Goal: Task Accomplishment & Management: Manage account settings

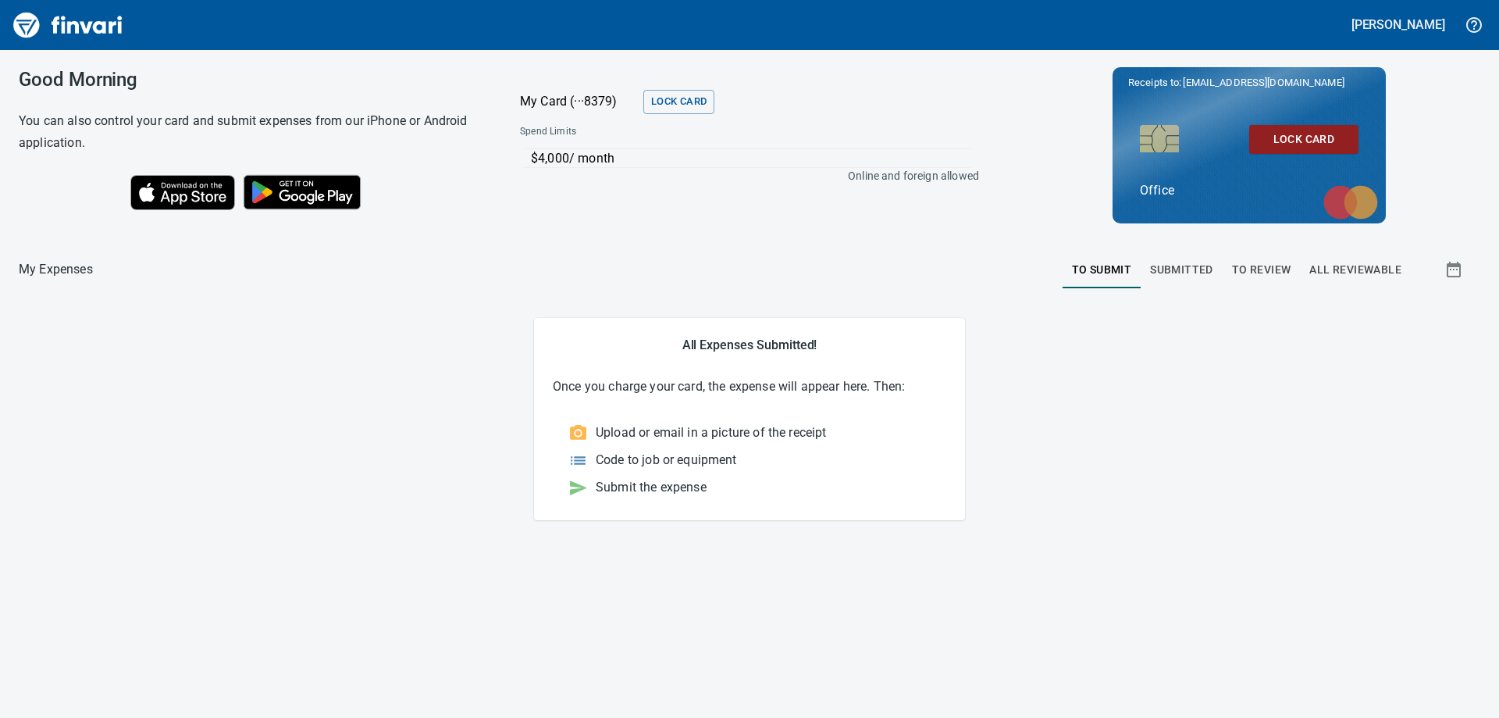
click at [1191, 261] on span "Submitted" at bounding box center [1181, 270] width 63 height 20
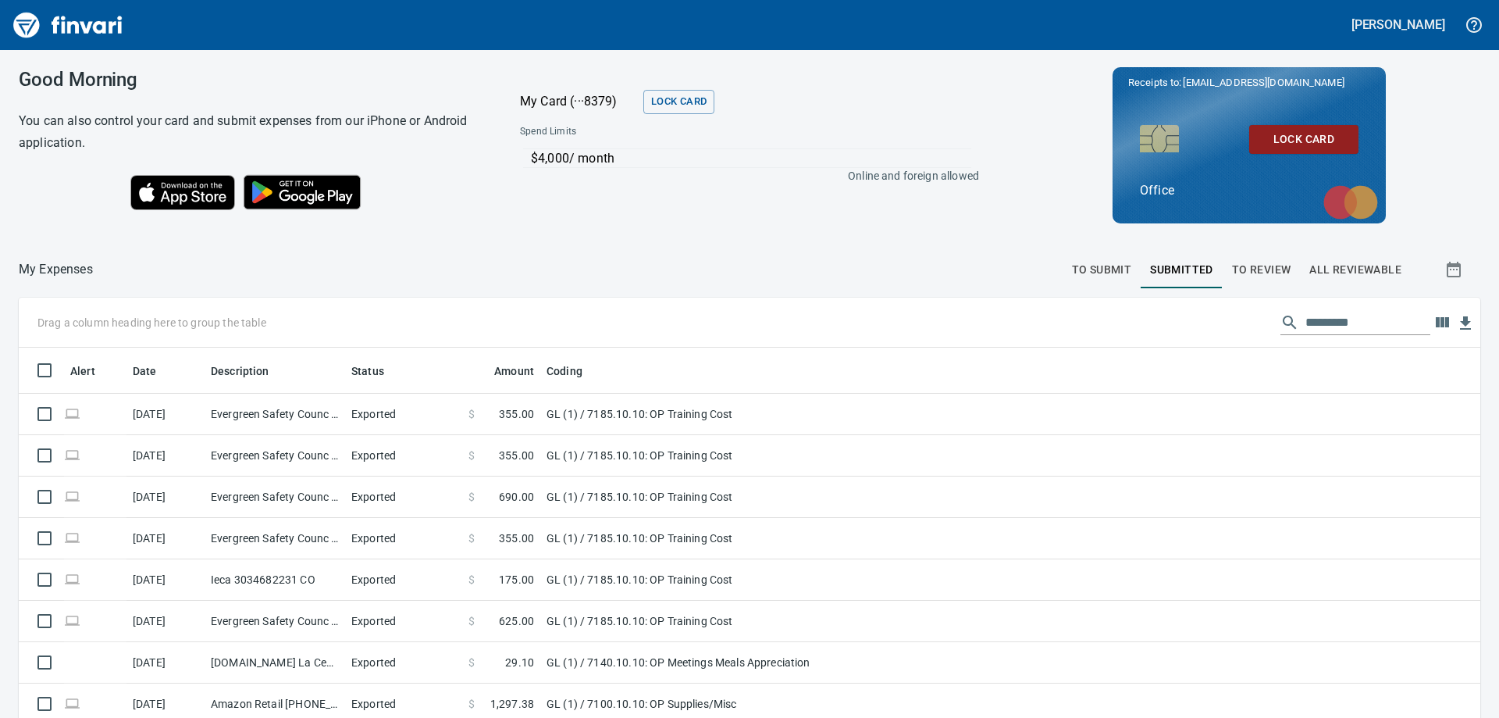
scroll to position [534, 1427]
click at [1235, 268] on span "To Review" at bounding box center [1261, 270] width 59 height 20
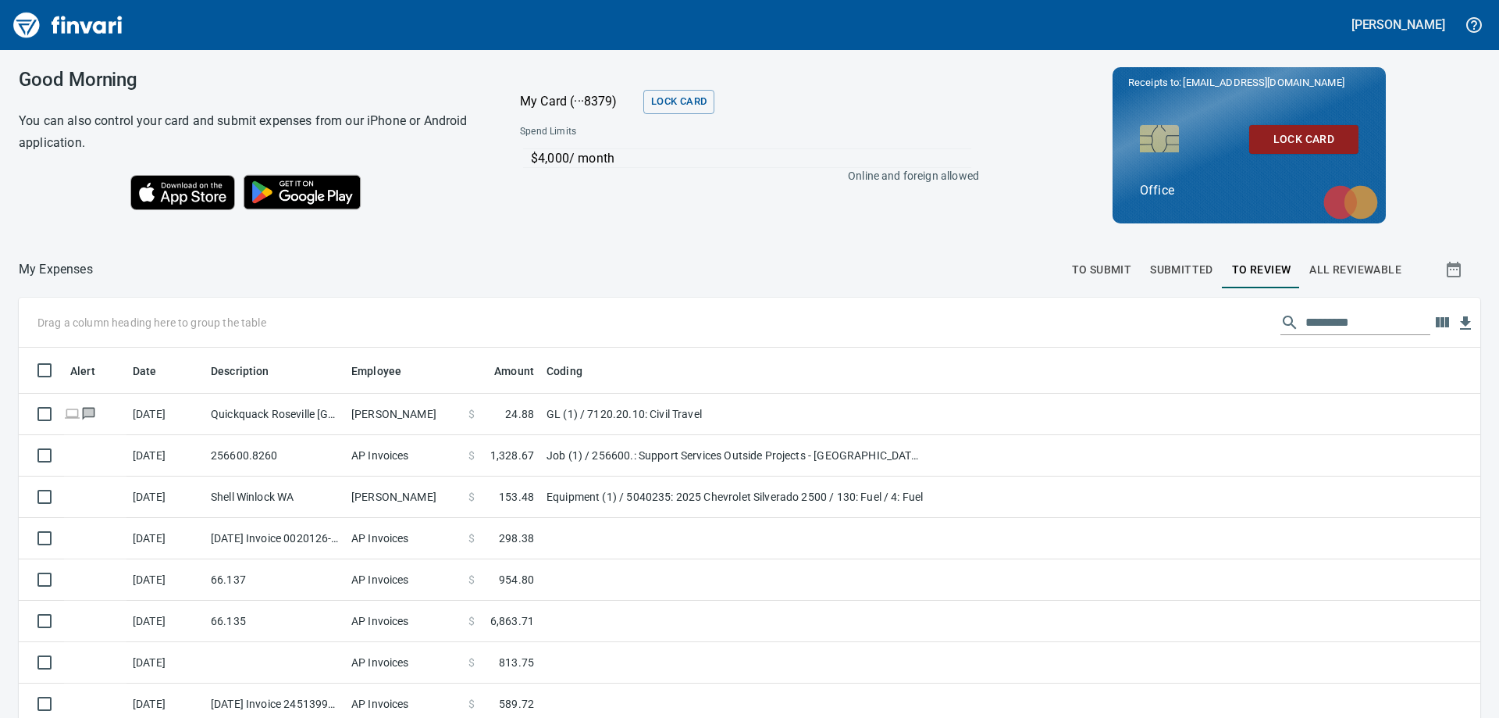
scroll to position [534, 1438]
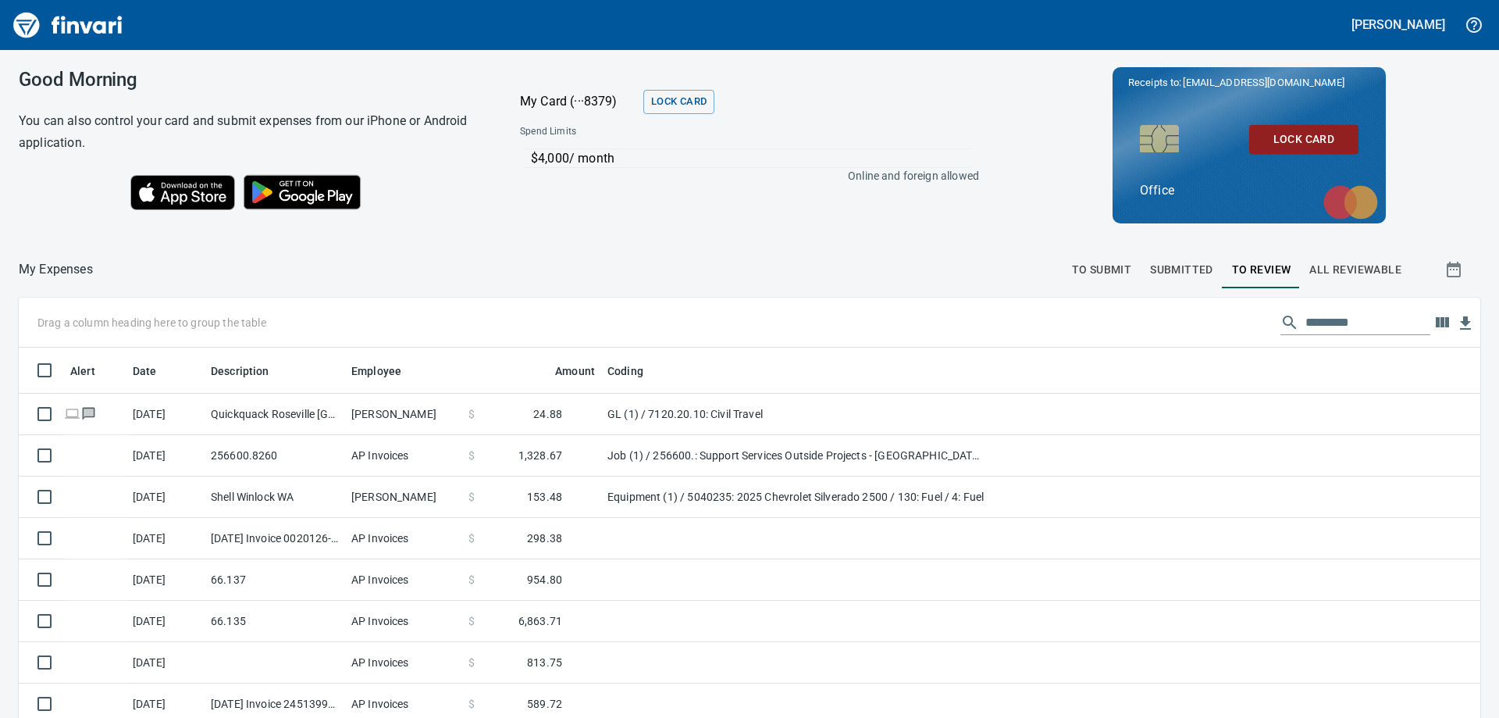
drag, startPoint x: 541, startPoint y: 371, endPoint x: 611, endPoint y: 357, distance: 70.9
click at [611, 357] on body "[PERSON_NAME] Good Morning You can also control your card and submit expenses f…" at bounding box center [749, 359] width 1499 height 718
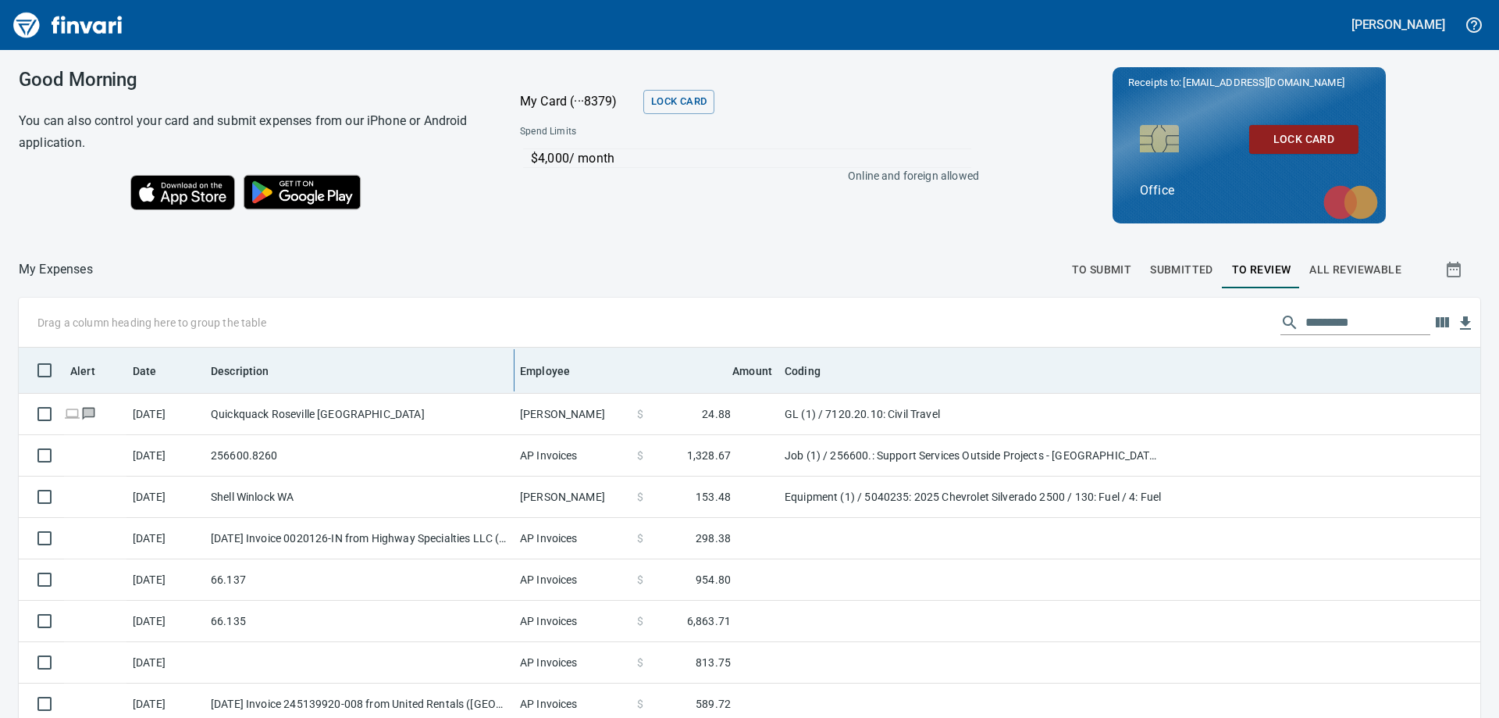
drag, startPoint x: 343, startPoint y: 371, endPoint x: 511, endPoint y: 371, distance: 167.9
click at [511, 371] on body "[PERSON_NAME] Good Morning You can also control your card and submit expenses f…" at bounding box center [749, 359] width 1499 height 718
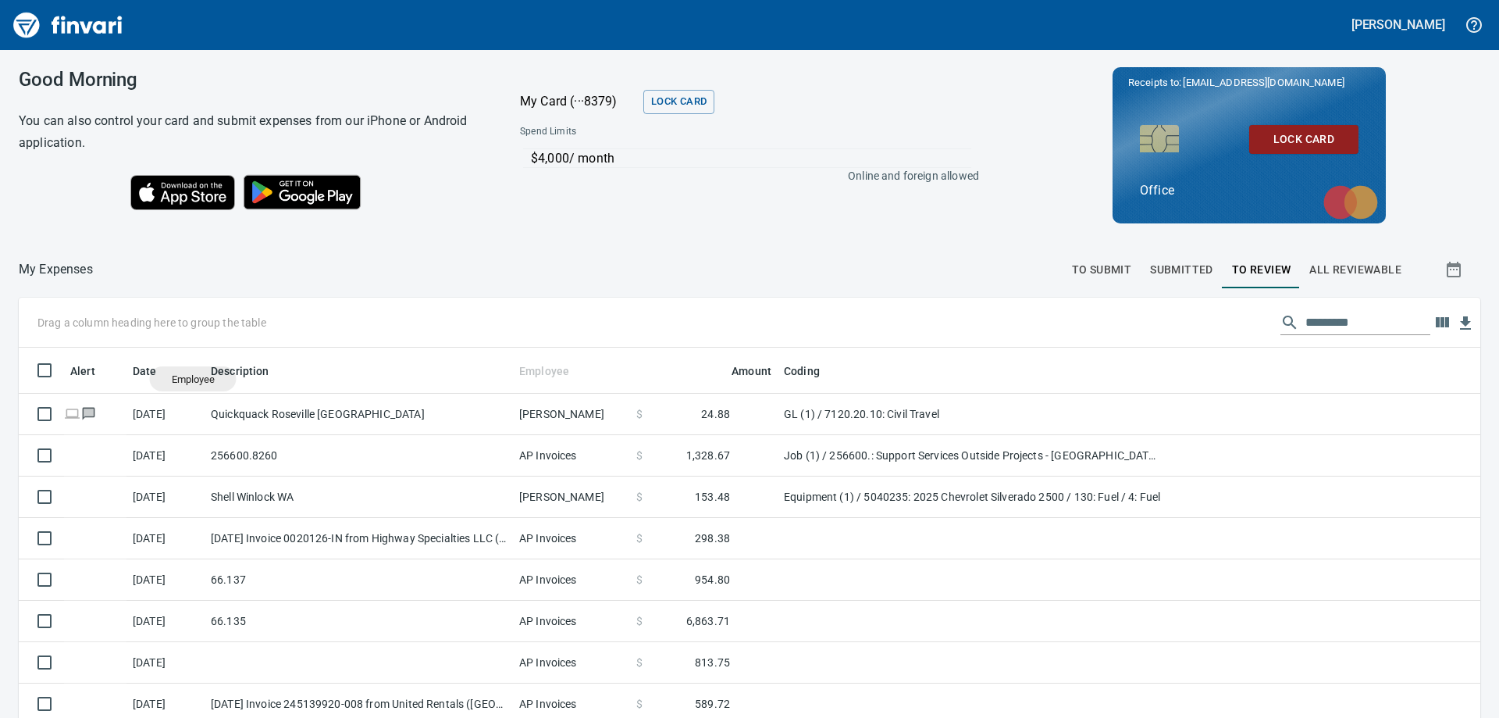
drag, startPoint x: 547, startPoint y: 367, endPoint x: 193, endPoint y: 379, distance: 354.7
click at [193, 379] on body "[PERSON_NAME] Good Morning You can also control your card and submit expenses f…" at bounding box center [749, 359] width 1499 height 718
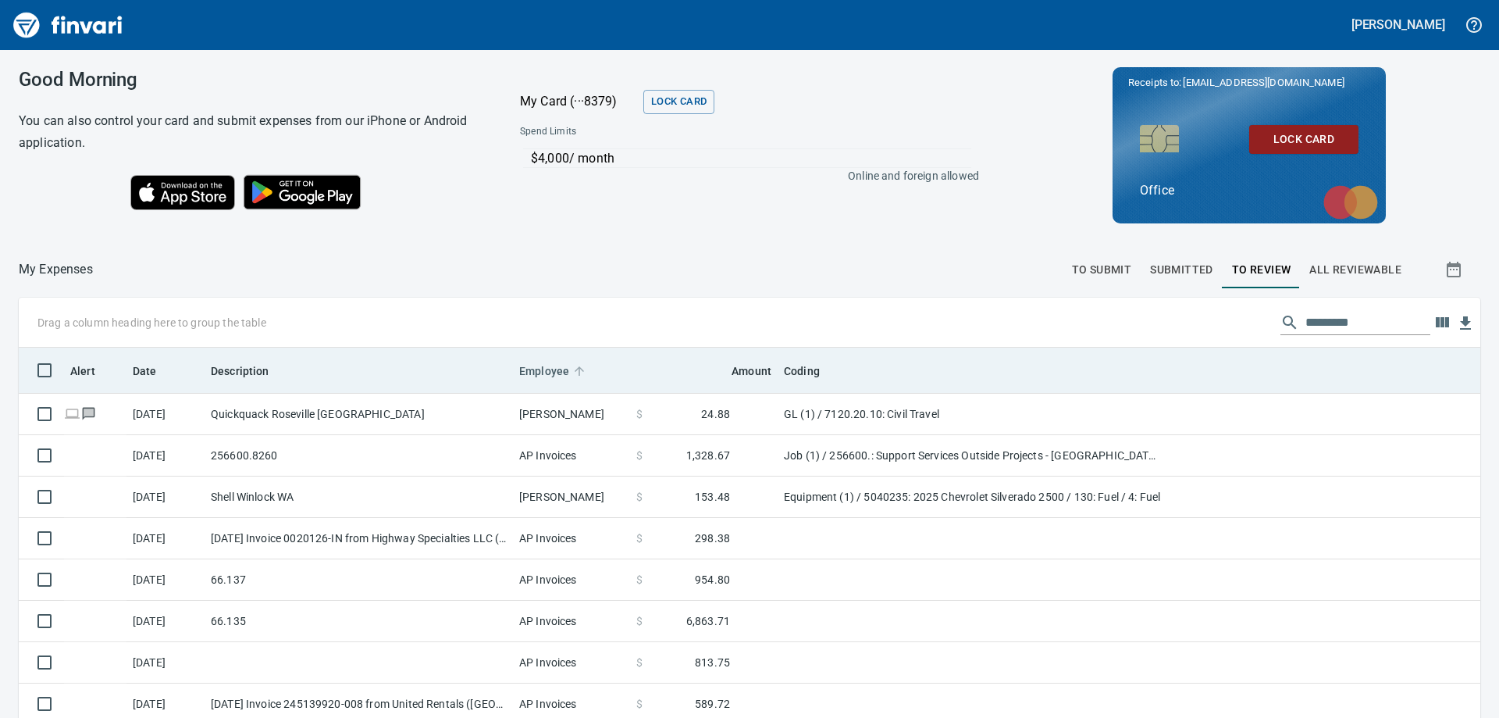
click at [563, 372] on span "Employee" at bounding box center [544, 371] width 50 height 19
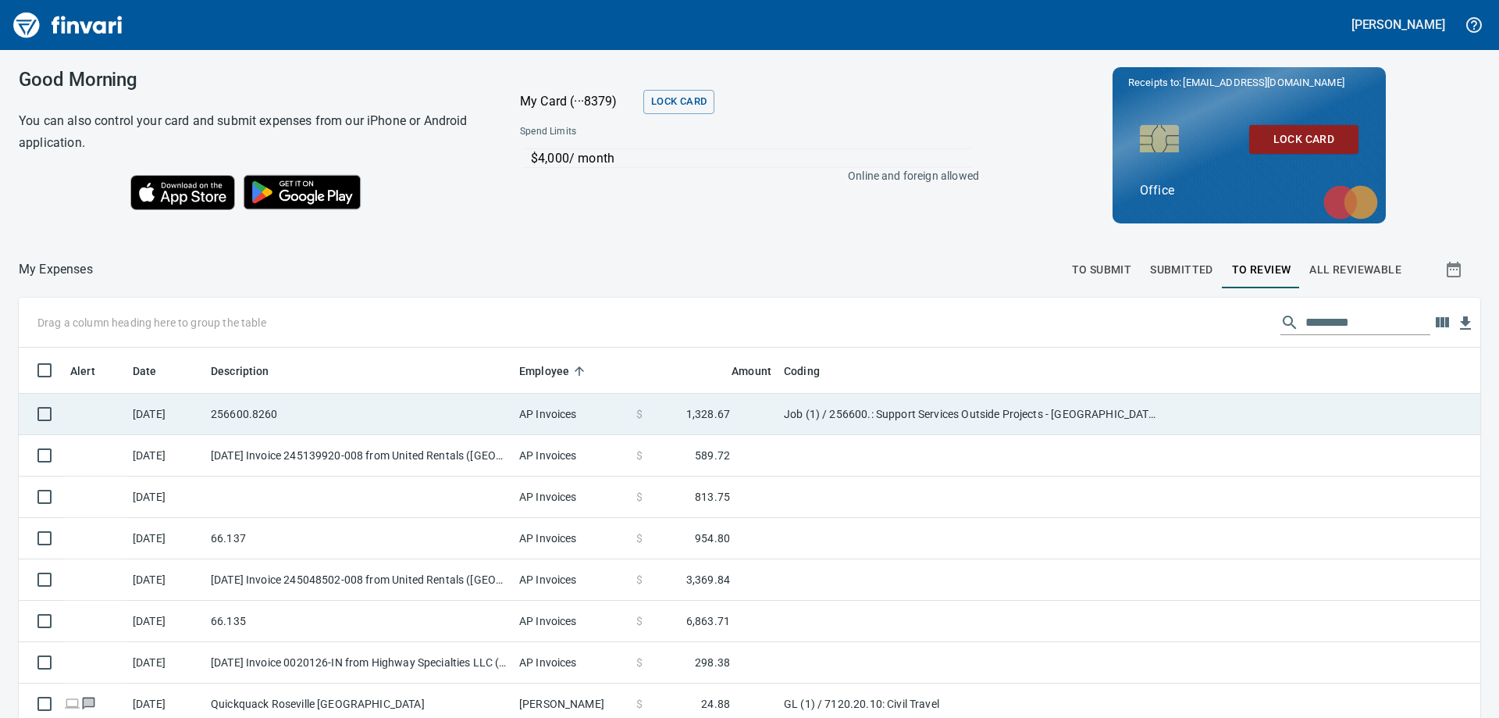
click at [360, 419] on td "256600.8260" at bounding box center [359, 414] width 308 height 41
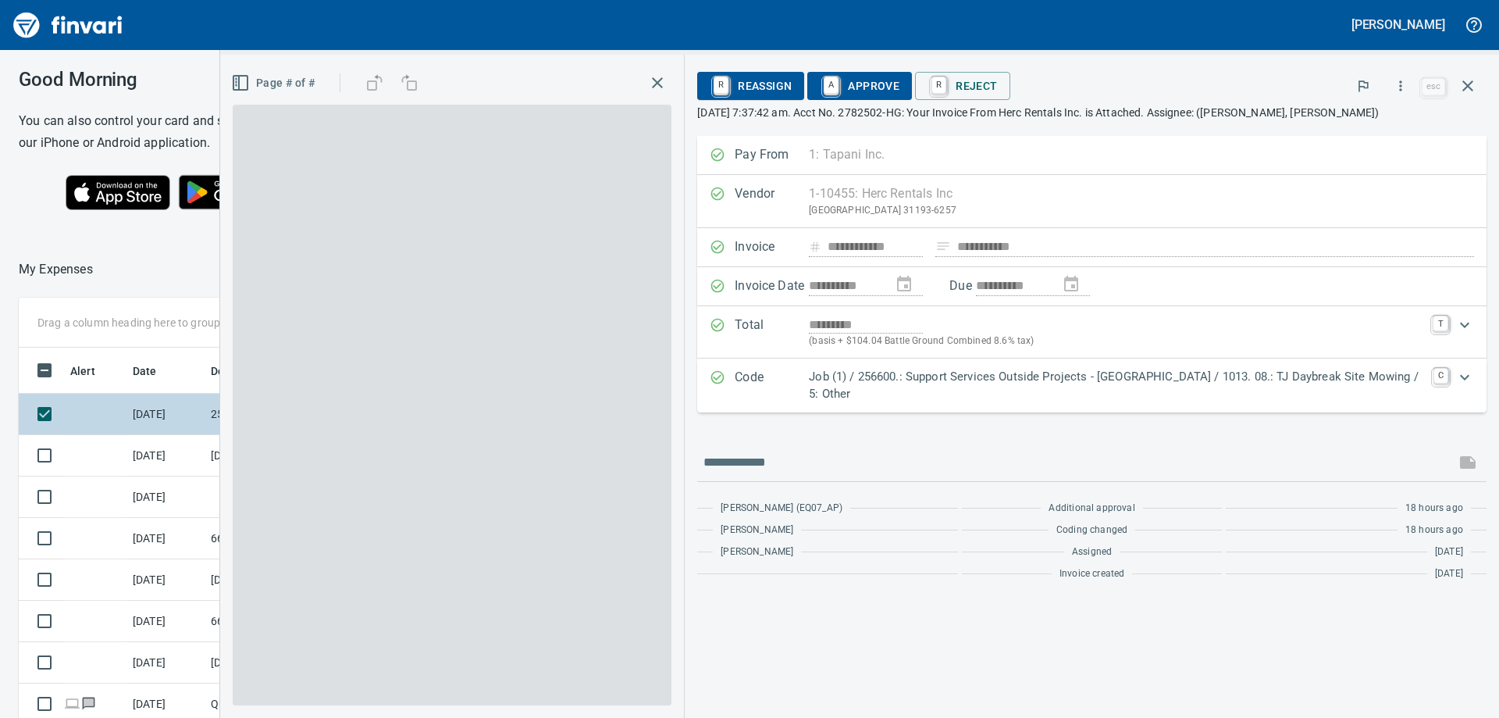
scroll to position [522, 1039]
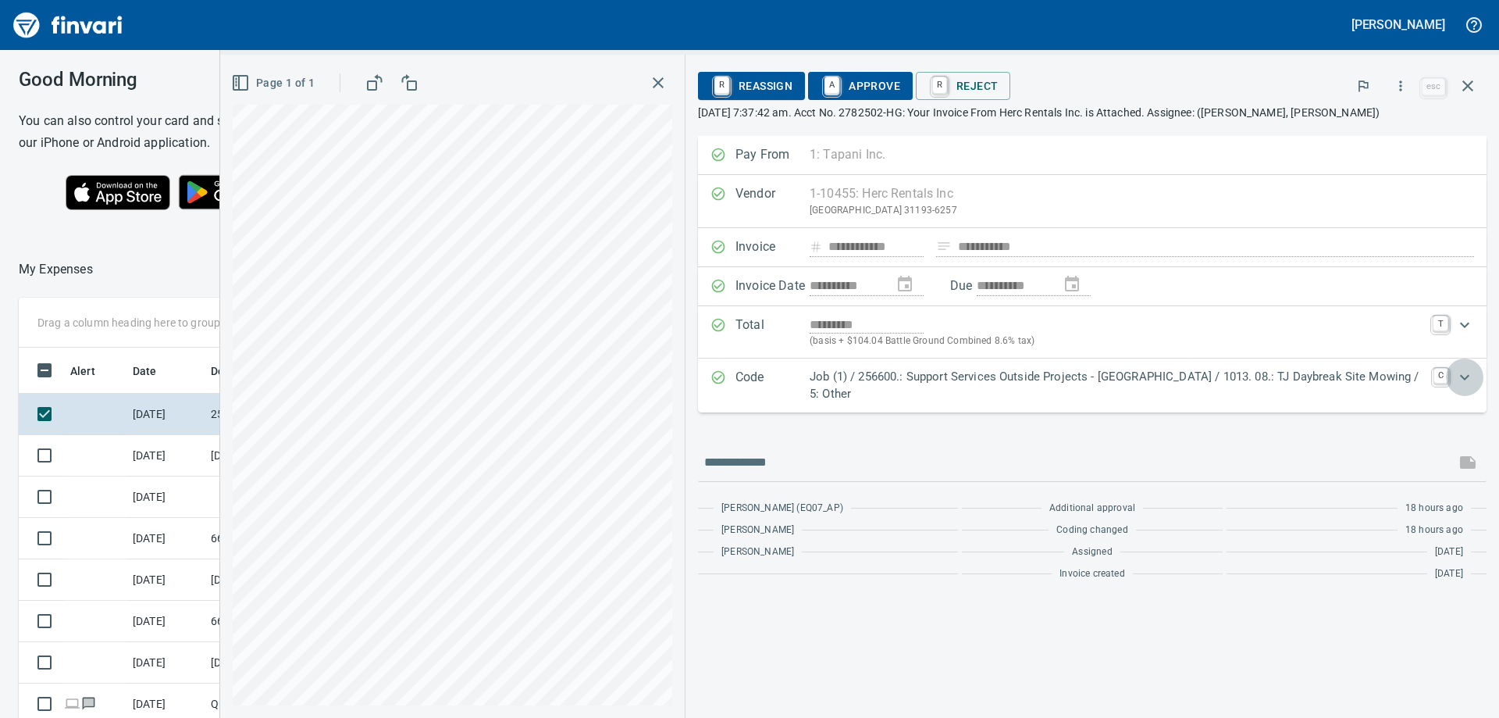
click at [1471, 382] on icon "Expand" at bounding box center [1465, 377] width 19 height 19
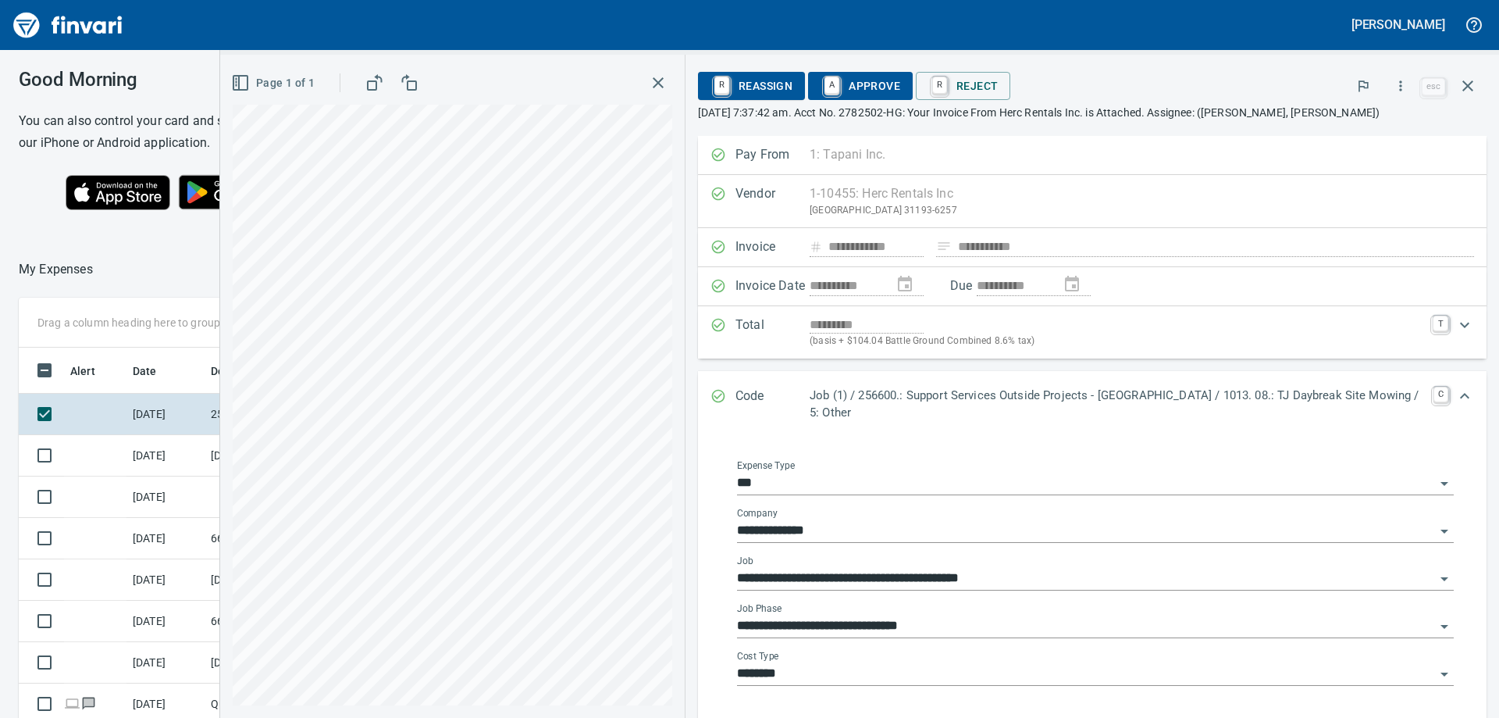
scroll to position [222, 0]
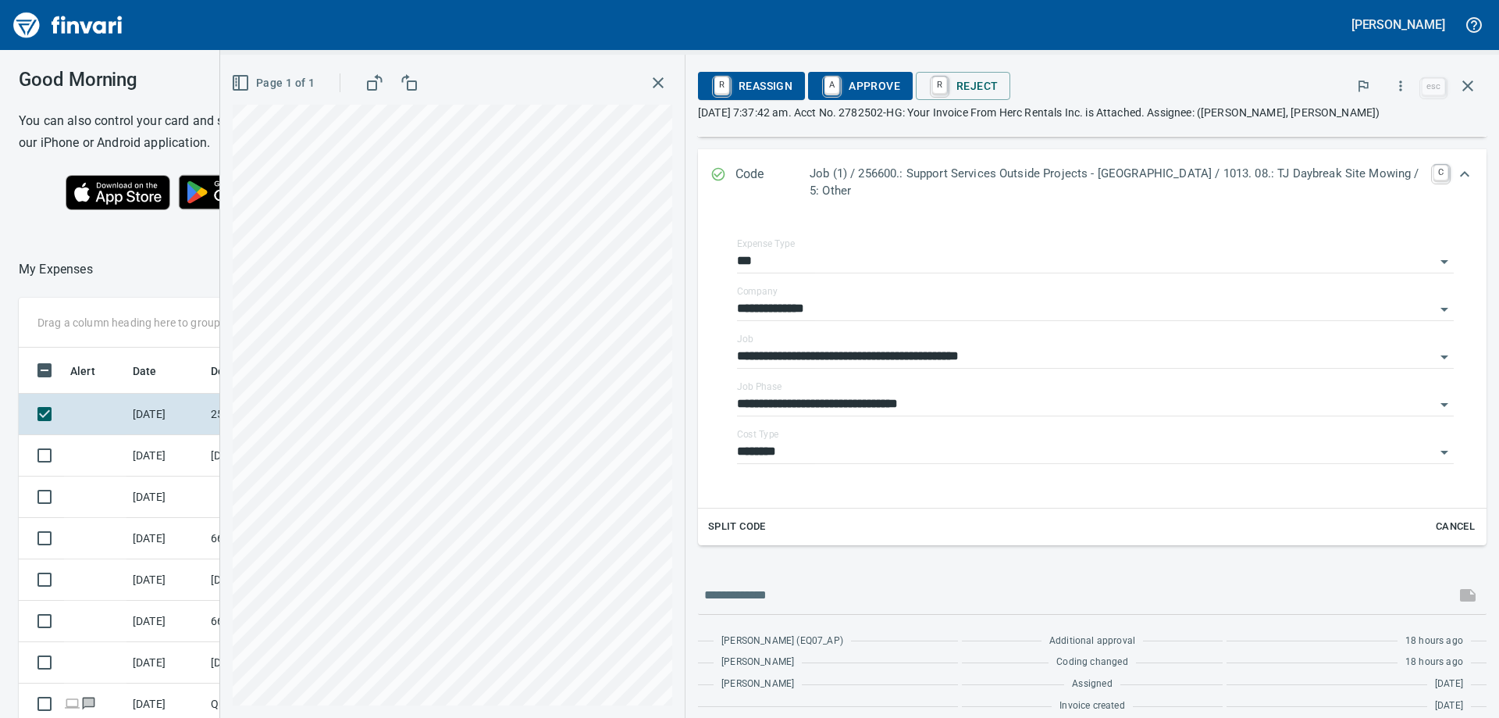
click at [1442, 518] on span "Cancel" at bounding box center [1456, 527] width 42 height 18
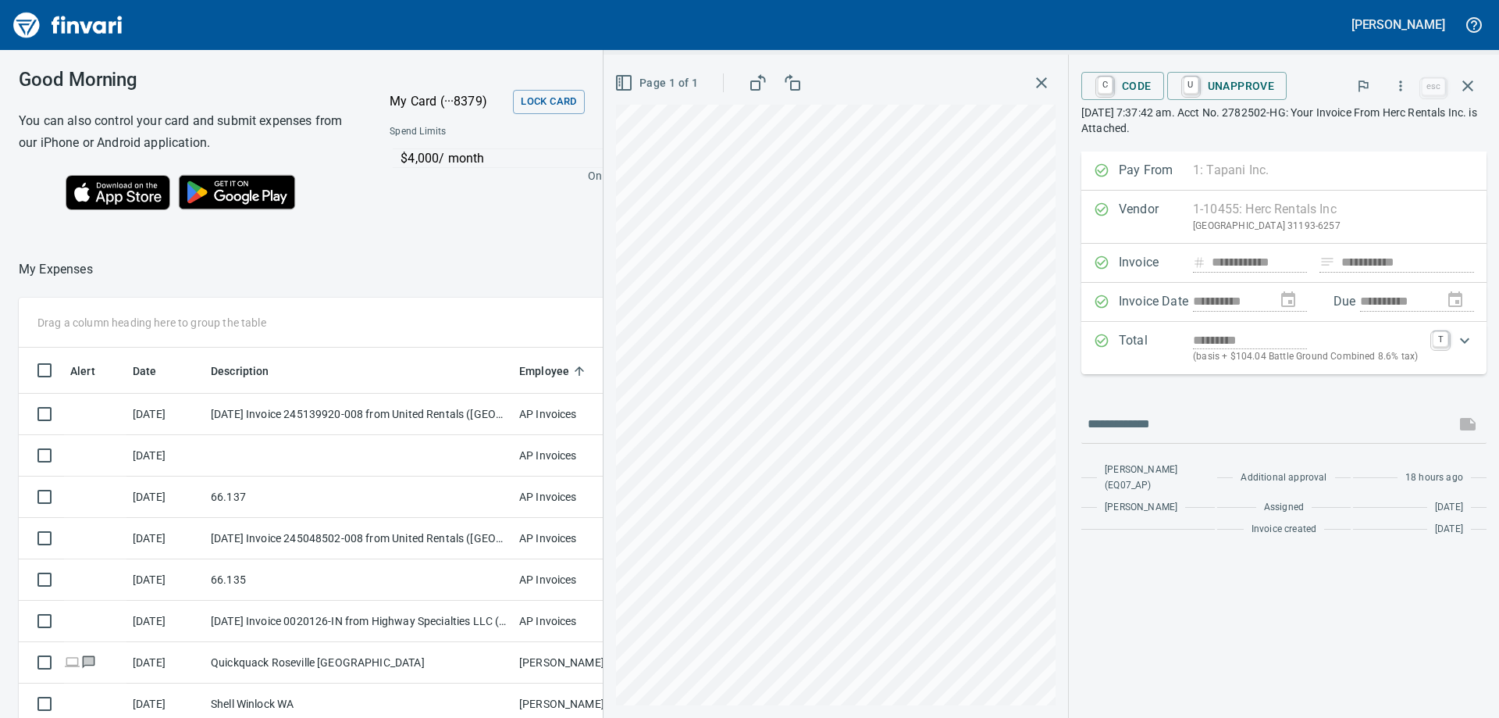
scroll to position [0, 0]
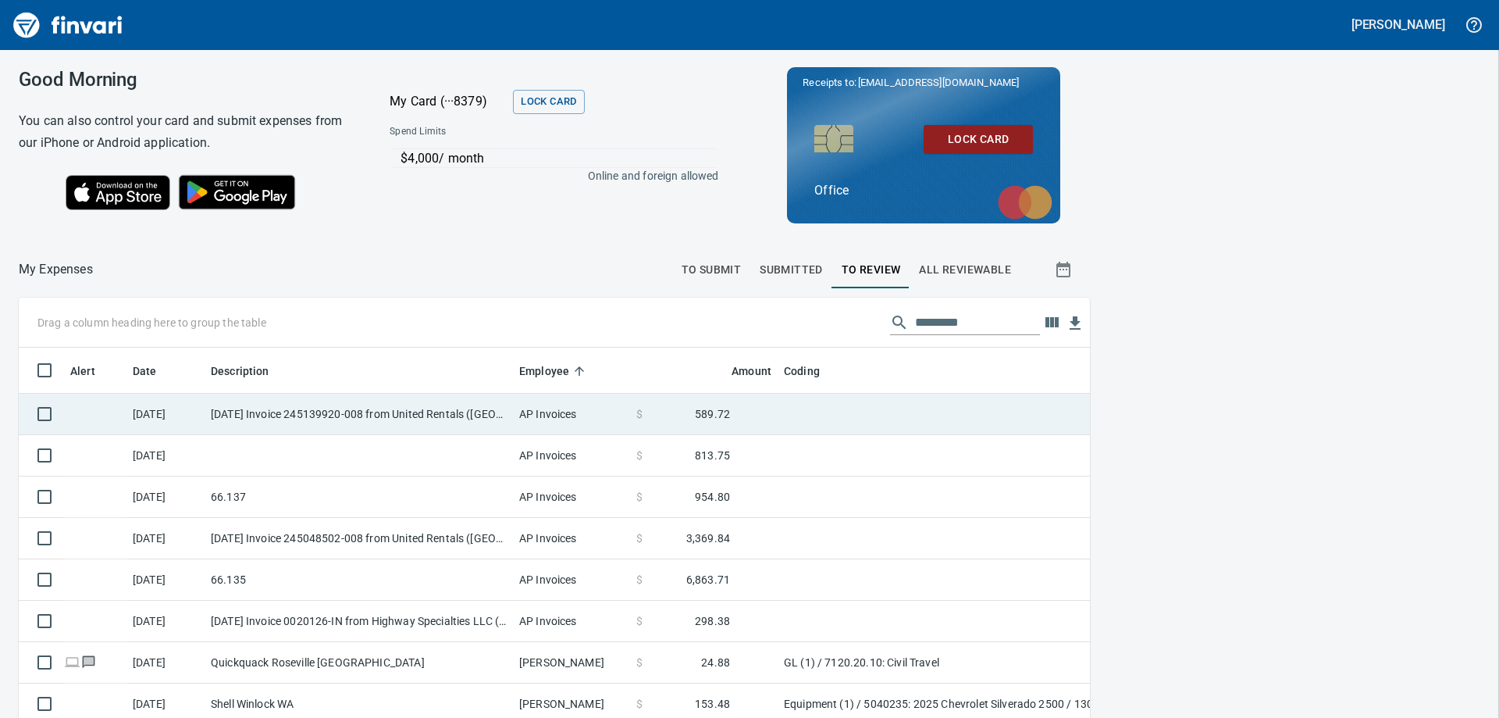
click at [551, 404] on td "AP Invoices" at bounding box center [571, 414] width 117 height 41
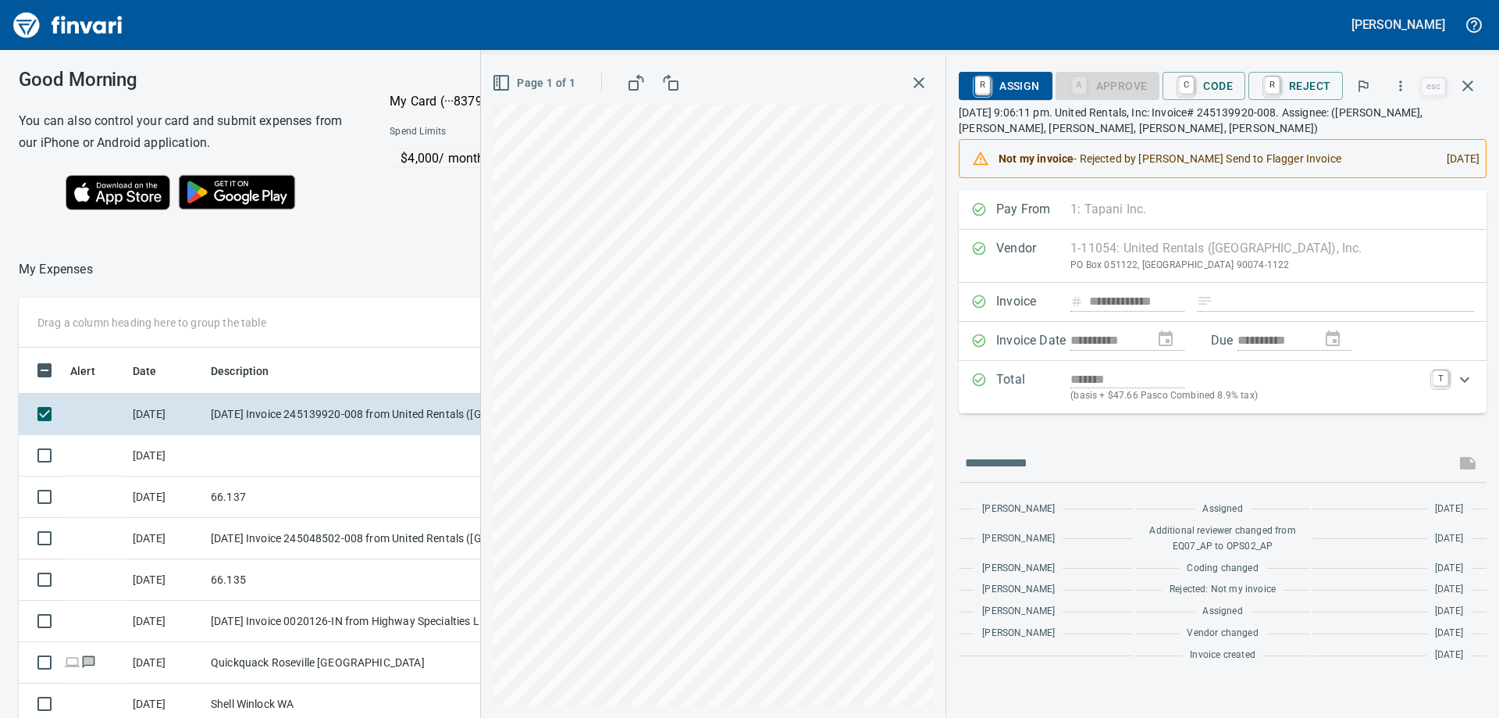
click at [526, 80] on span "Page 1 of 1" at bounding box center [535, 83] width 80 height 20
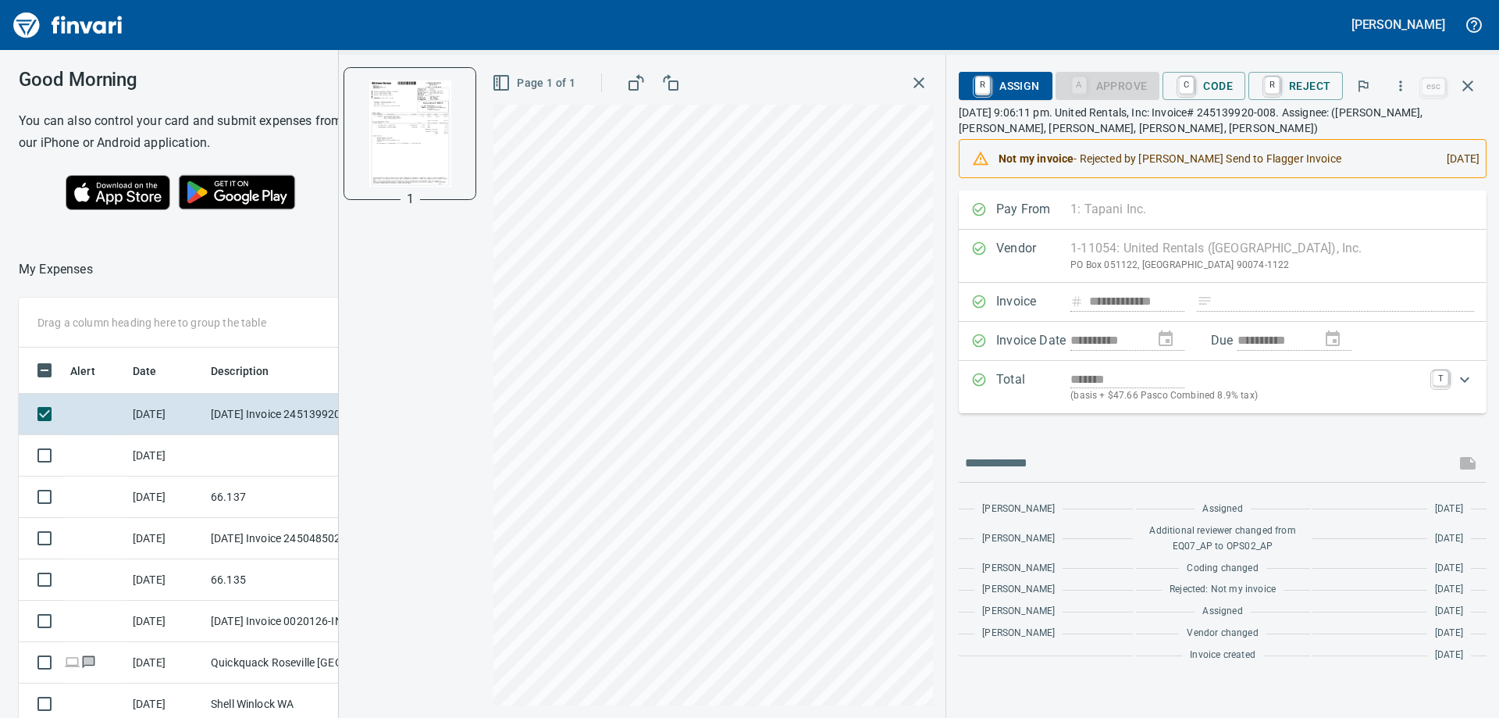
click at [413, 117] on img "button" at bounding box center [410, 133] width 106 height 106
drag, startPoint x: 1465, startPoint y: 90, endPoint x: 1217, endPoint y: 126, distance: 250.9
click at [1465, 89] on icon "button" at bounding box center [1468, 86] width 19 height 19
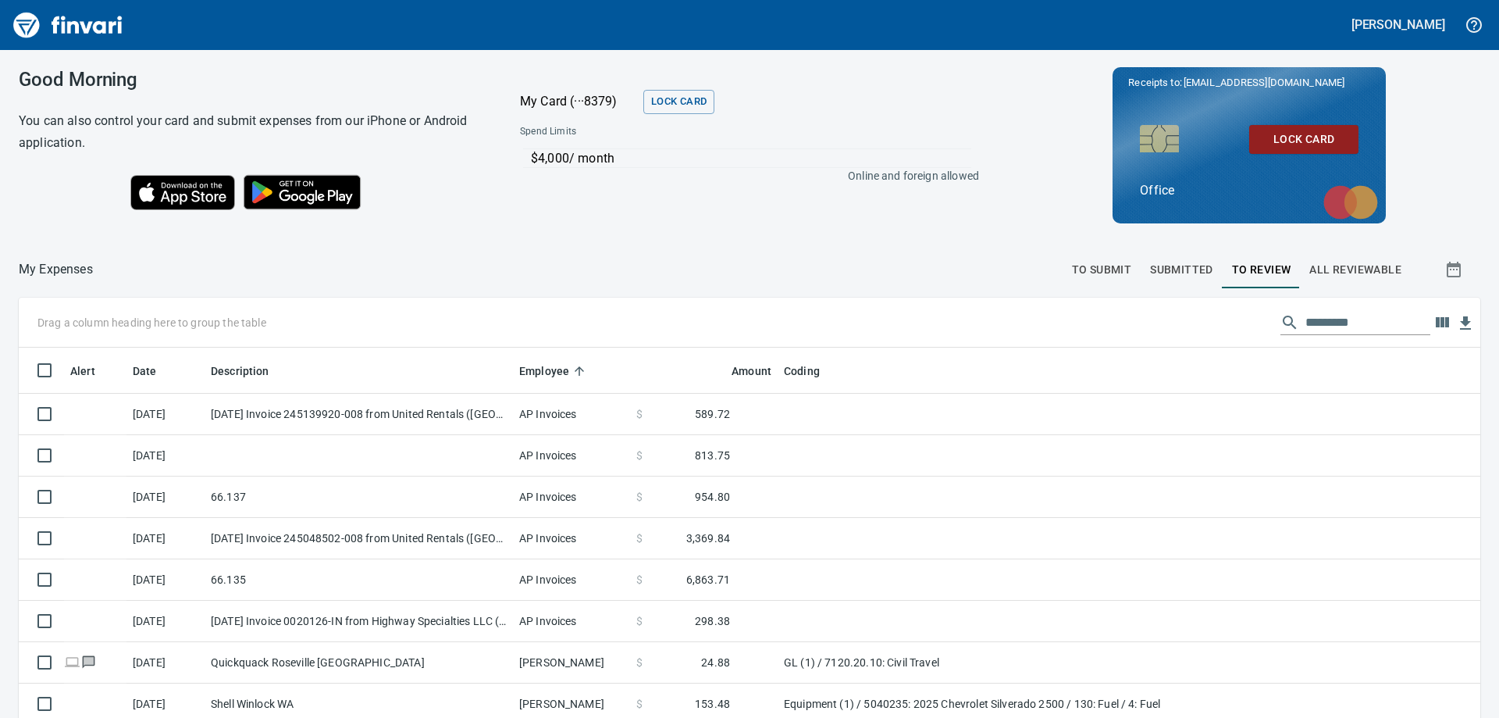
scroll to position [534, 1438]
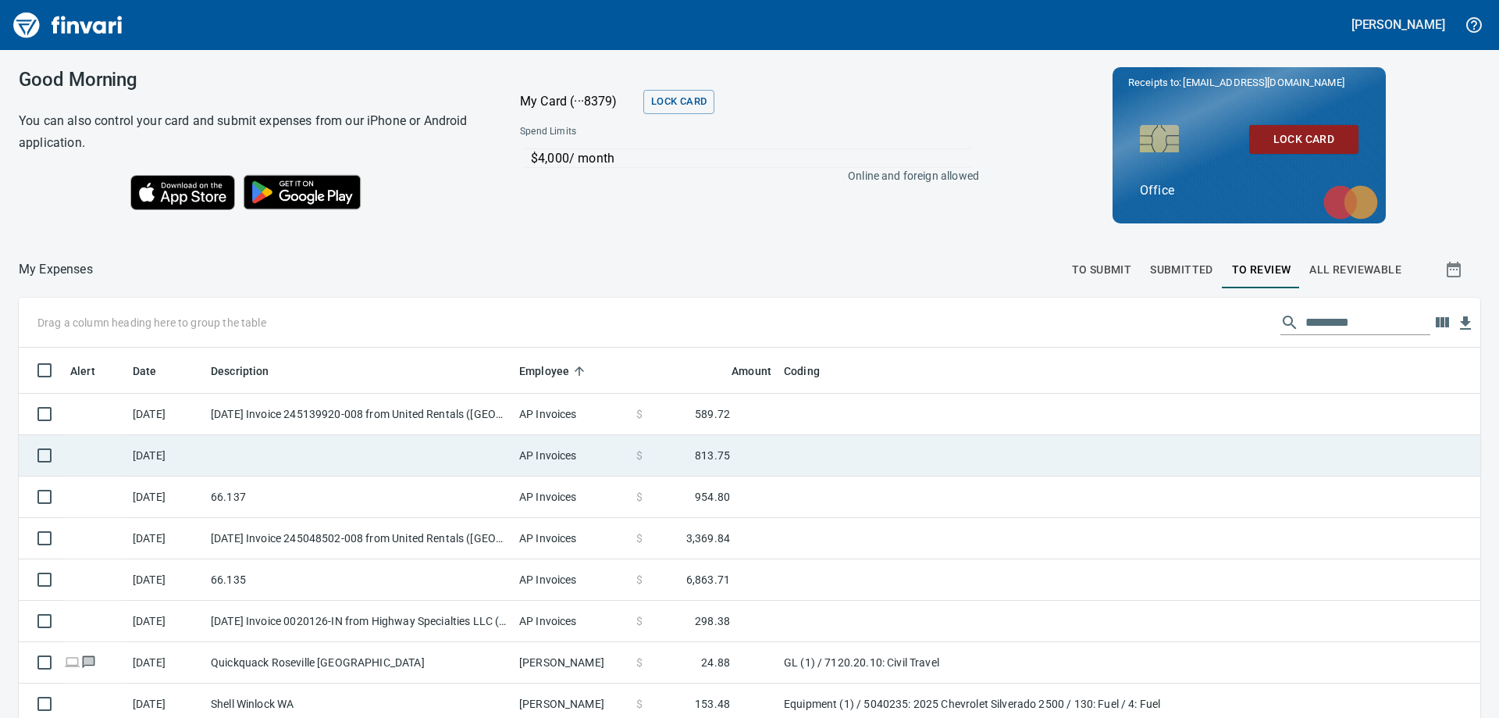
click at [415, 465] on td at bounding box center [359, 455] width 308 height 41
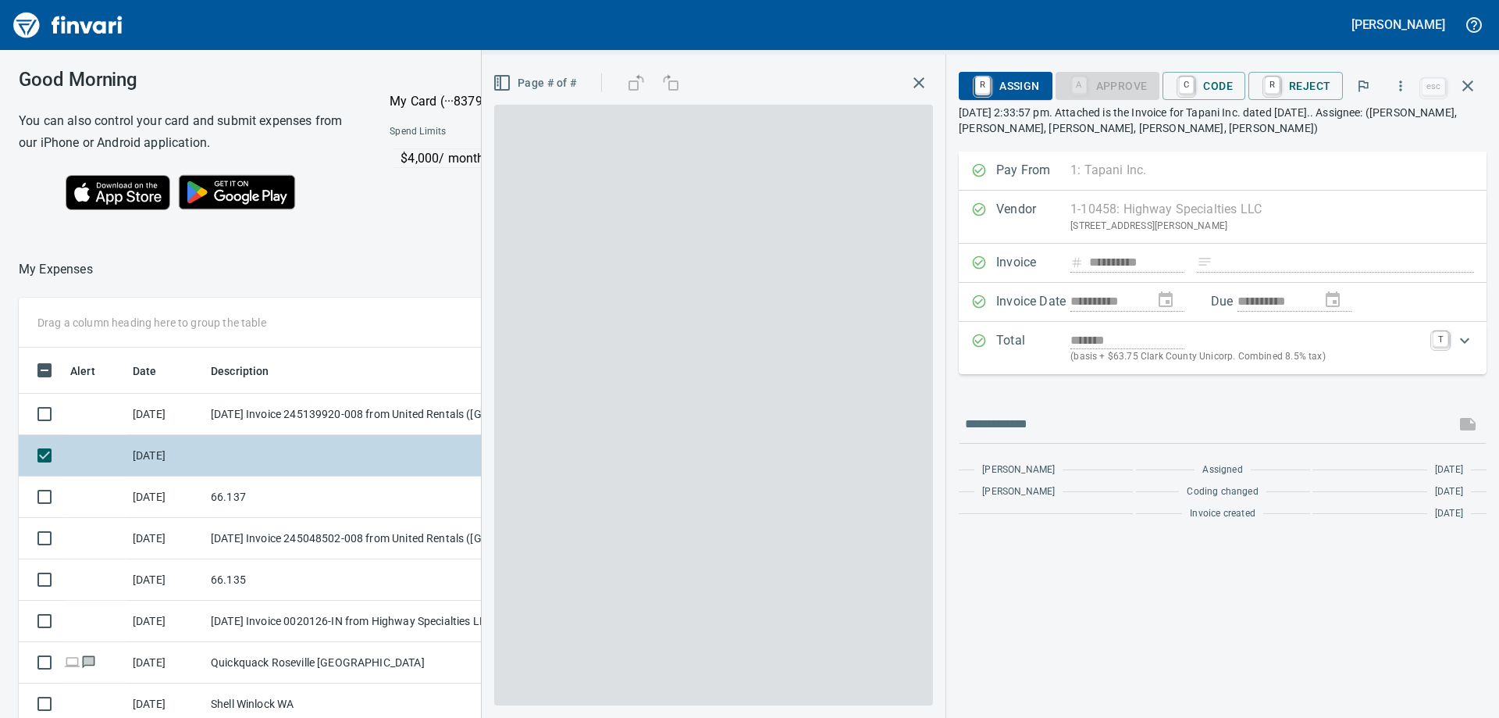
scroll to position [522, 1048]
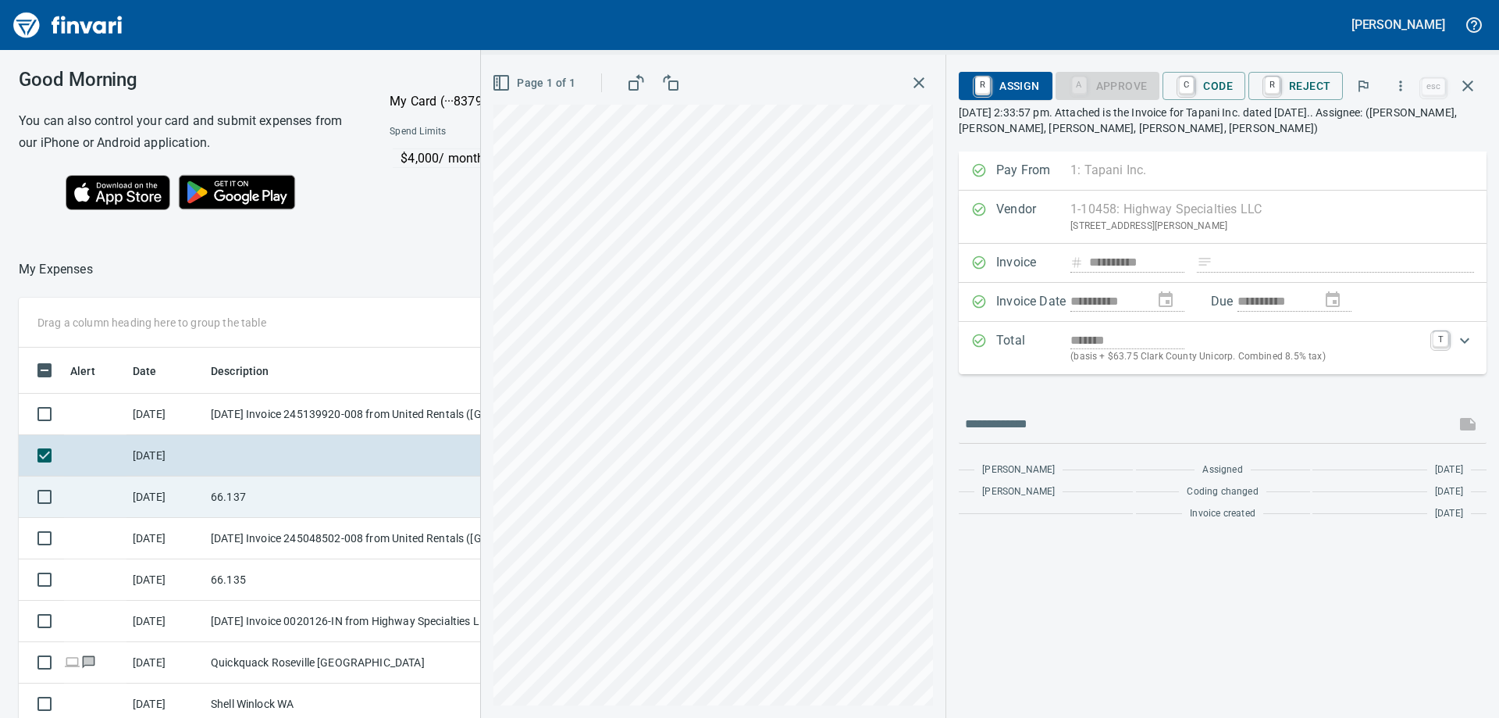
click at [409, 490] on td "66.137" at bounding box center [359, 496] width 308 height 41
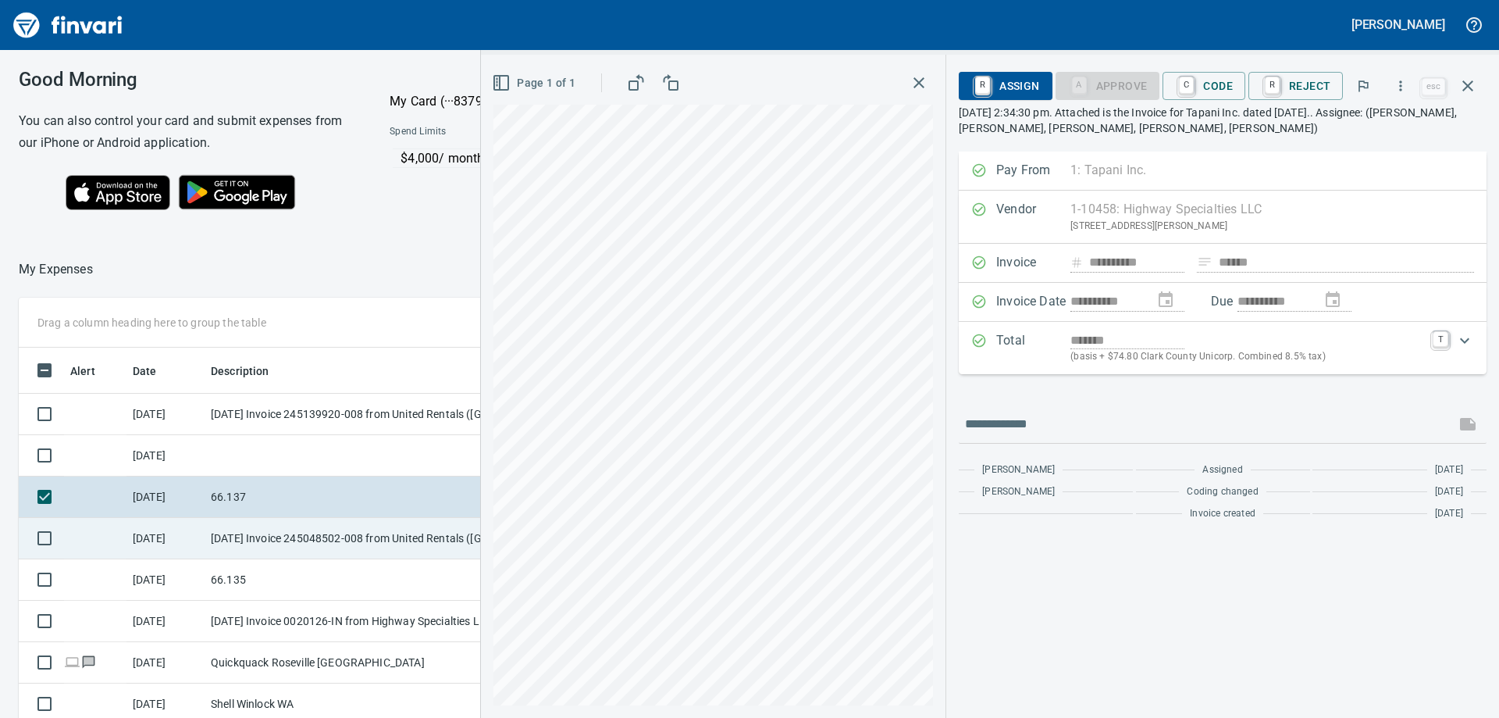
click at [336, 536] on td "[DATE] Invoice 245048502-008 from United Rentals ([GEOGRAPHIC_DATA]), Inc. (1-1…" at bounding box center [359, 538] width 308 height 41
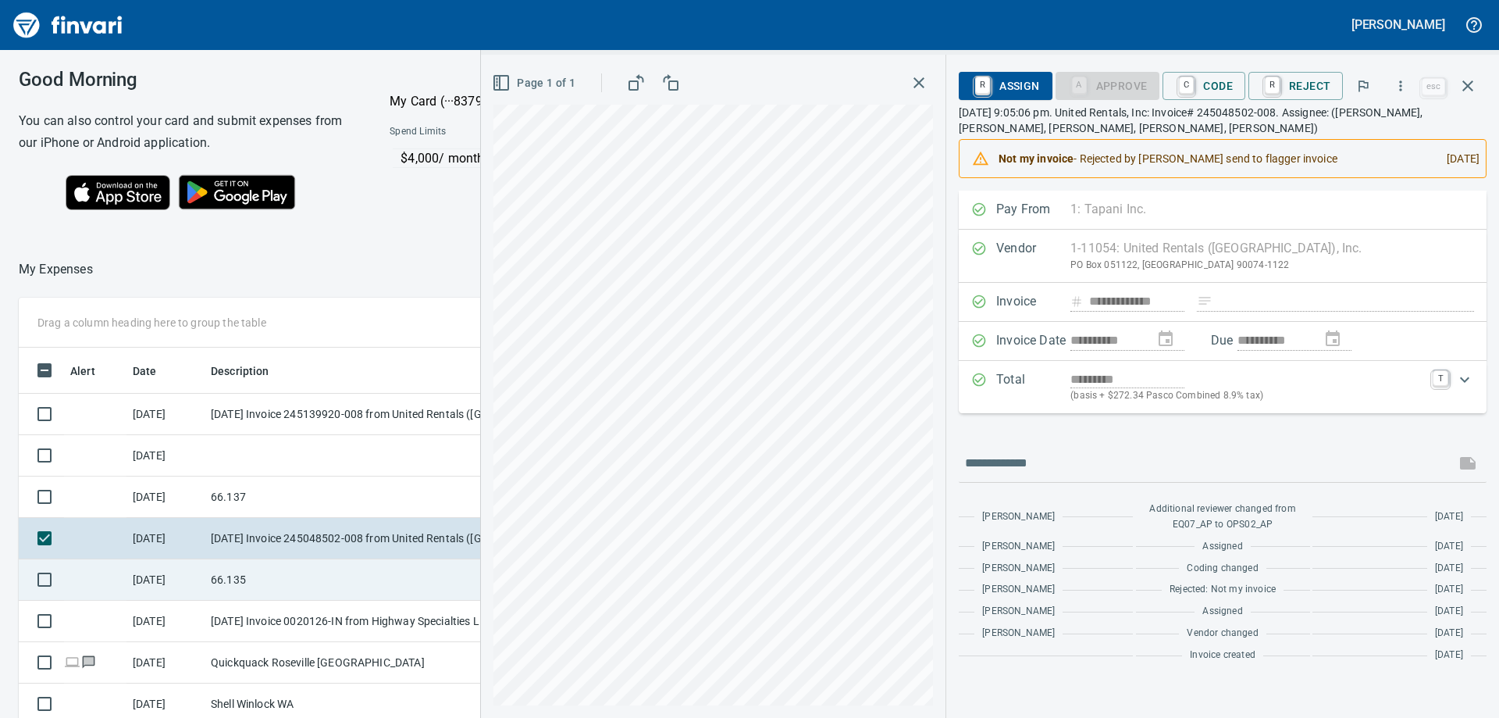
click at [330, 569] on td "66.135" at bounding box center [359, 579] width 308 height 41
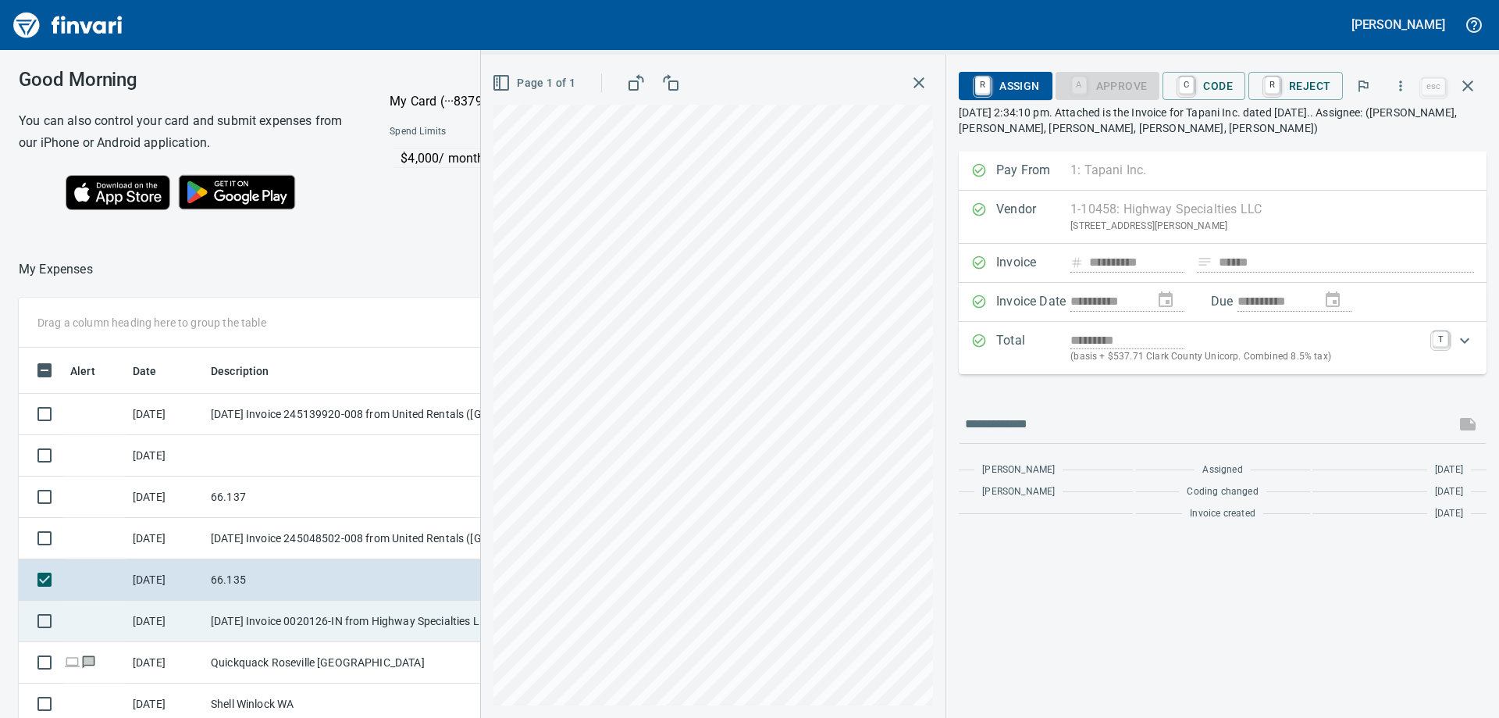
click at [303, 608] on td "[DATE] Invoice 0020126-IN from Highway Specialties LLC (1-10458)" at bounding box center [359, 621] width 308 height 41
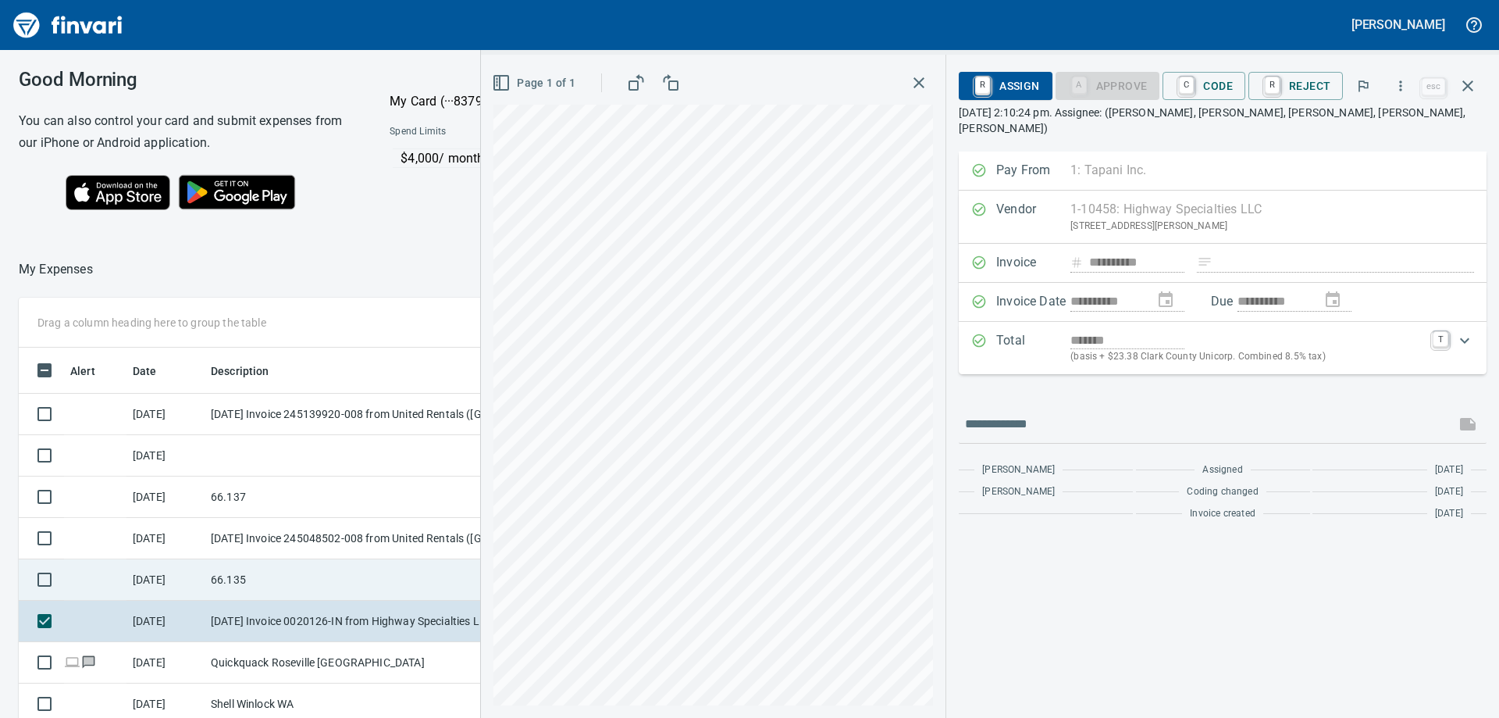
click at [255, 576] on td "66.135" at bounding box center [359, 579] width 308 height 41
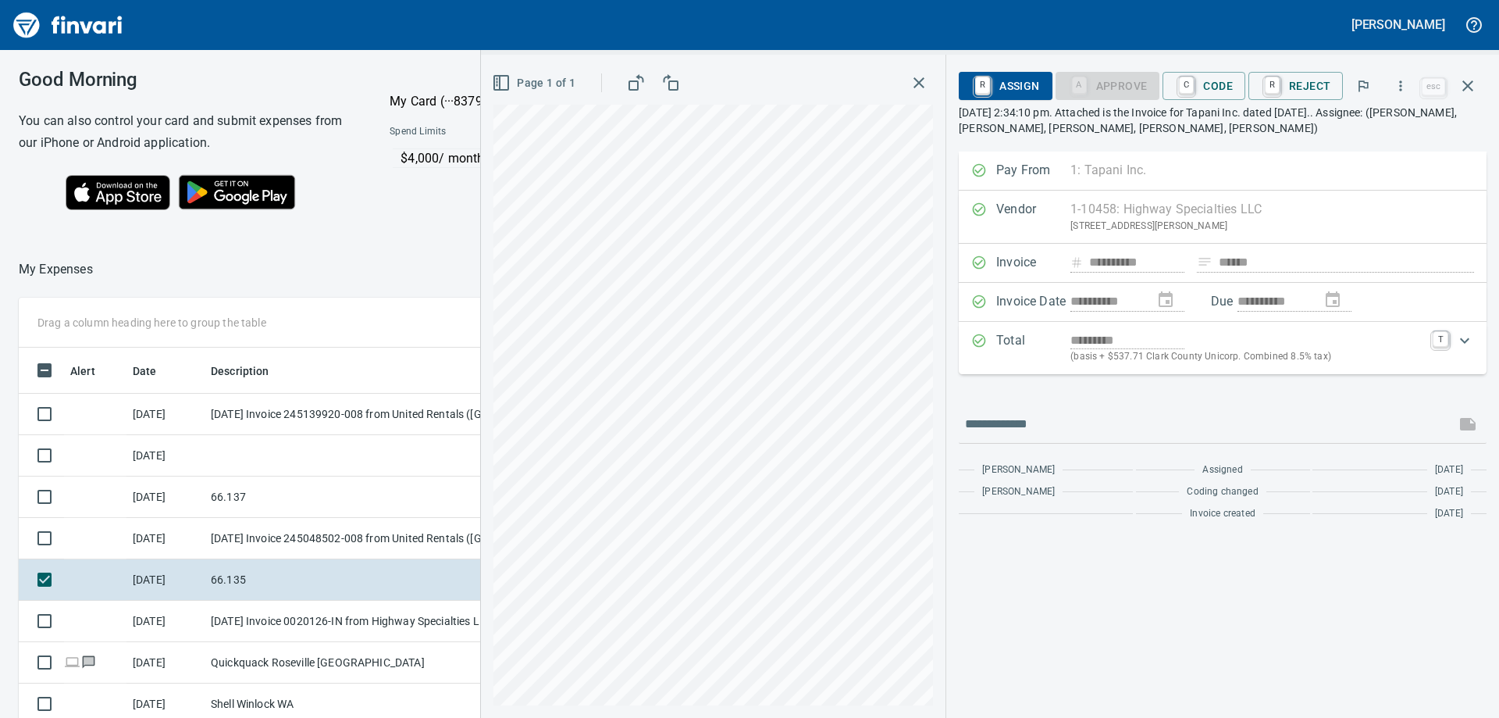
scroll to position [522, 1048]
click at [1227, 91] on span "C Code" at bounding box center [1204, 86] width 58 height 27
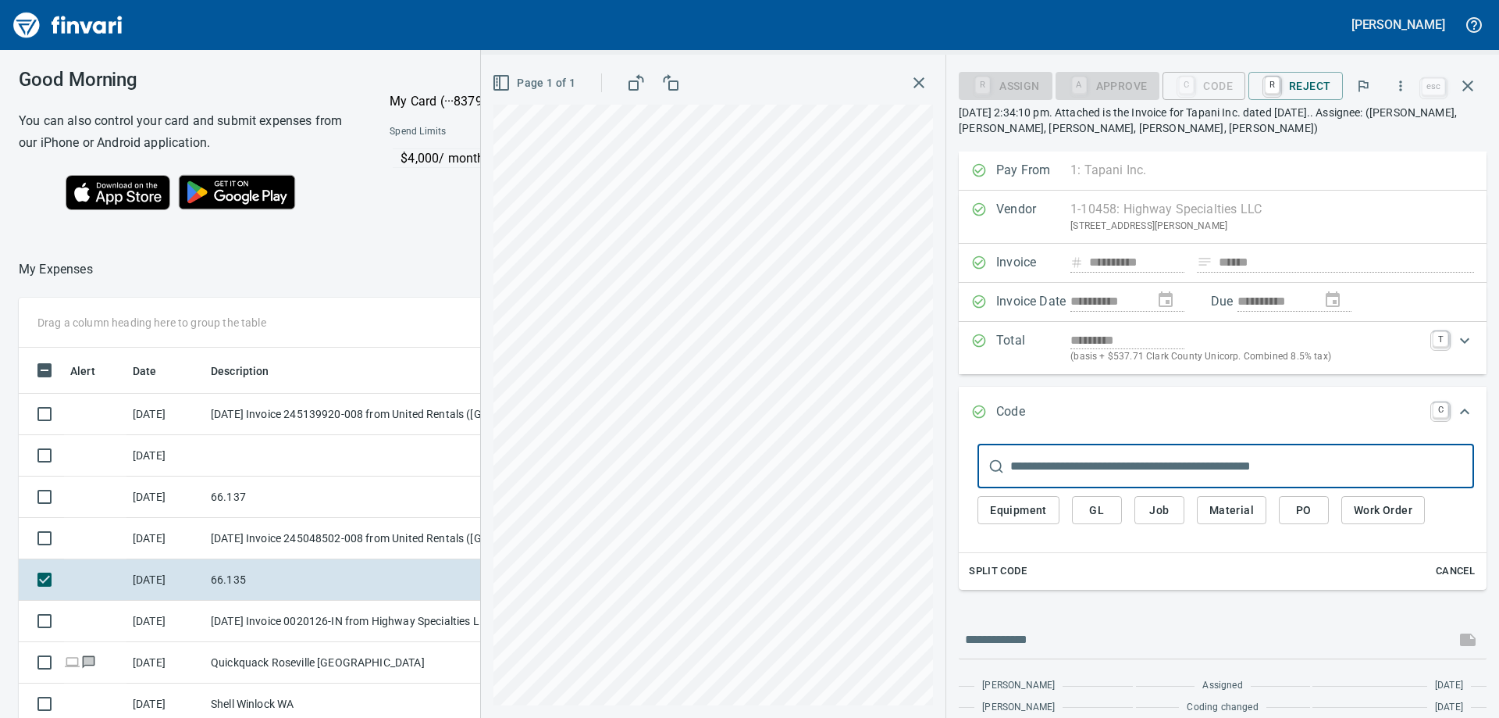
click at [1108, 508] on span "GL" at bounding box center [1097, 511] width 25 height 20
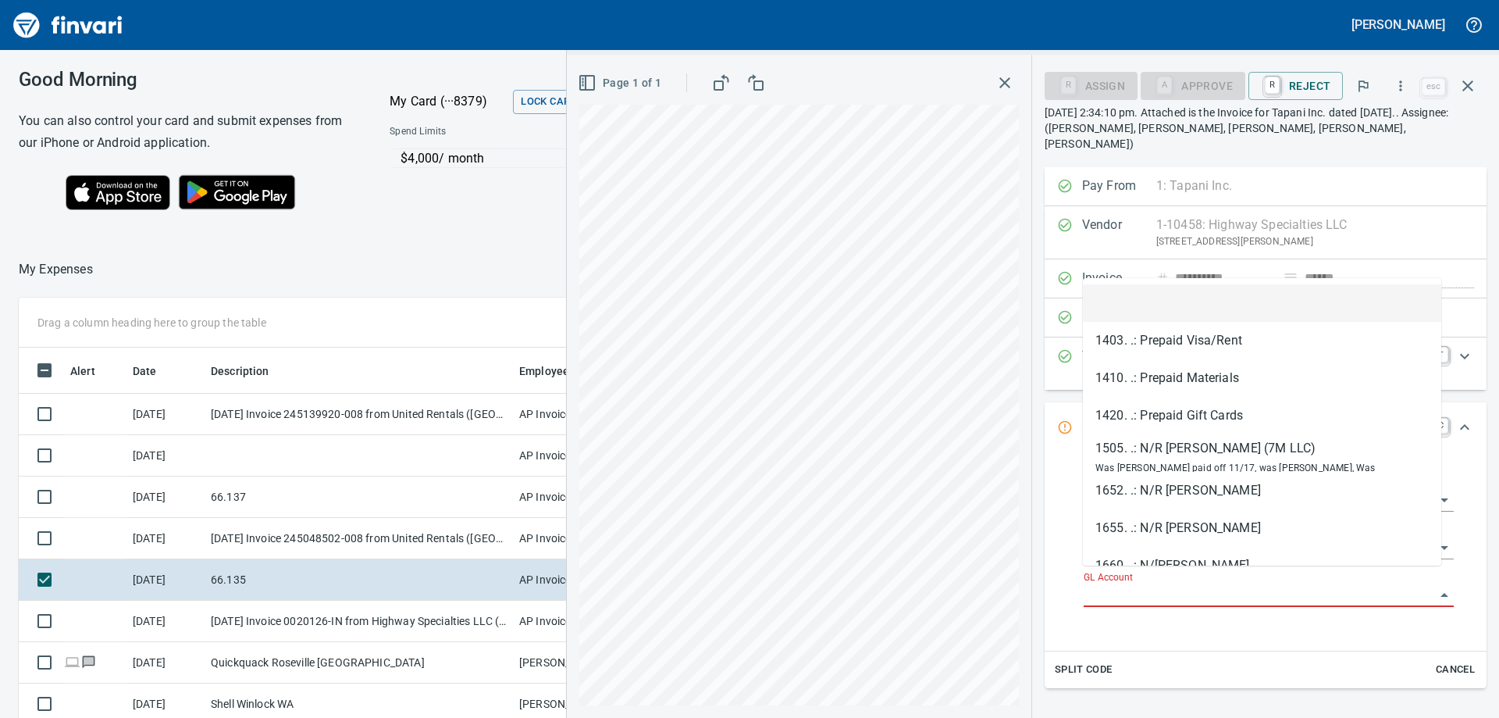
click at [1128, 584] on input "GL Account" at bounding box center [1259, 595] width 351 height 22
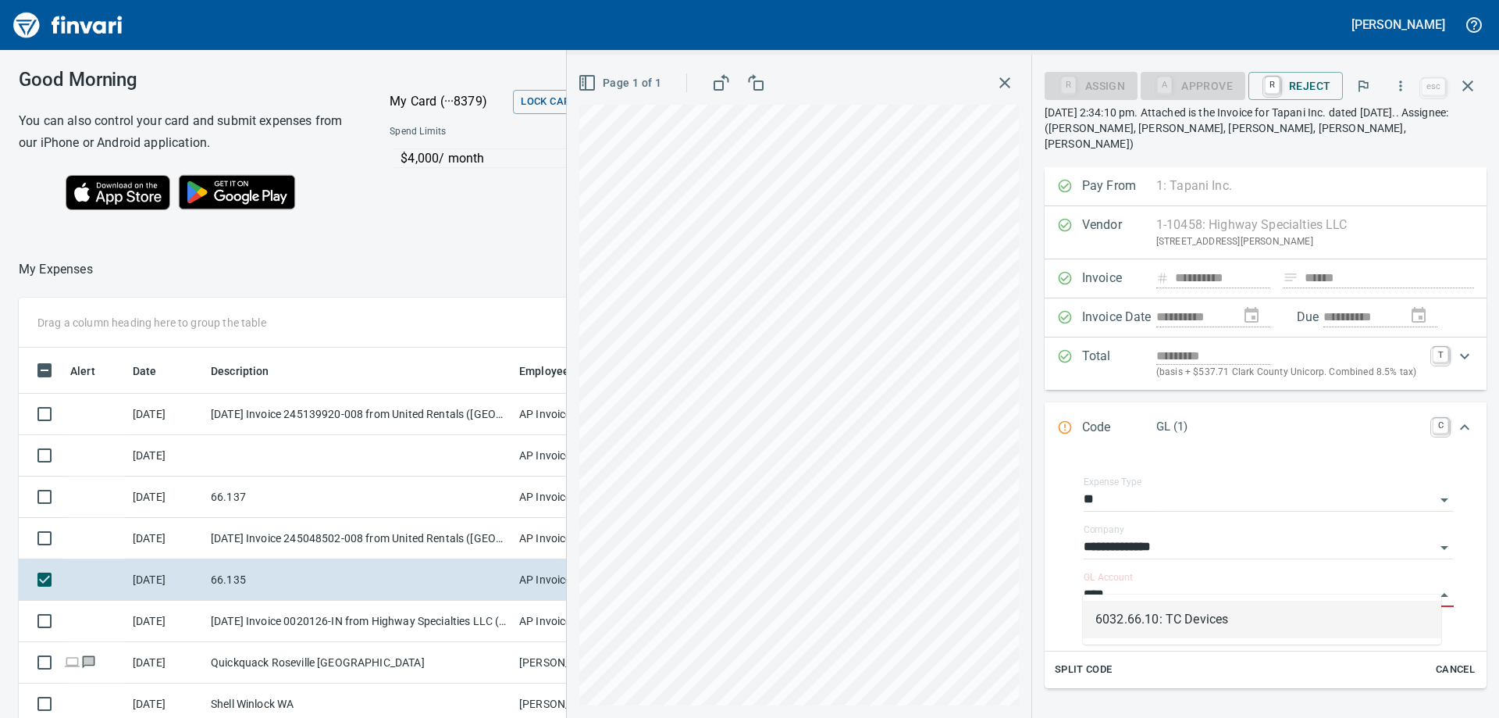
click at [1264, 618] on li "6032.66.10: TC Devices" at bounding box center [1262, 619] width 358 height 37
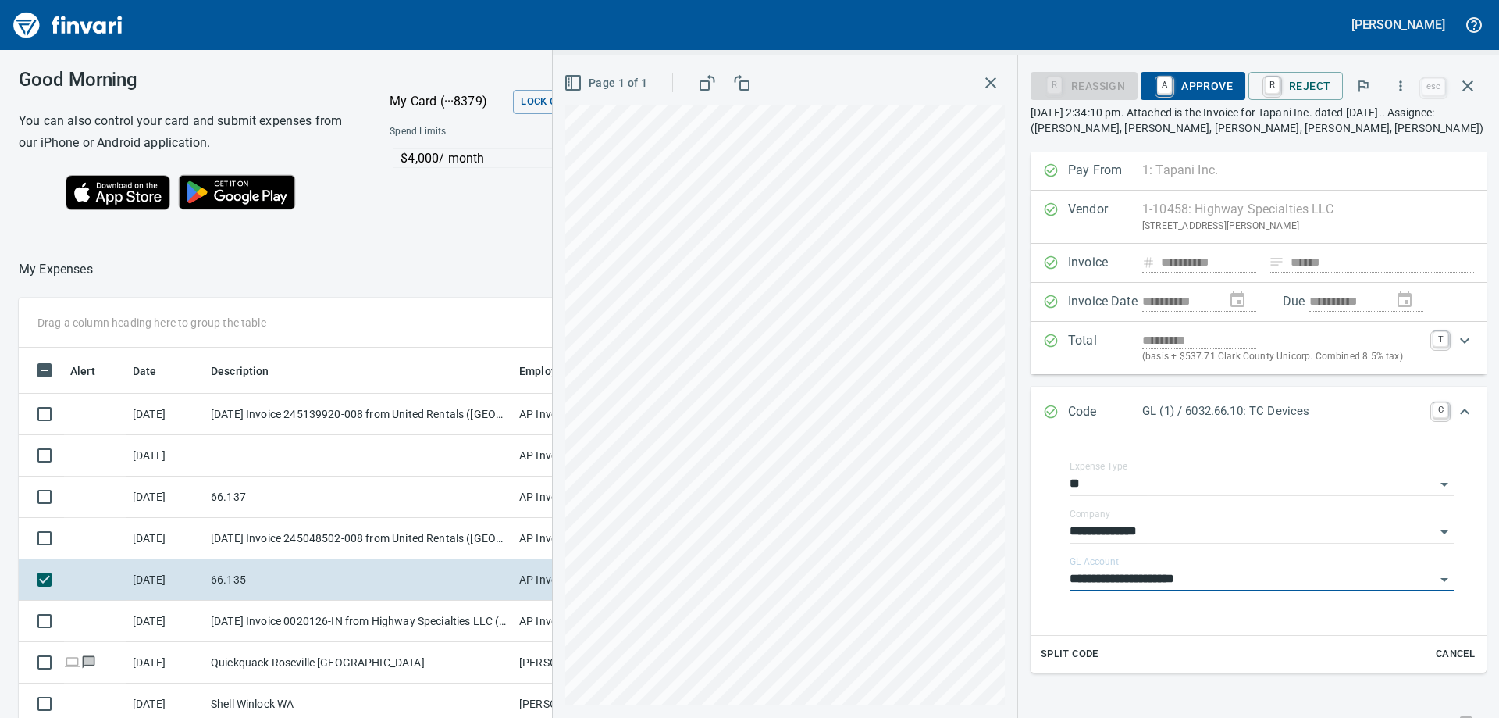
type input "**********"
click at [1217, 87] on span "A Approve" at bounding box center [1193, 86] width 80 height 27
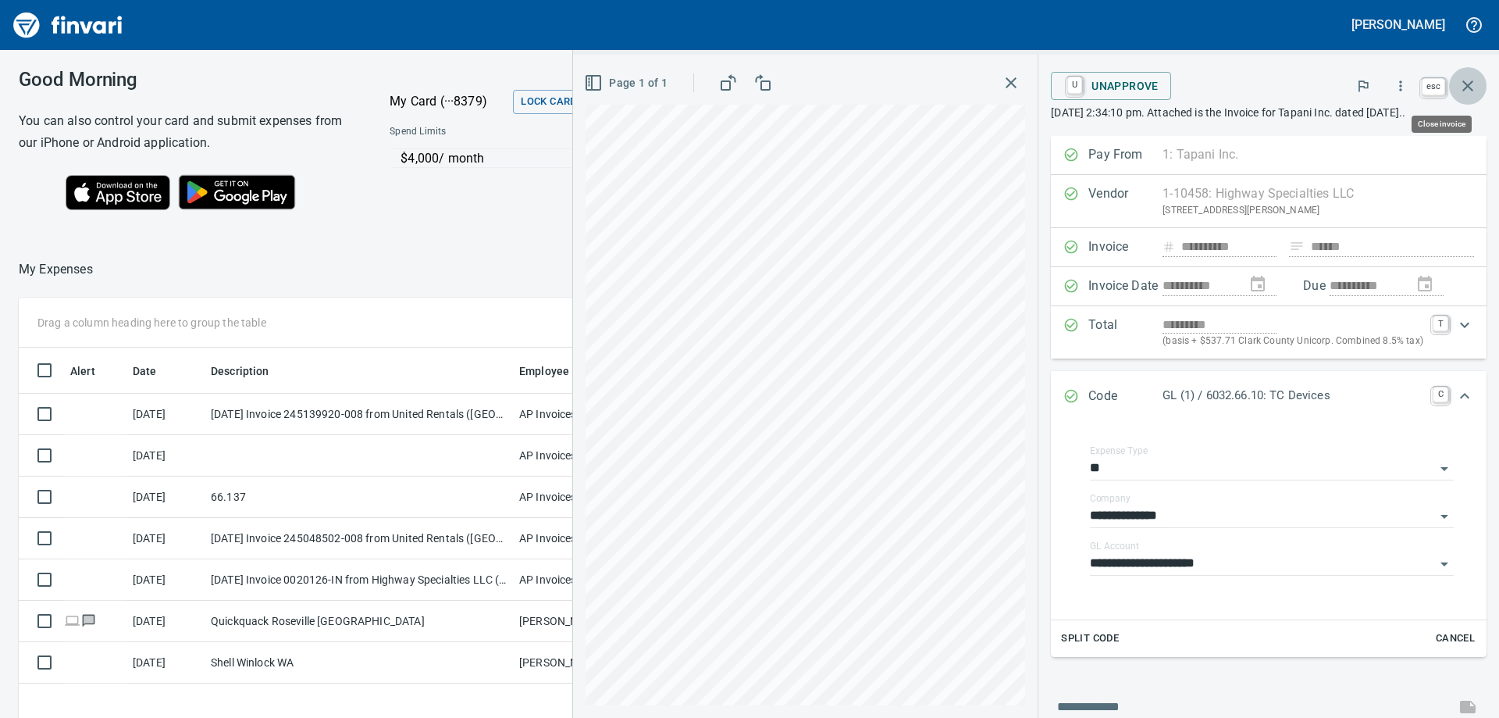
click at [1471, 85] on icon "button" at bounding box center [1468, 86] width 19 height 19
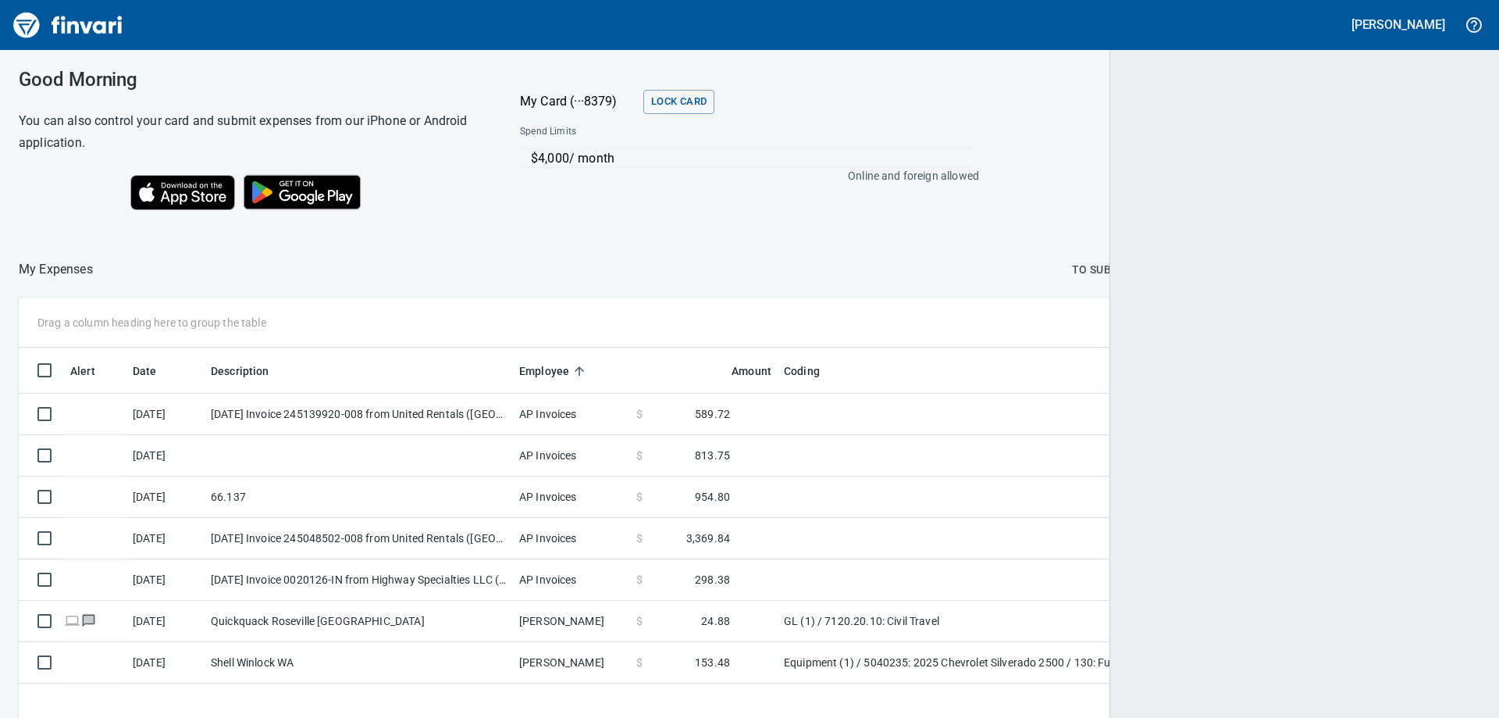
scroll to position [534, 1431]
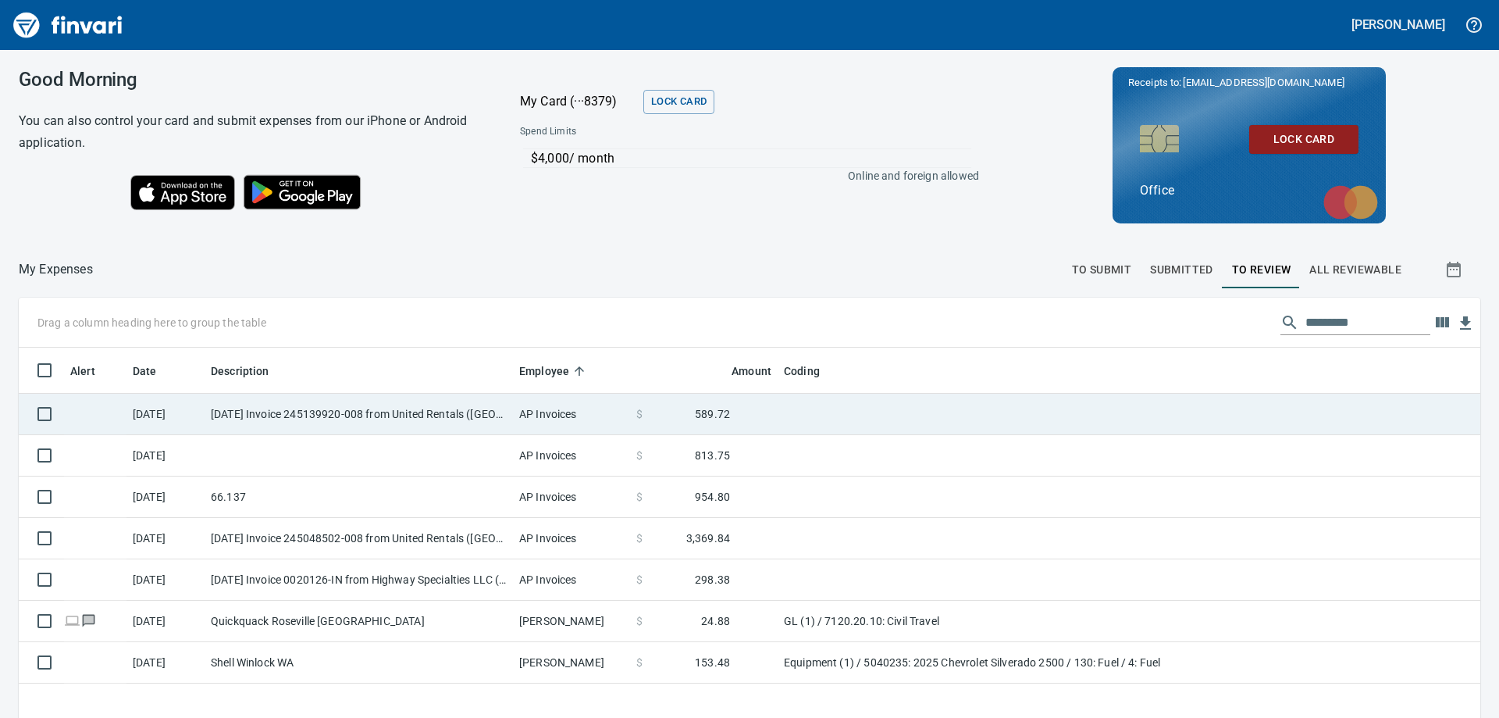
click at [584, 409] on td "AP Invoices" at bounding box center [571, 414] width 117 height 41
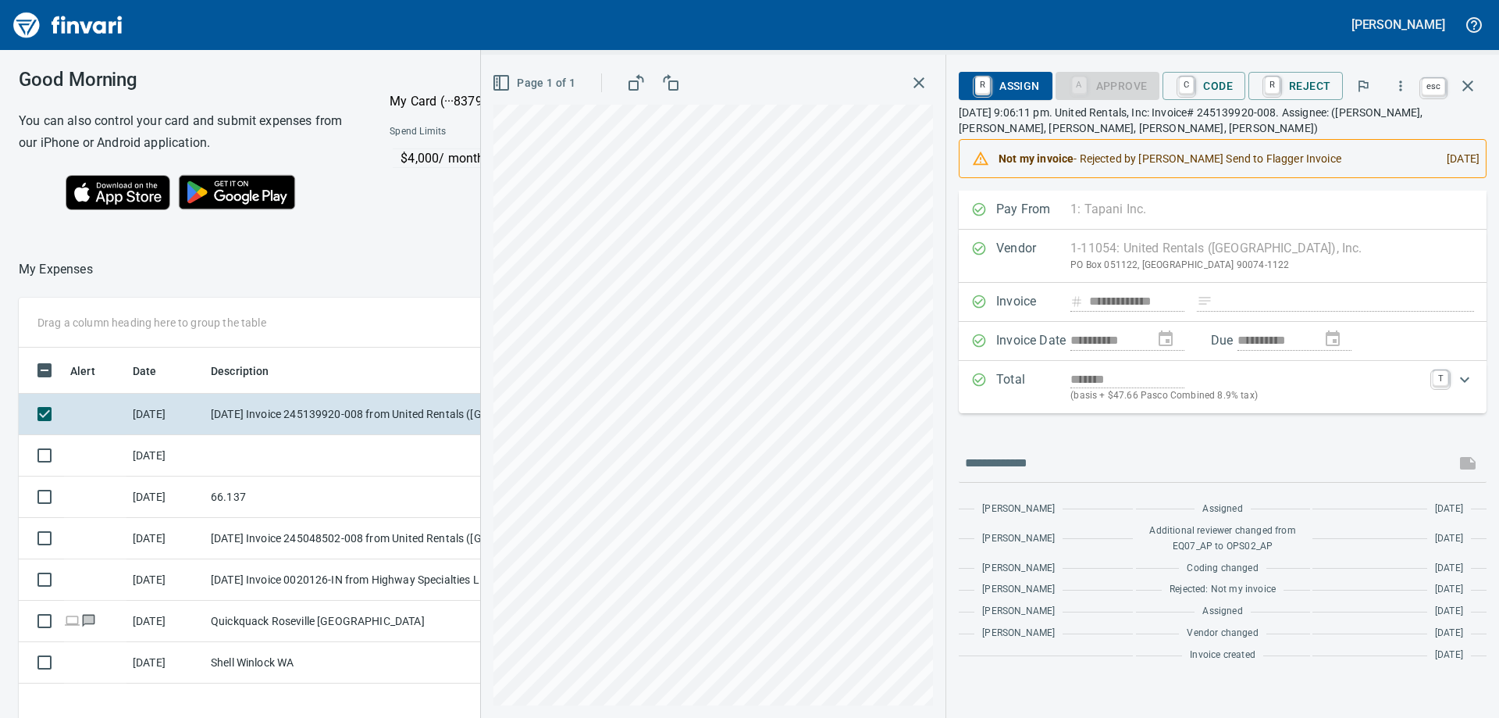
scroll to position [522, 1048]
drag, startPoint x: 1463, startPoint y: 80, endPoint x: 1421, endPoint y: 93, distance: 43.2
click at [1462, 80] on icon "button" at bounding box center [1468, 86] width 19 height 19
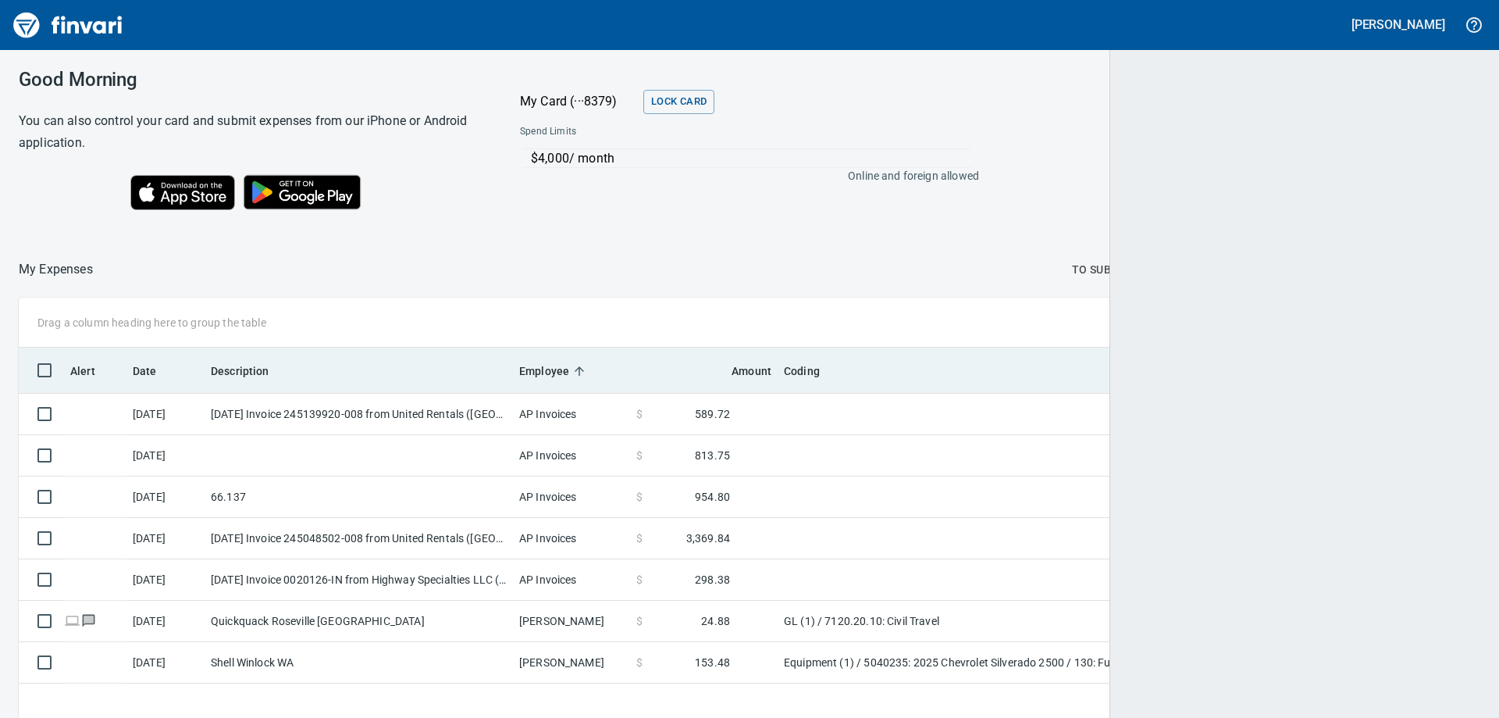
scroll to position [534, 1428]
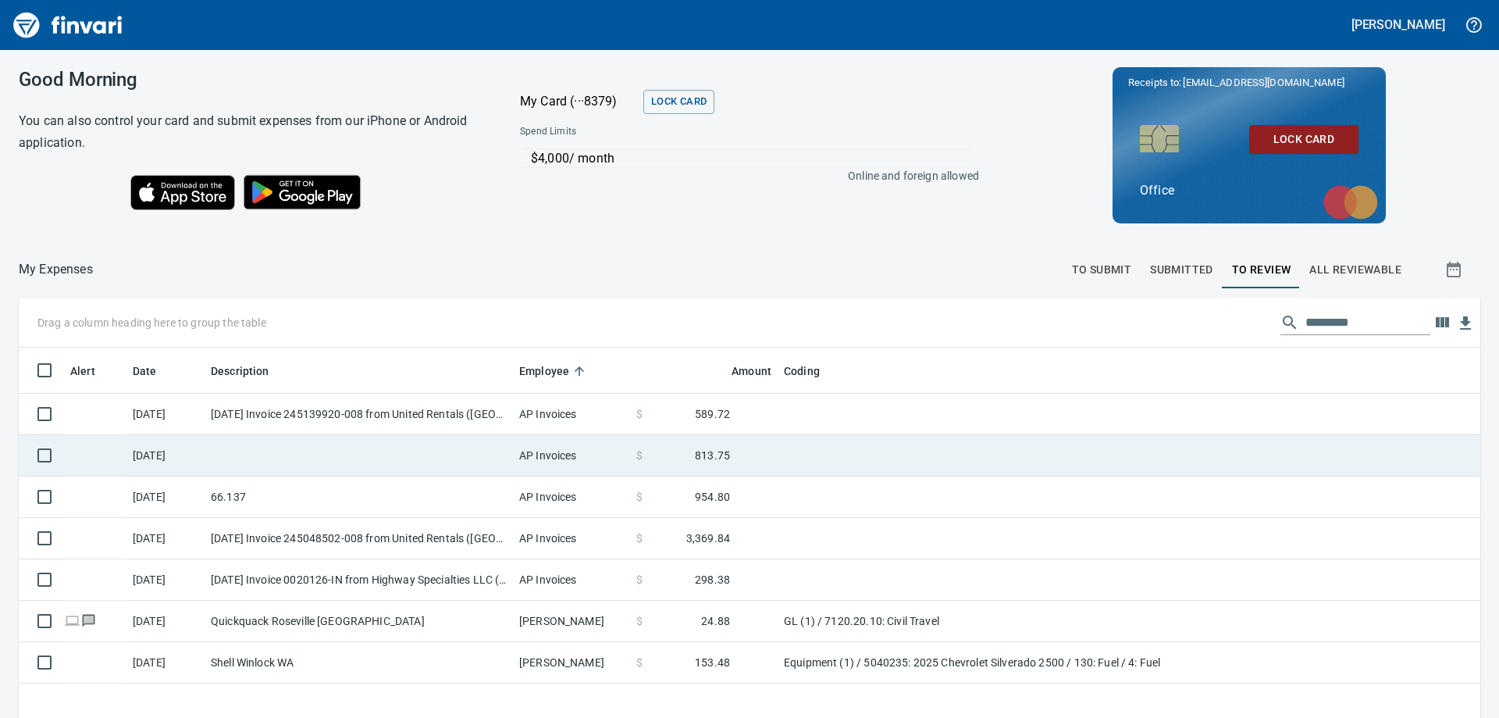
click at [429, 456] on td at bounding box center [359, 455] width 308 height 41
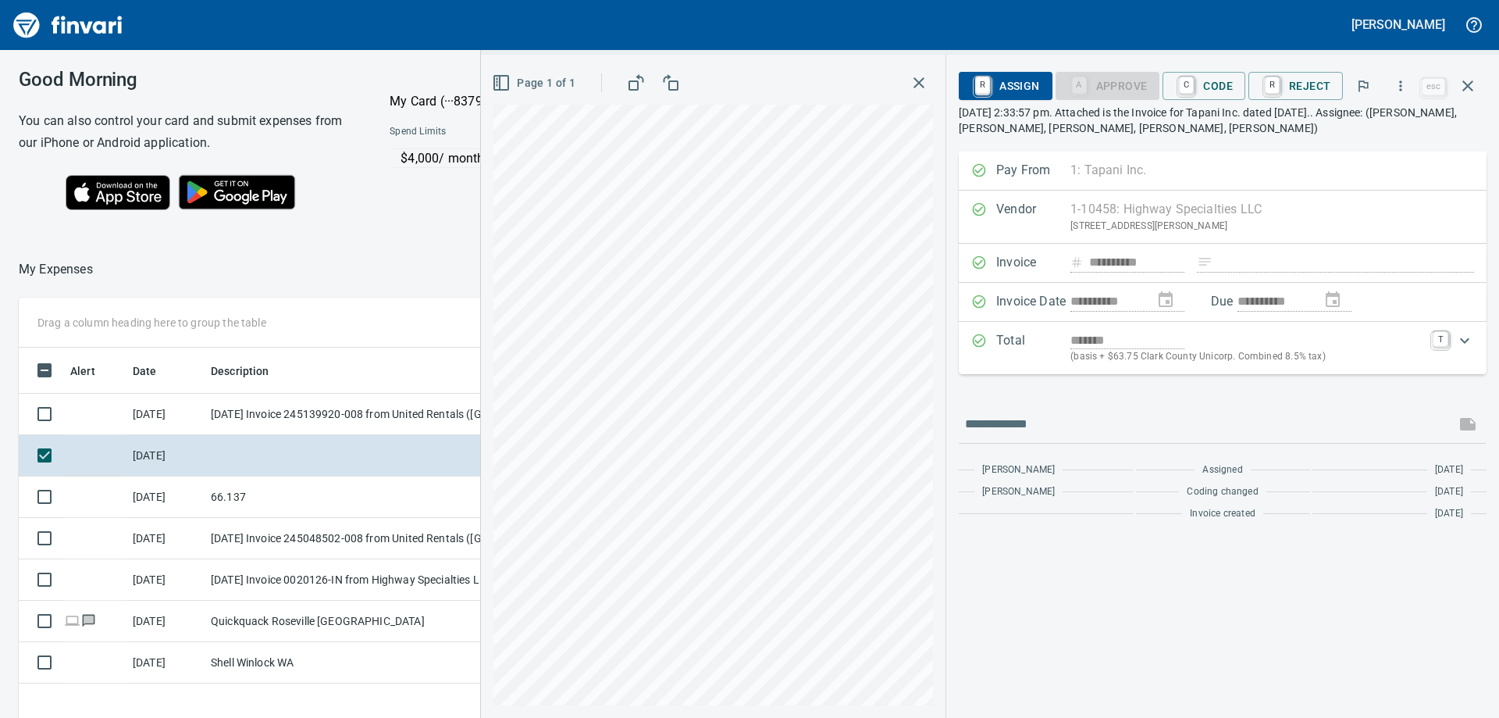
scroll to position [522, 1048]
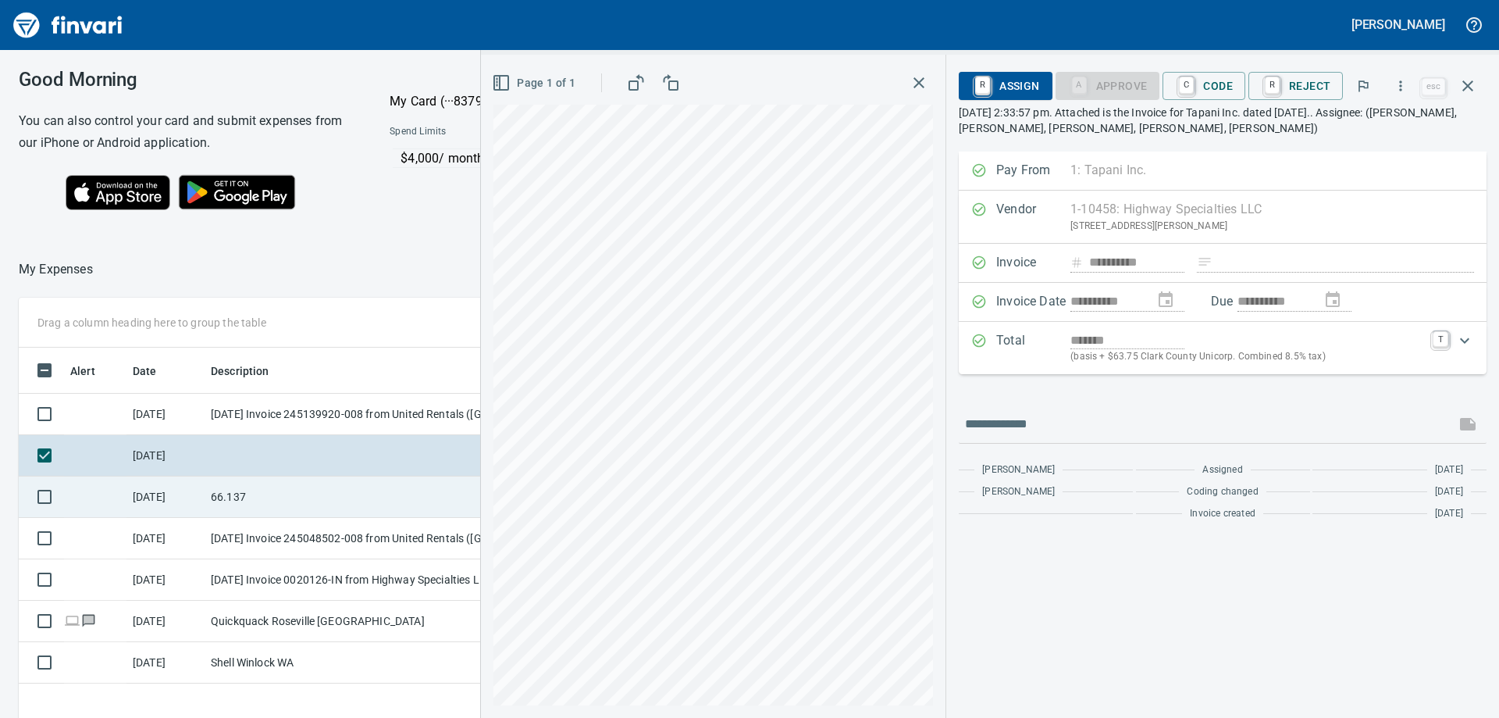
drag, startPoint x: 351, startPoint y: 485, endPoint x: 340, endPoint y: 496, distance: 15.5
click at [341, 495] on td "66.137" at bounding box center [359, 496] width 308 height 41
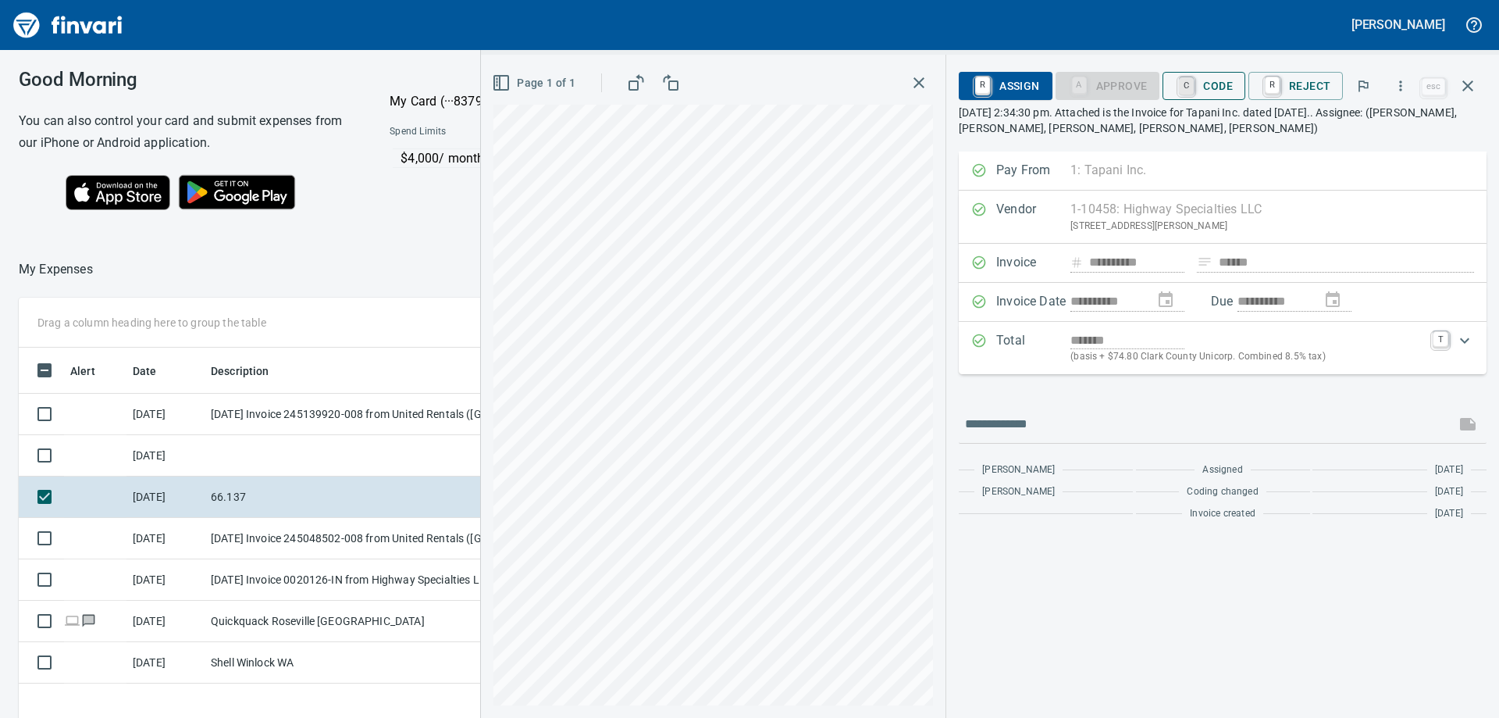
click at [1194, 80] on link "C" at bounding box center [1186, 85] width 15 height 17
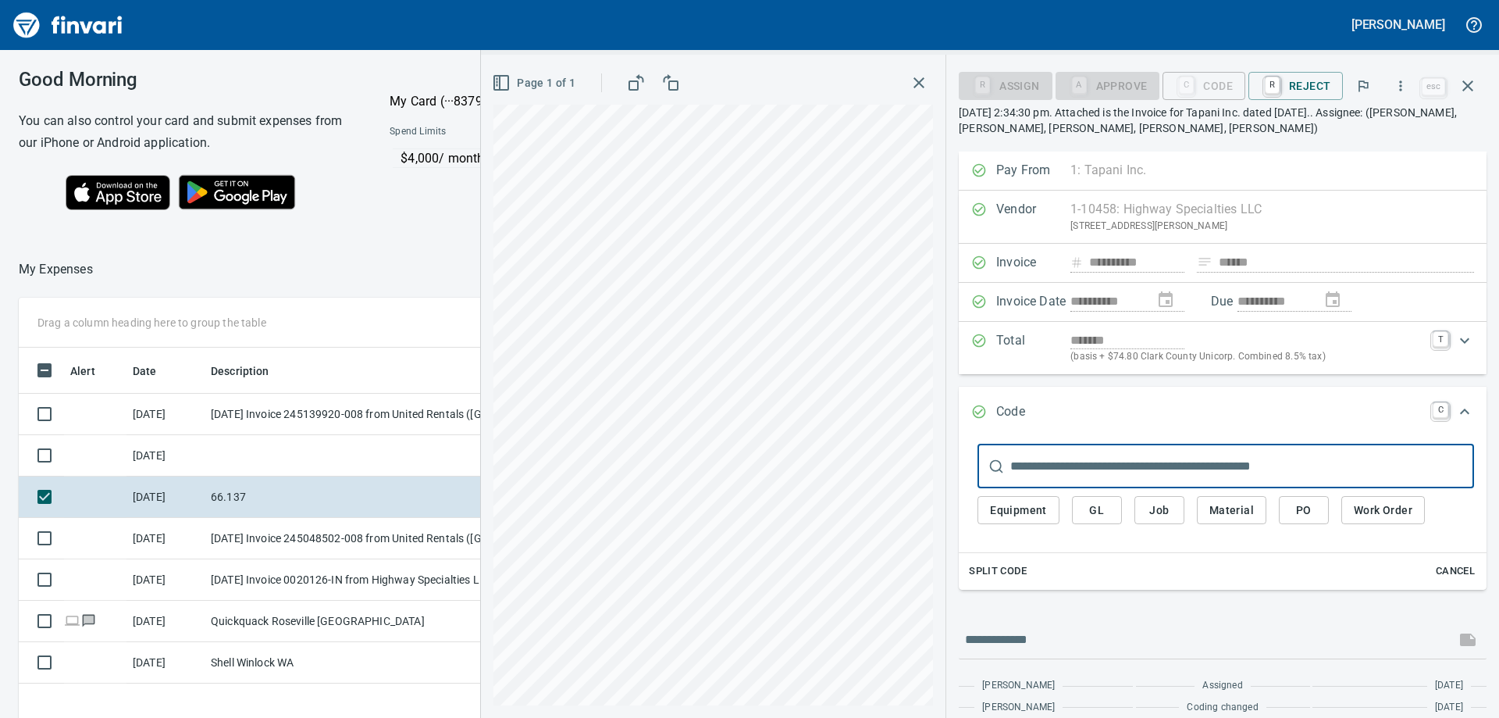
scroll to position [522, 1048]
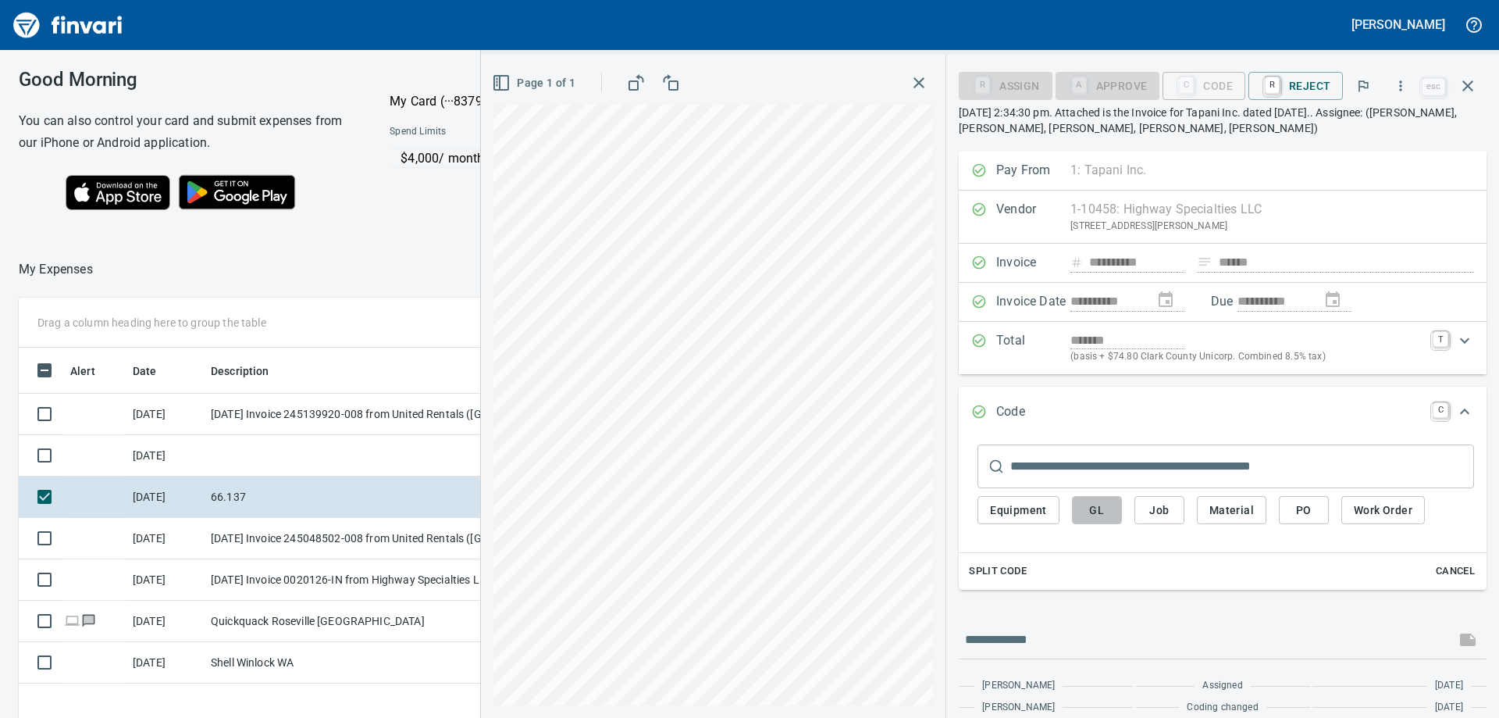
click at [1109, 518] on span "GL" at bounding box center [1097, 511] width 25 height 20
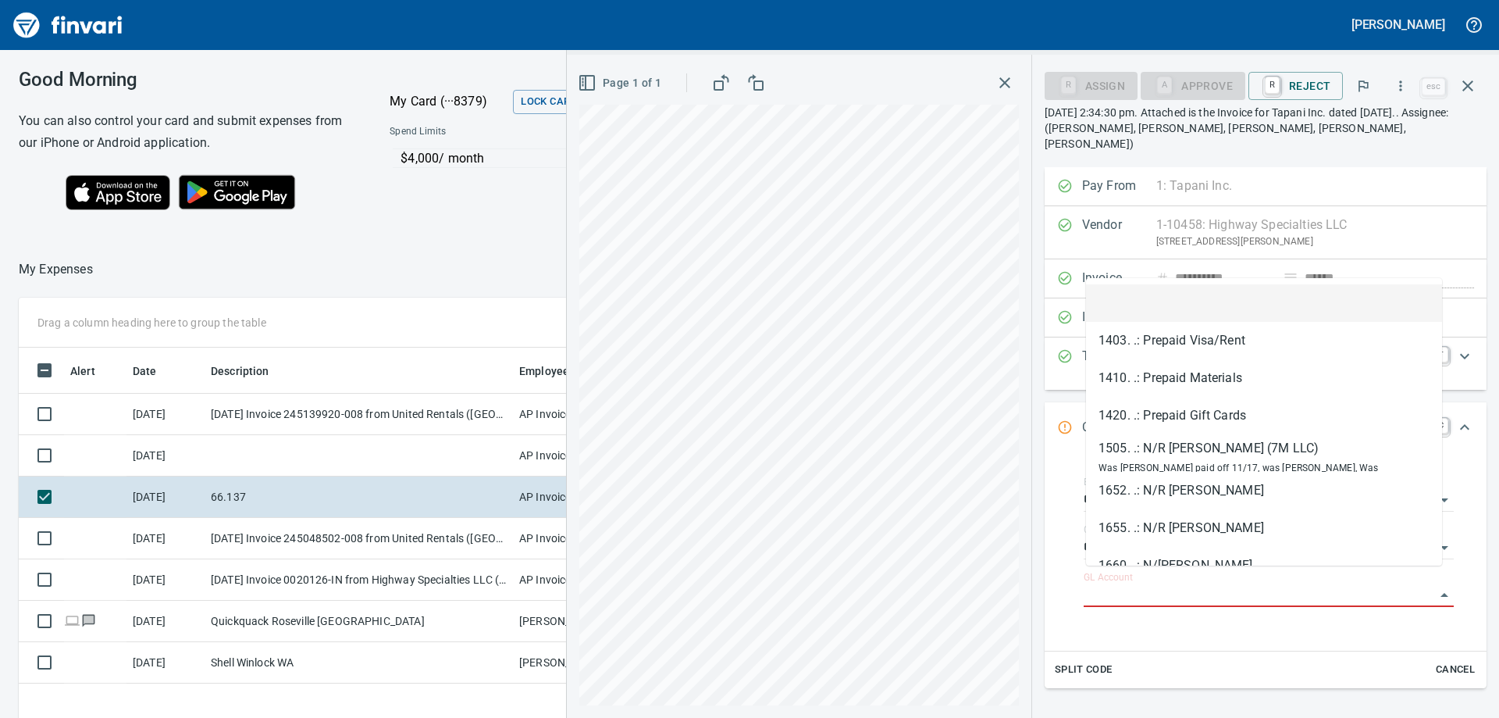
drag, startPoint x: 1154, startPoint y: 583, endPoint x: 1208, endPoint y: 542, distance: 67.9
click at [1153, 584] on input "GL Account" at bounding box center [1259, 595] width 351 height 22
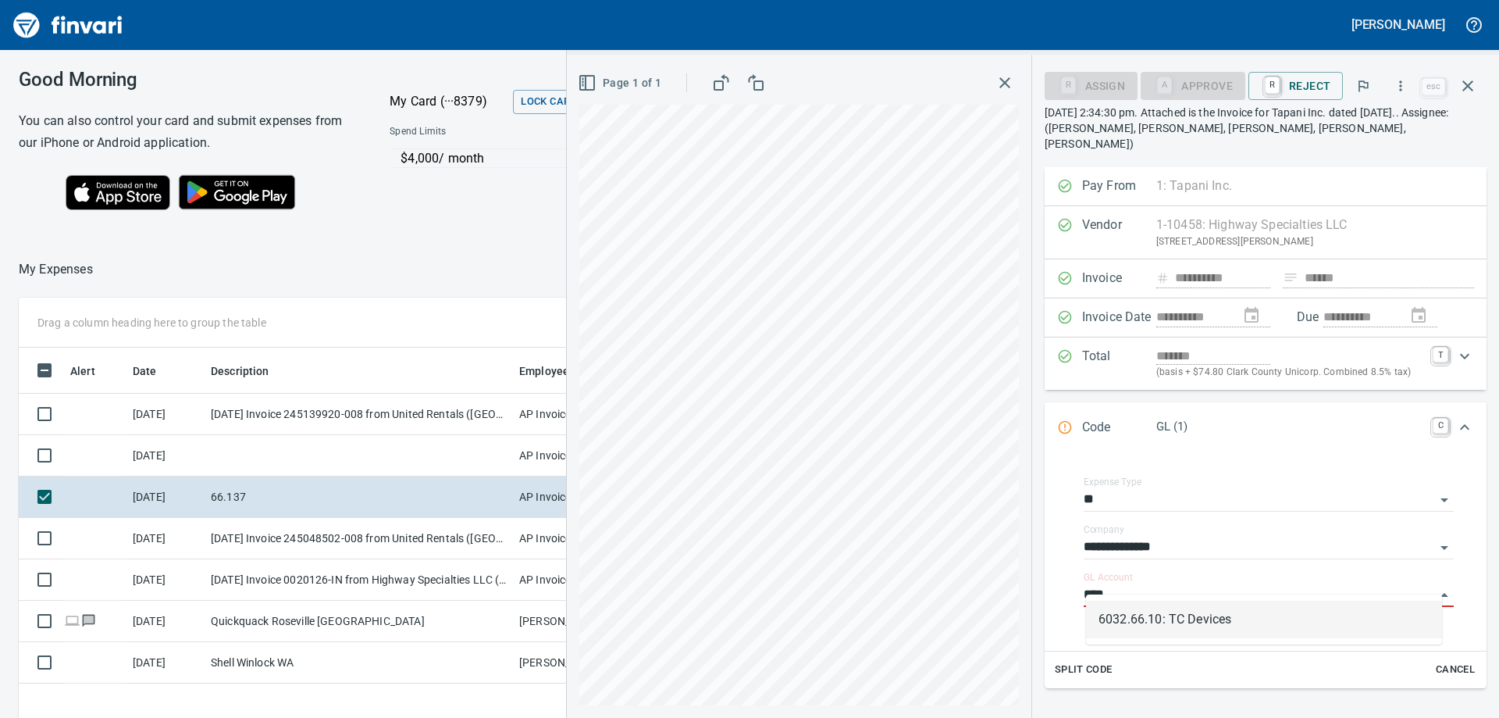
drag, startPoint x: 1256, startPoint y: 619, endPoint x: 1416, endPoint y: 341, distance: 320.8
click at [1257, 619] on li "6032.66.10: TC Devices" at bounding box center [1264, 619] width 356 height 37
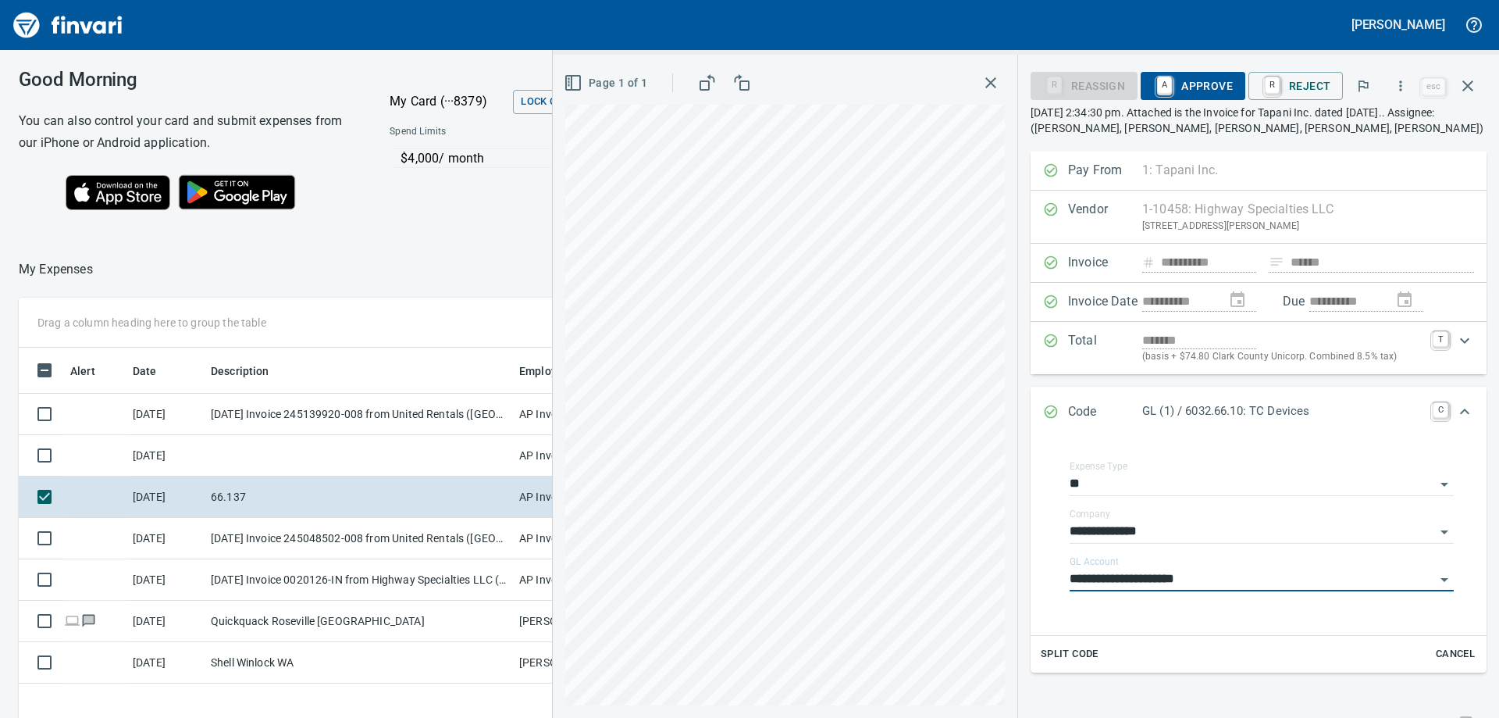
type input "**********"
click at [1215, 79] on span "A Approve" at bounding box center [1193, 86] width 80 height 27
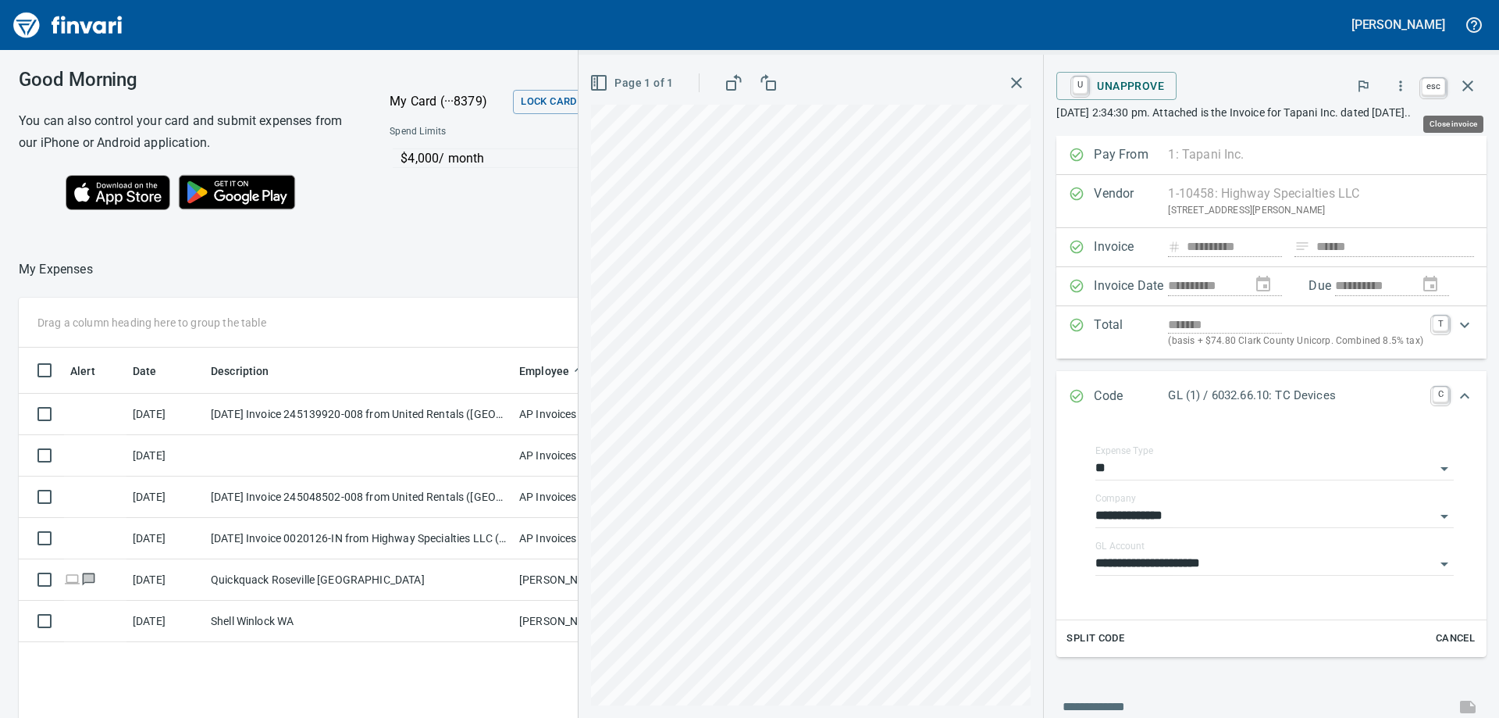
click at [1468, 76] on button "button" at bounding box center [1467, 85] width 37 height 37
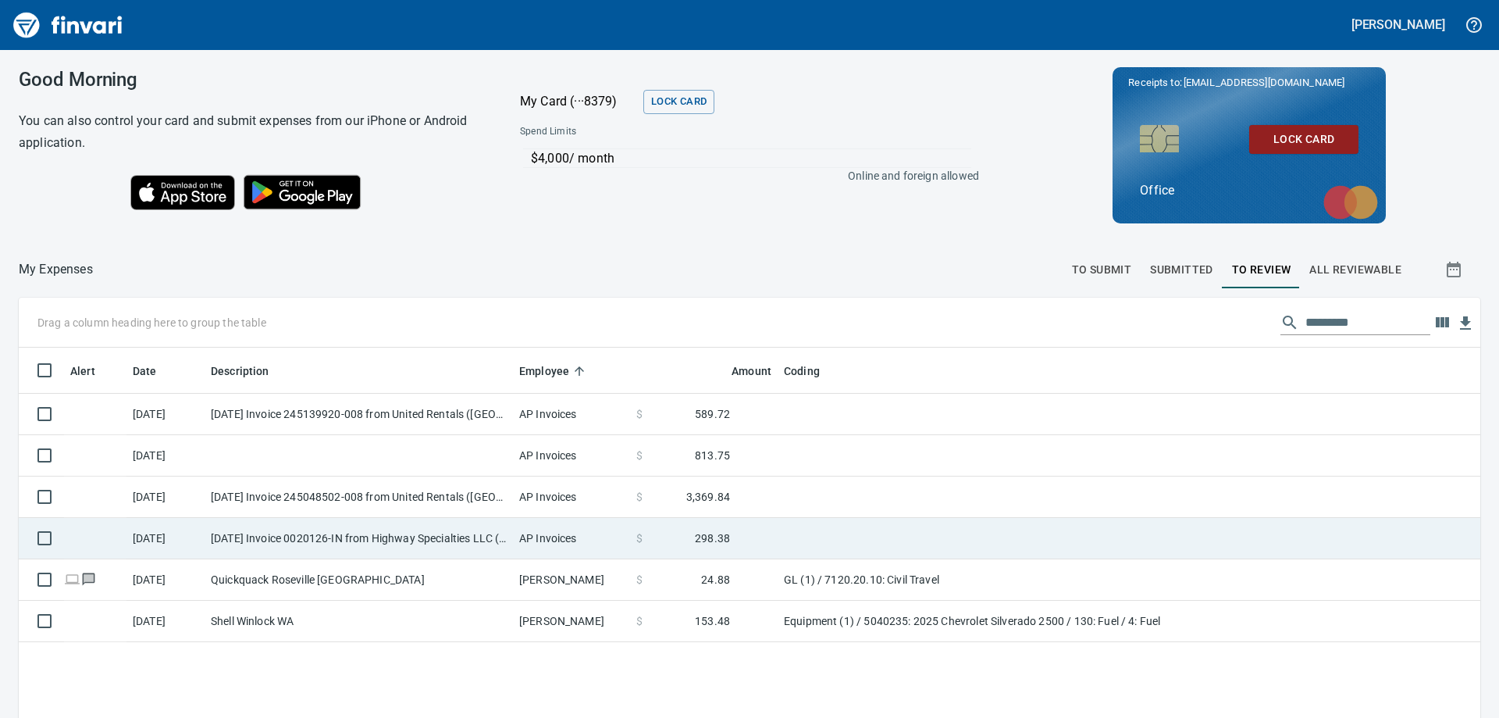
scroll to position [534, 1438]
click at [469, 531] on td "[DATE] Invoice 0020126-IN from Highway Specialties LLC (1-10458)" at bounding box center [359, 538] width 308 height 41
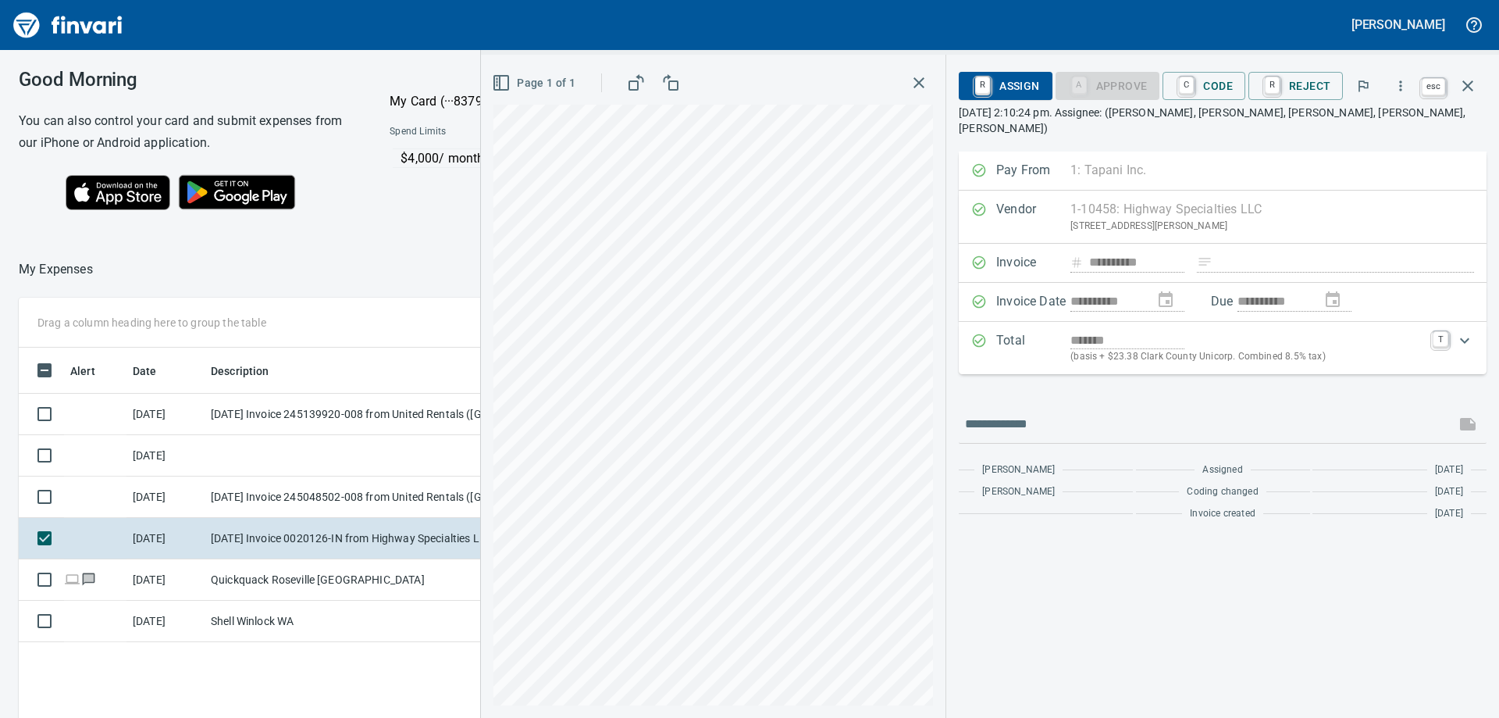
scroll to position [522, 1048]
click at [1470, 88] on icon "button" at bounding box center [1468, 85] width 11 height 11
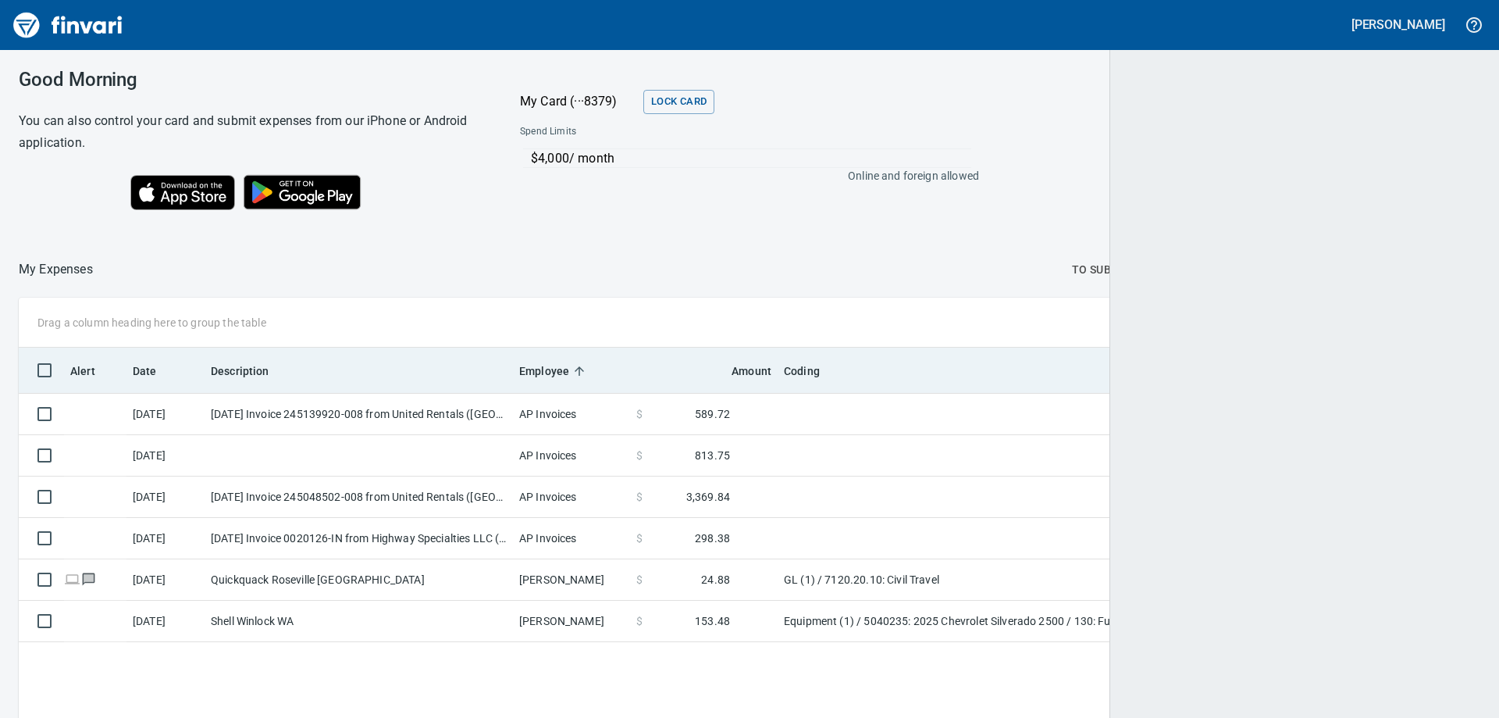
scroll to position [534, 1431]
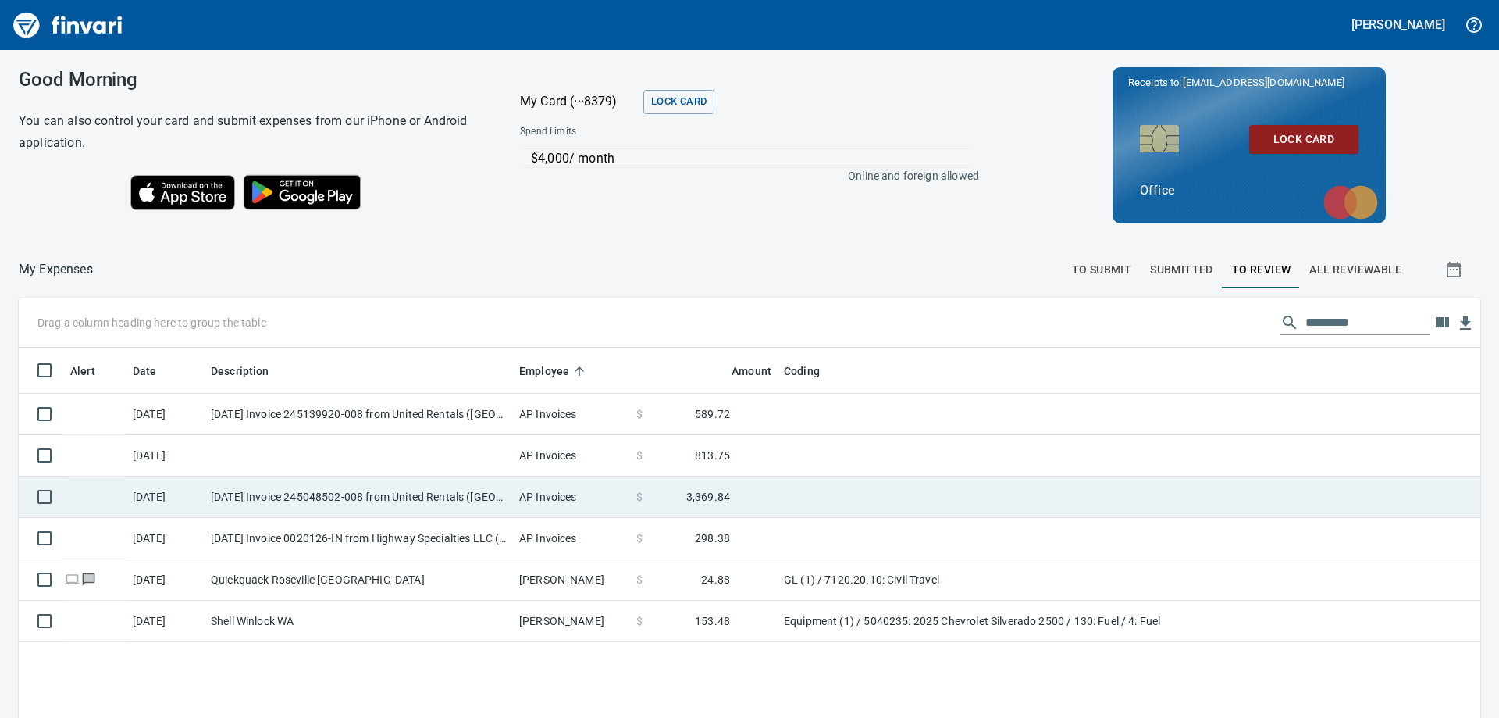
click at [578, 487] on td "AP Invoices" at bounding box center [571, 496] width 117 height 41
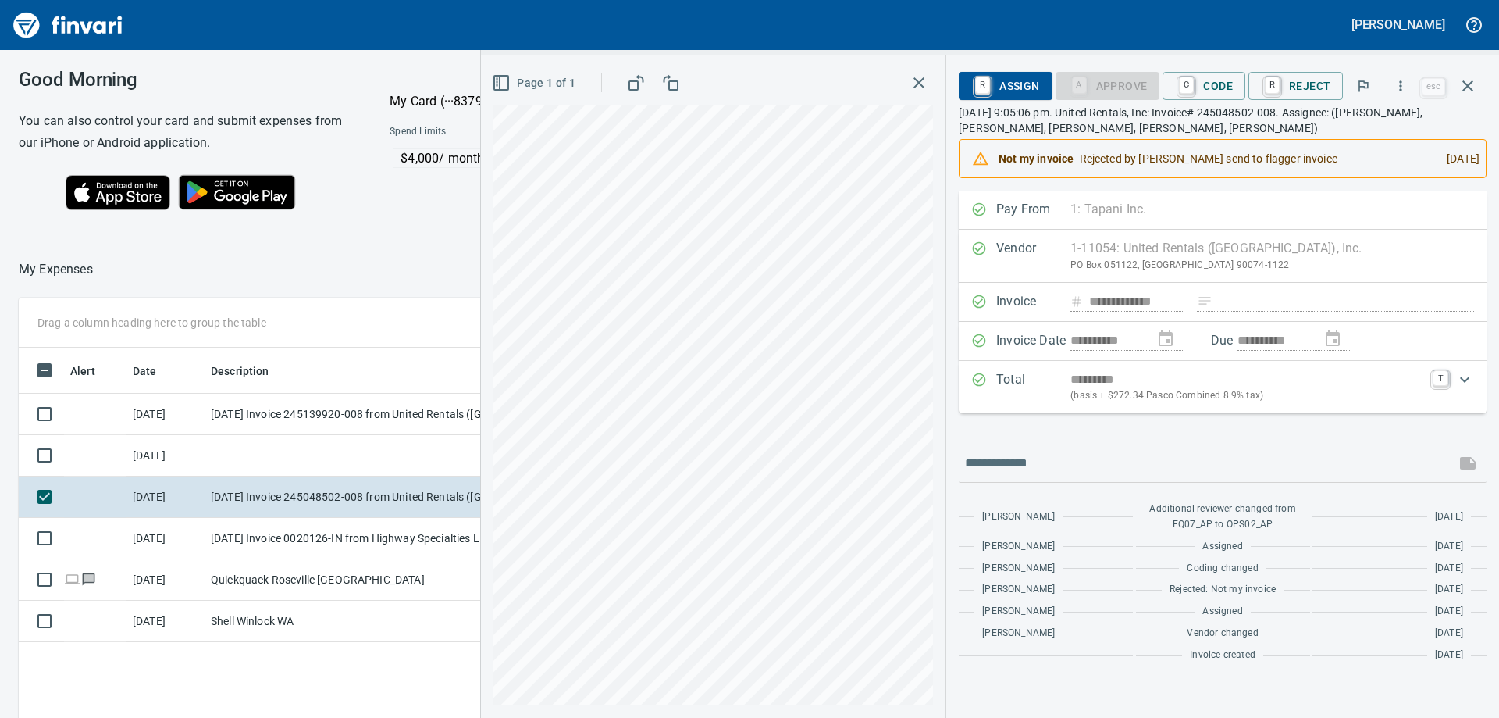
scroll to position [522, 1048]
drag, startPoint x: 1200, startPoint y: 78, endPoint x: 1219, endPoint y: 147, distance: 71.2
click at [1203, 77] on span "C Code" at bounding box center [1204, 86] width 58 height 27
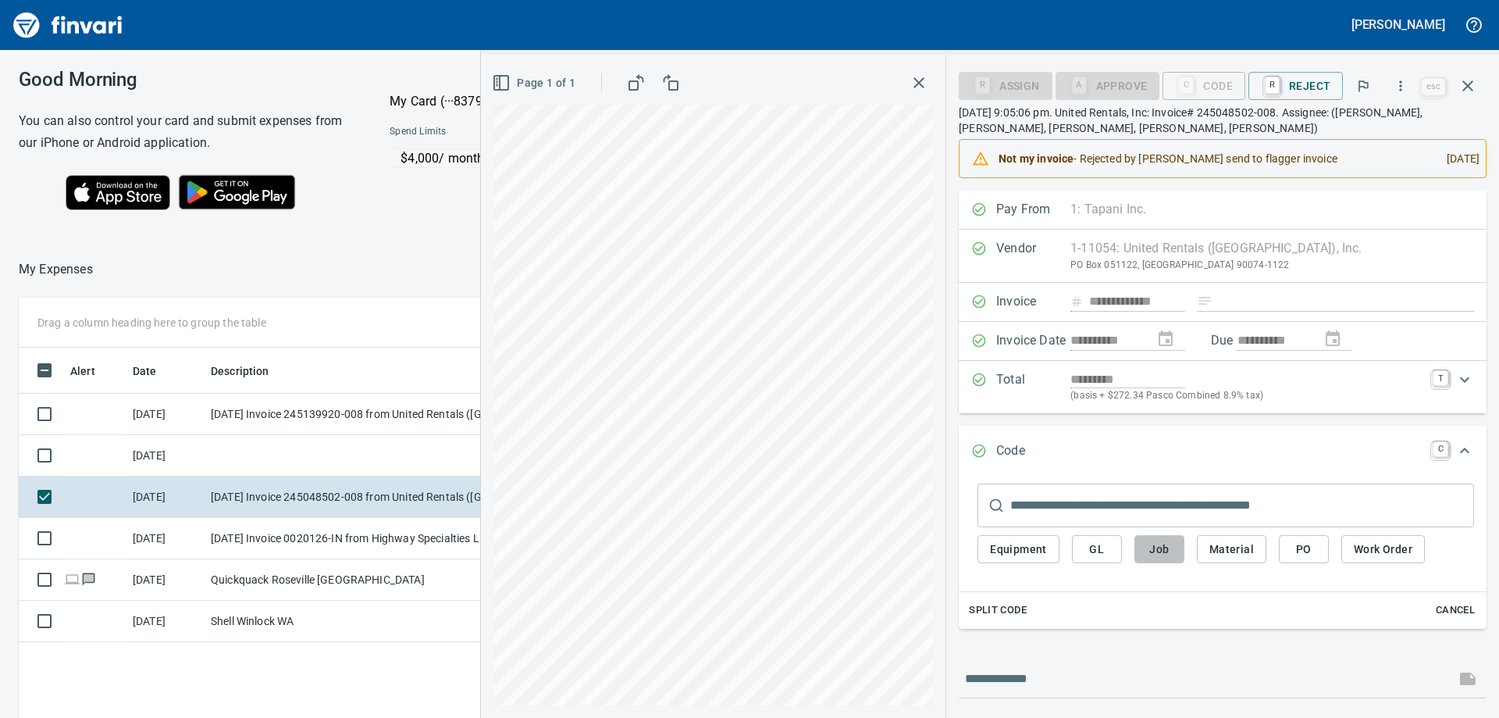
click at [1185, 542] on button "Job" at bounding box center [1160, 549] width 50 height 29
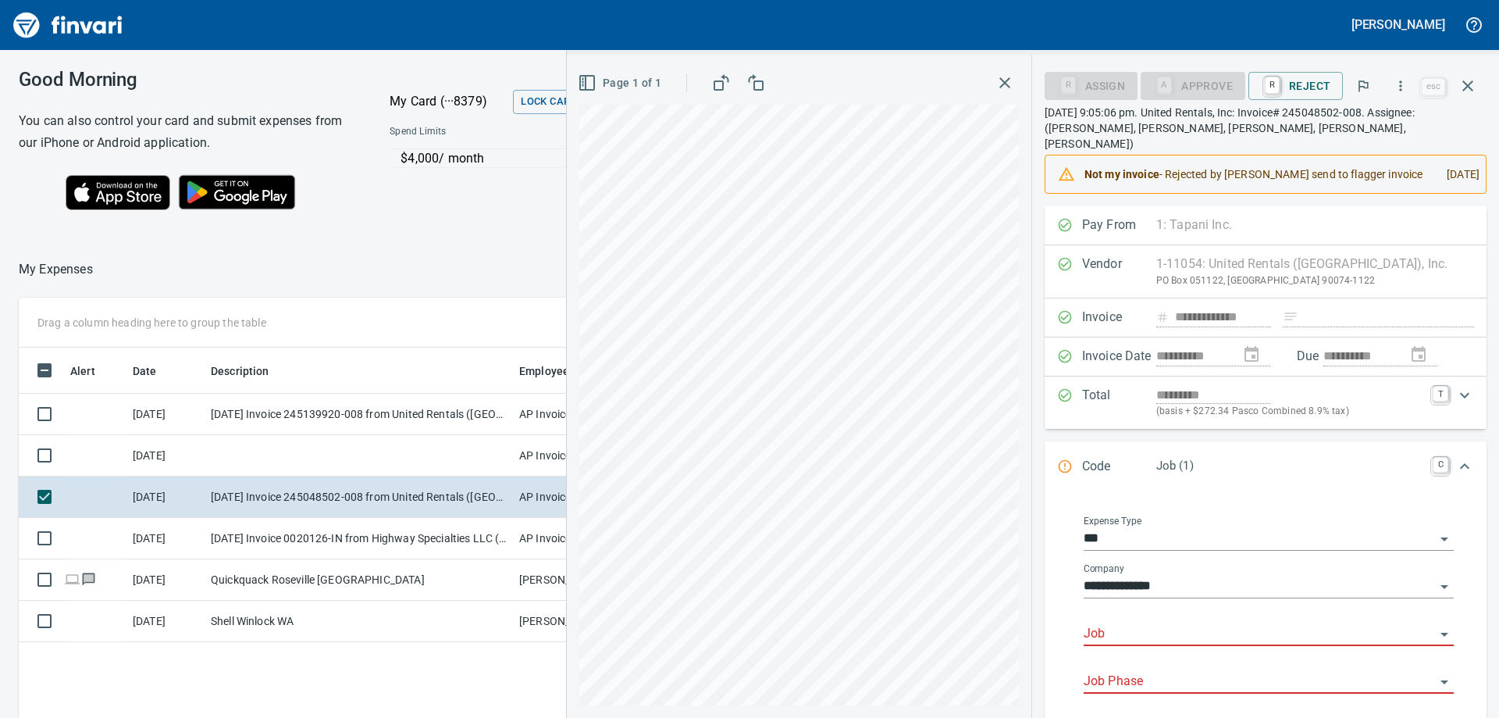
click at [1151, 623] on input "Job" at bounding box center [1259, 634] width 351 height 22
type input "*"
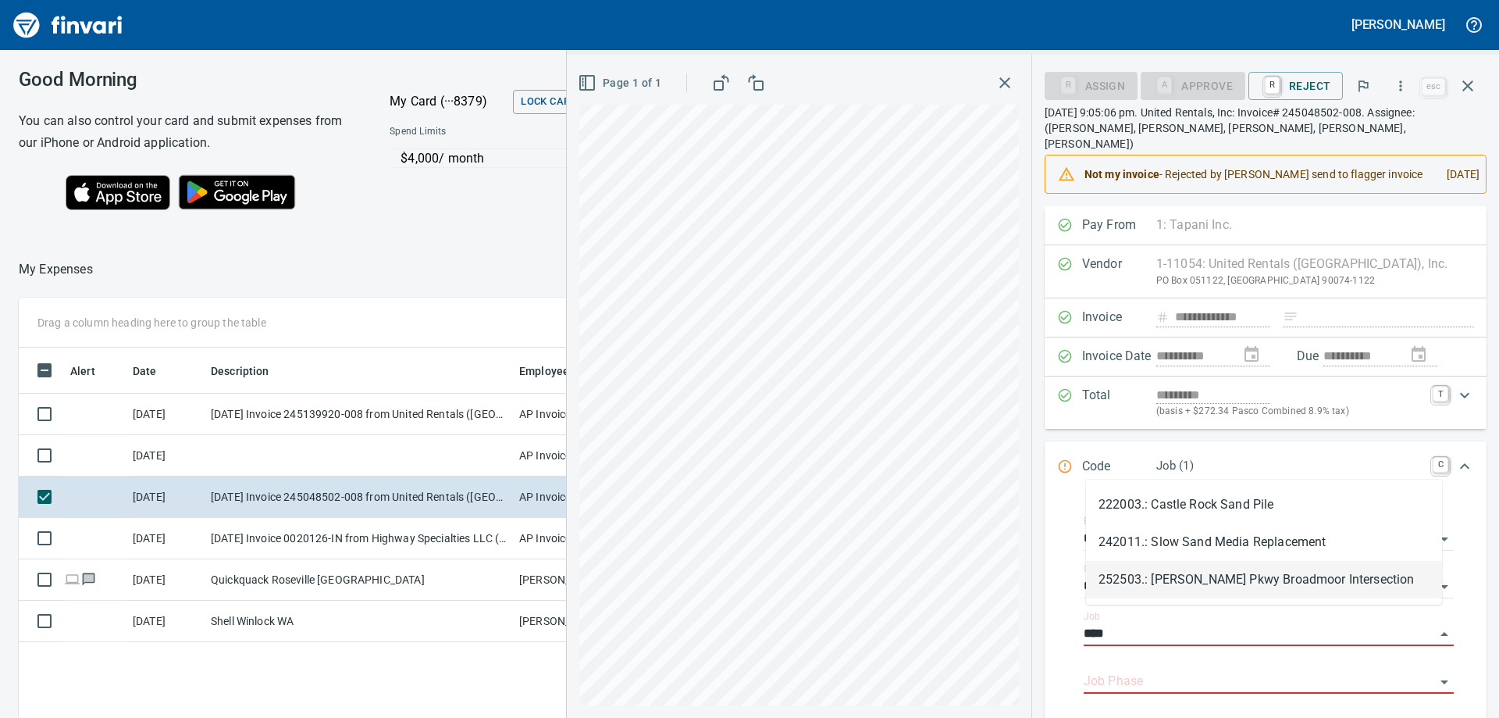
click at [1267, 576] on li "252503.: [PERSON_NAME] Pkwy Broadmoor Intersection" at bounding box center [1264, 579] width 356 height 37
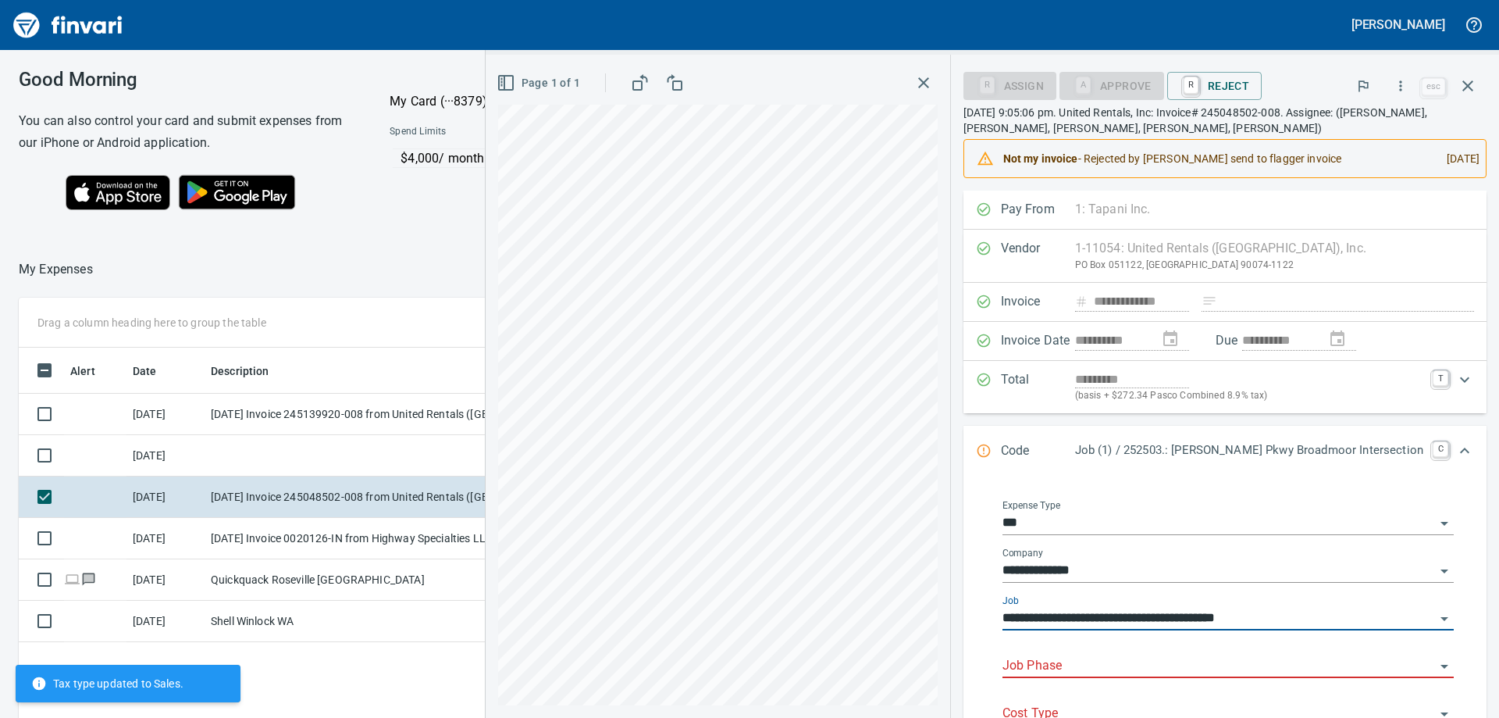
type input "**********"
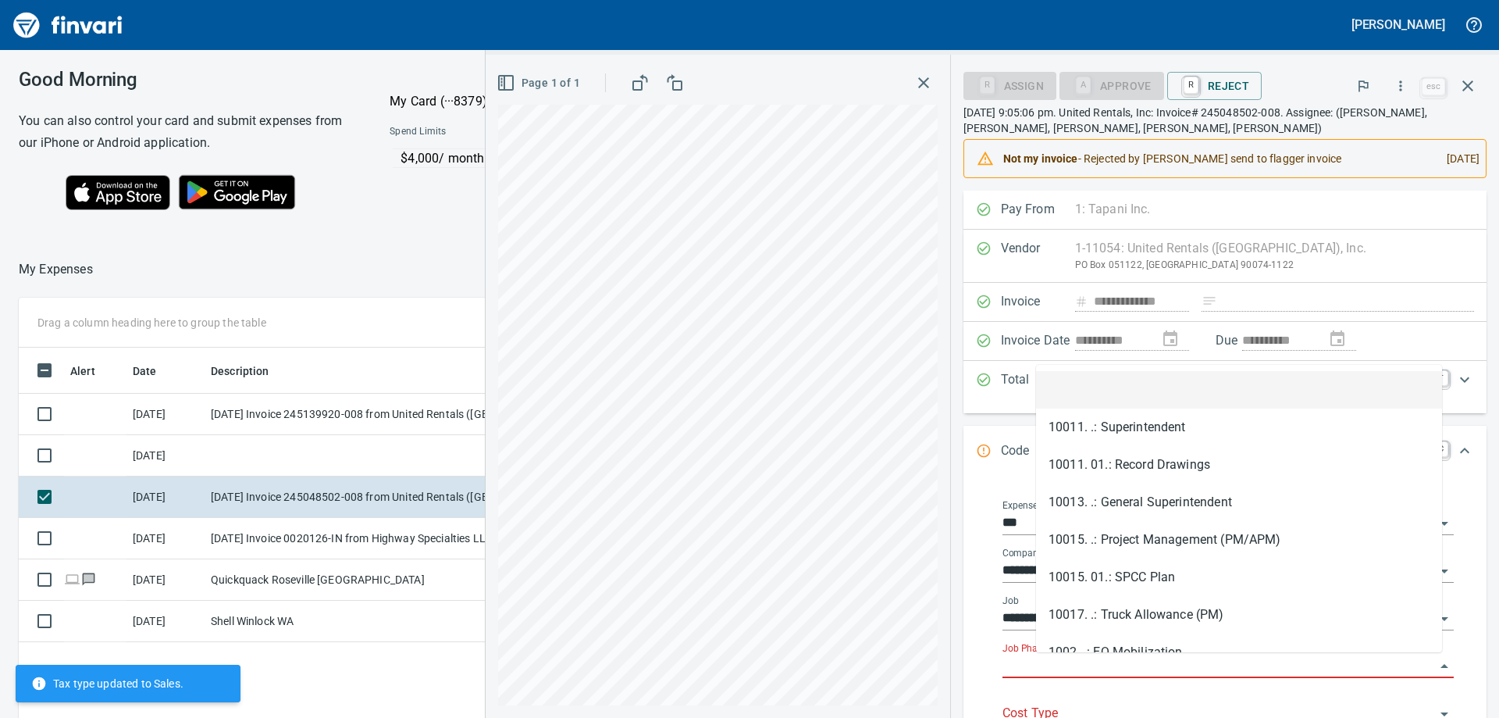
click at [1132, 666] on input "Job Phase" at bounding box center [1219, 666] width 433 height 22
type input "*"
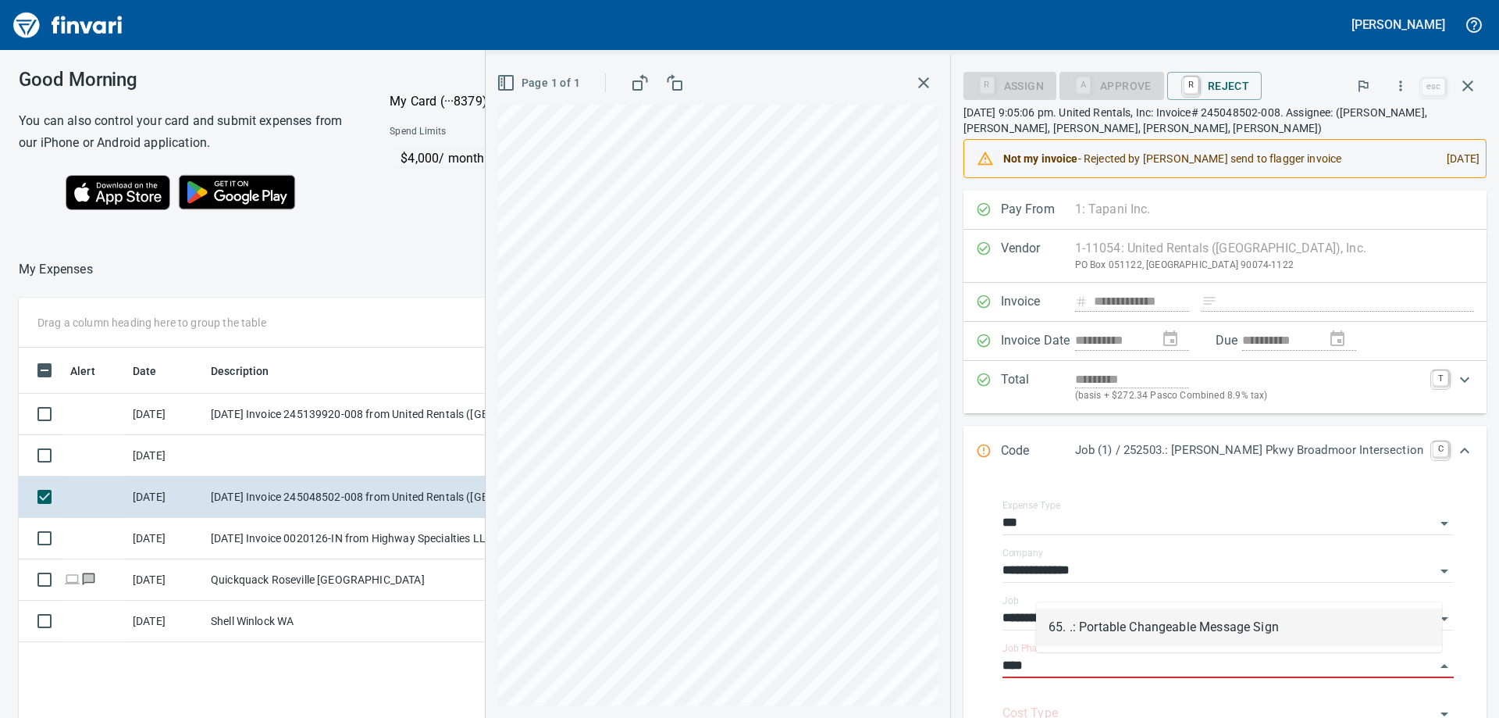
click at [1143, 629] on li "65. .: Portable Changeable Message Sign" at bounding box center [1239, 626] width 406 height 37
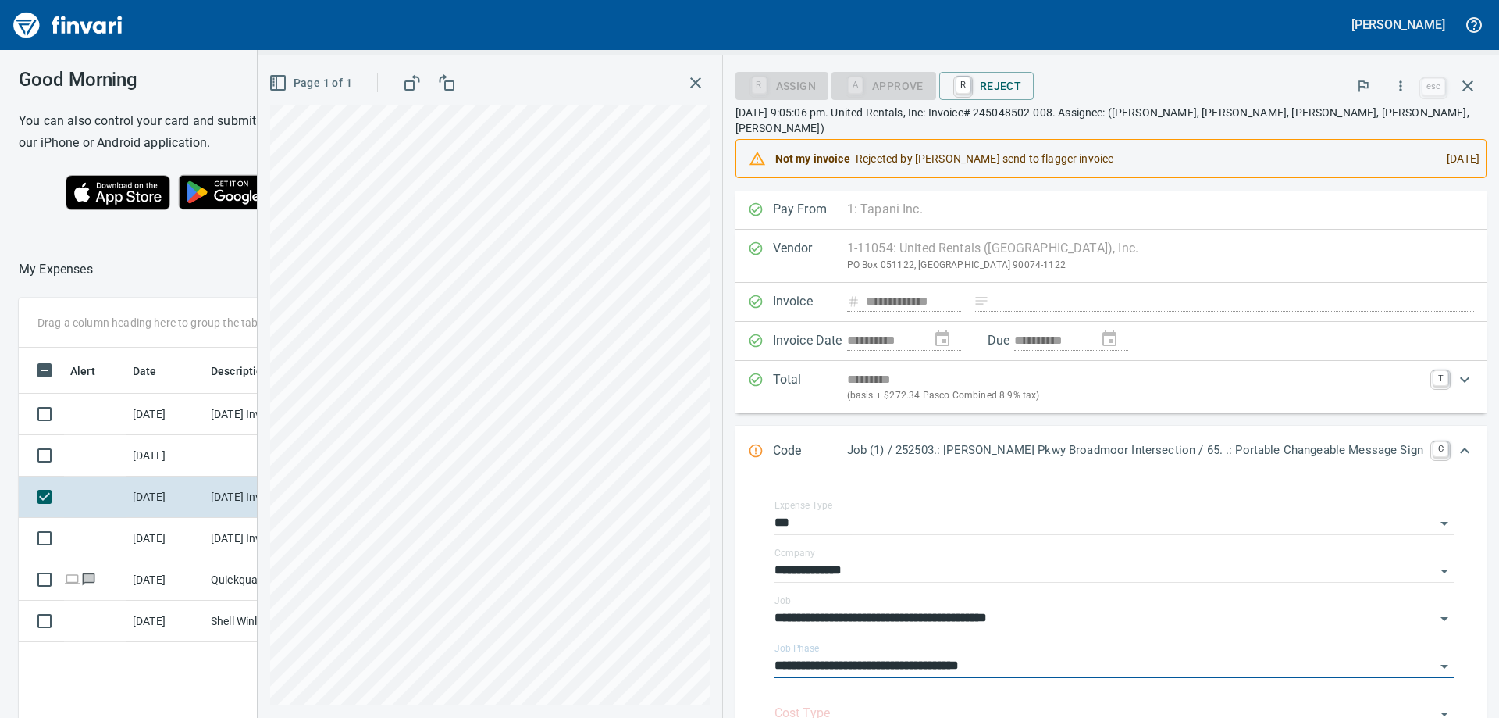
scroll to position [78, 0]
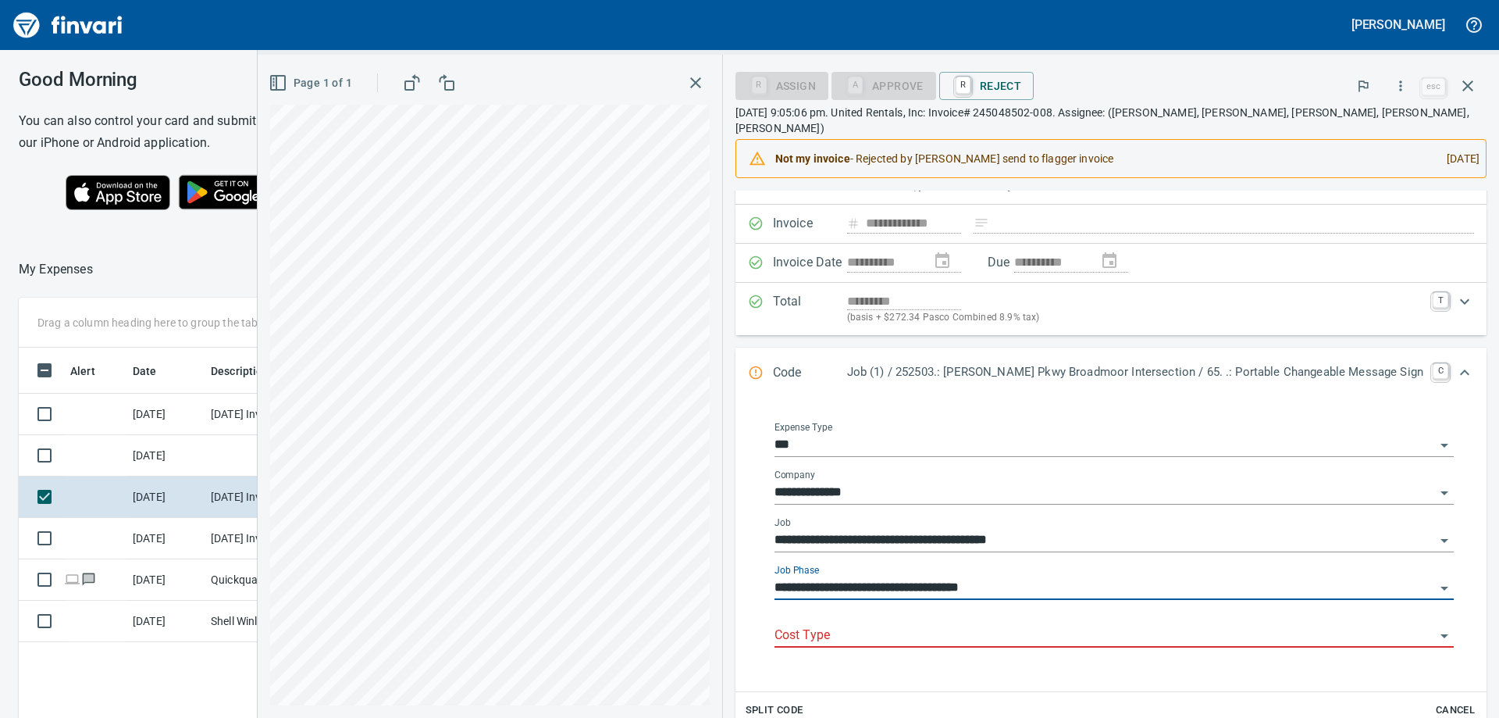
type input "**********"
click at [1135, 625] on input "Cost Type" at bounding box center [1105, 636] width 661 height 22
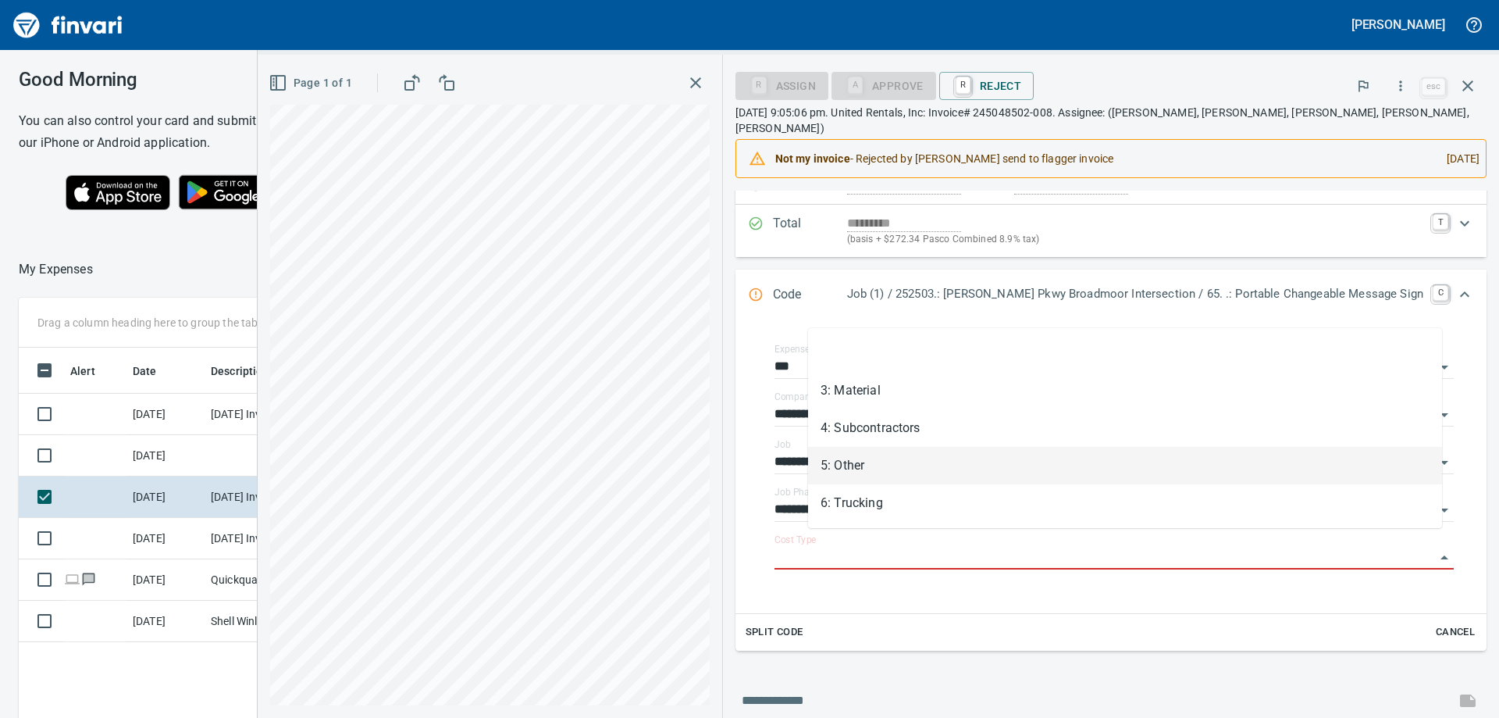
click at [893, 460] on li "5: Other" at bounding box center [1125, 465] width 634 height 37
type input "********"
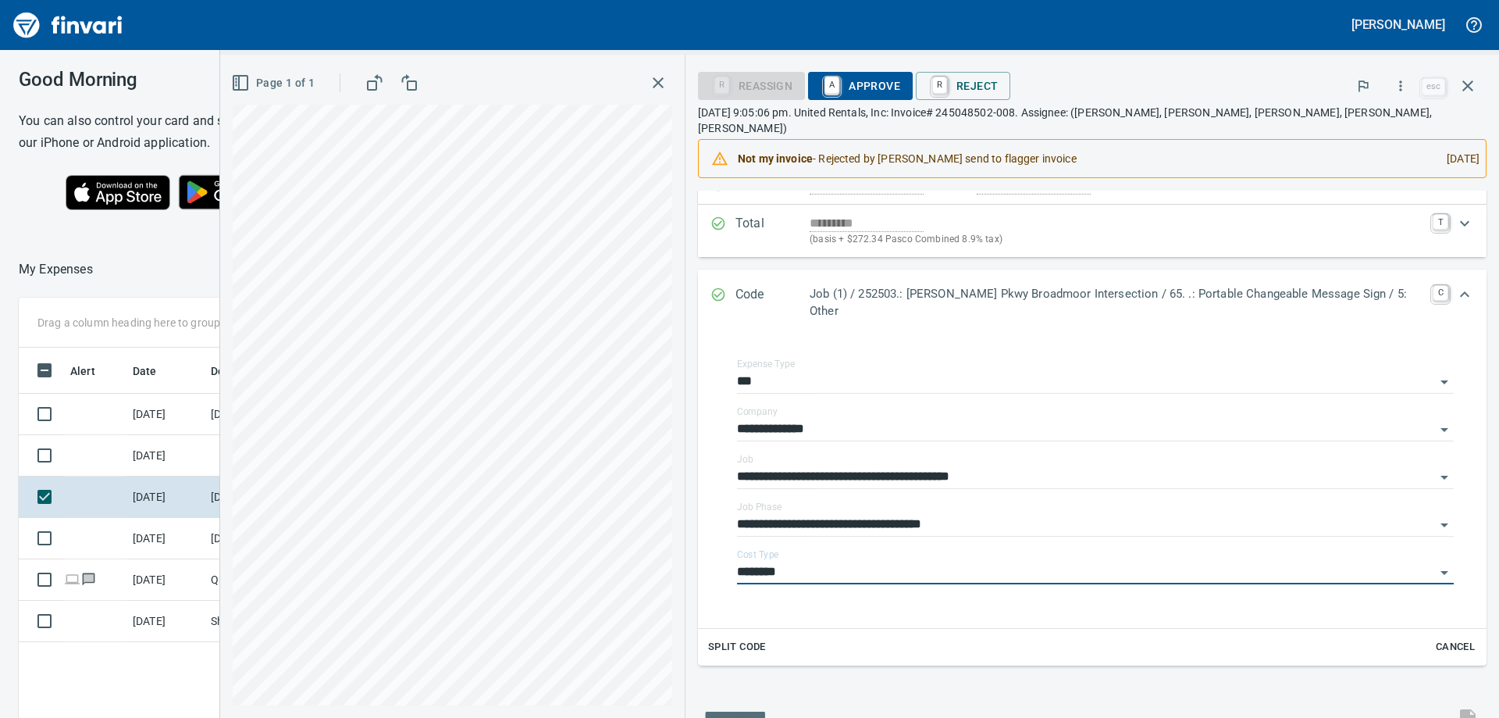
scroll to position [0, 0]
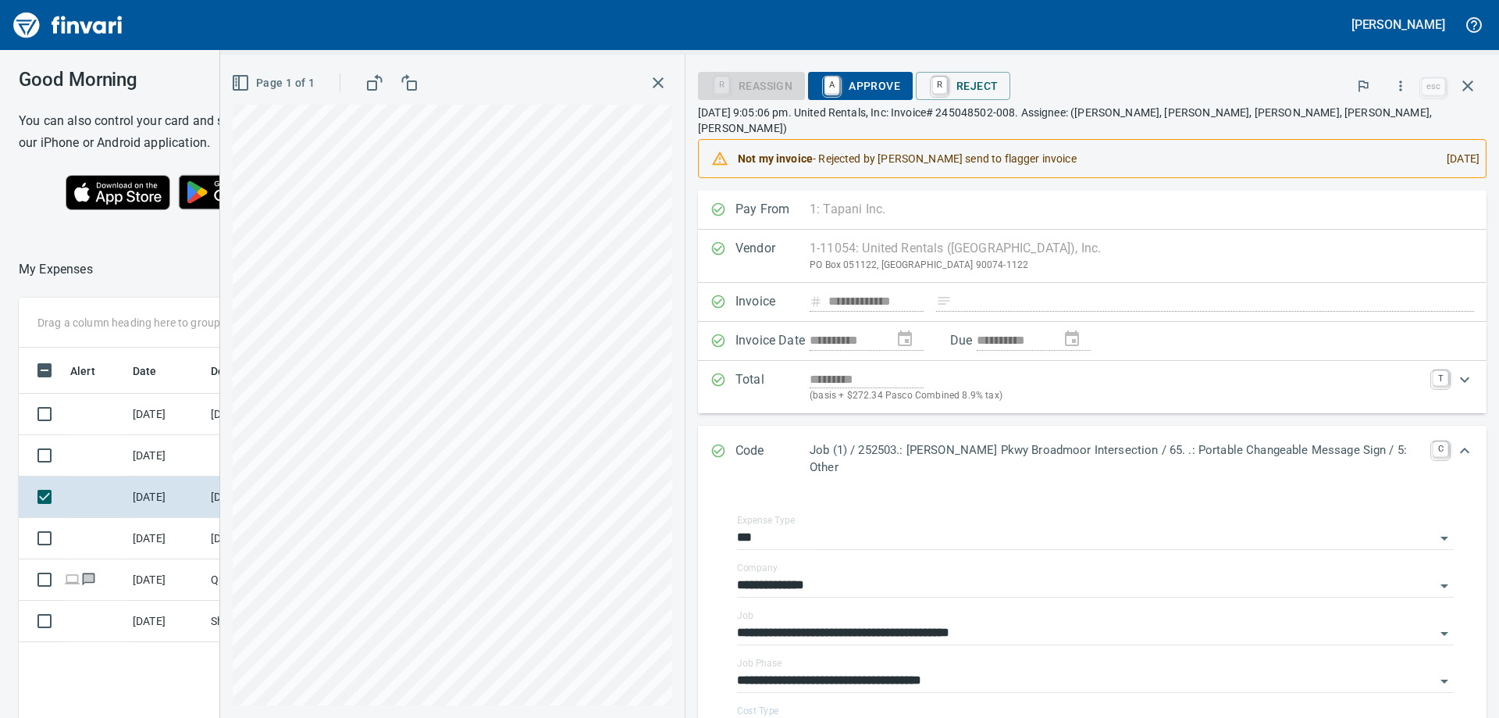
click at [862, 85] on span "A Approve" at bounding box center [861, 86] width 80 height 27
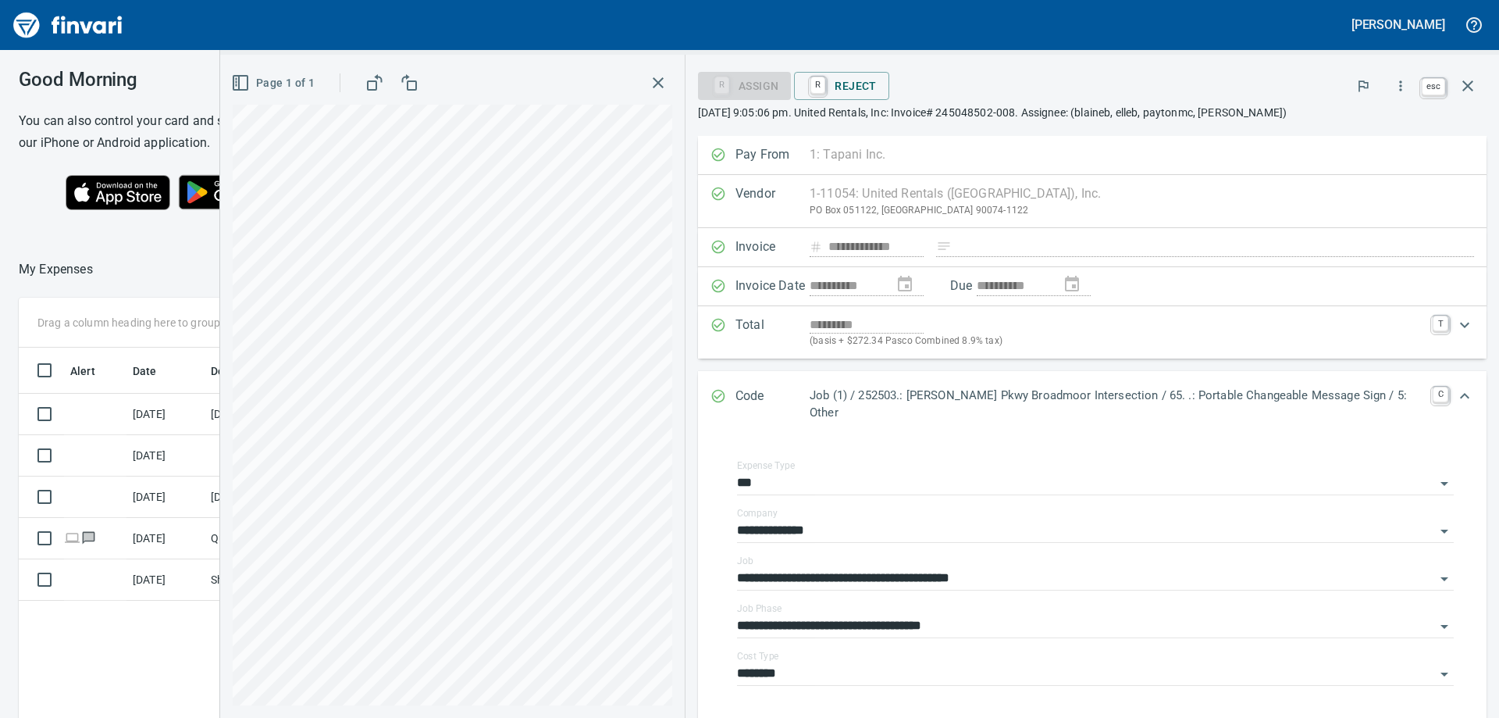
scroll to position [522, 1048]
click at [1474, 87] on icon "button" at bounding box center [1468, 86] width 19 height 19
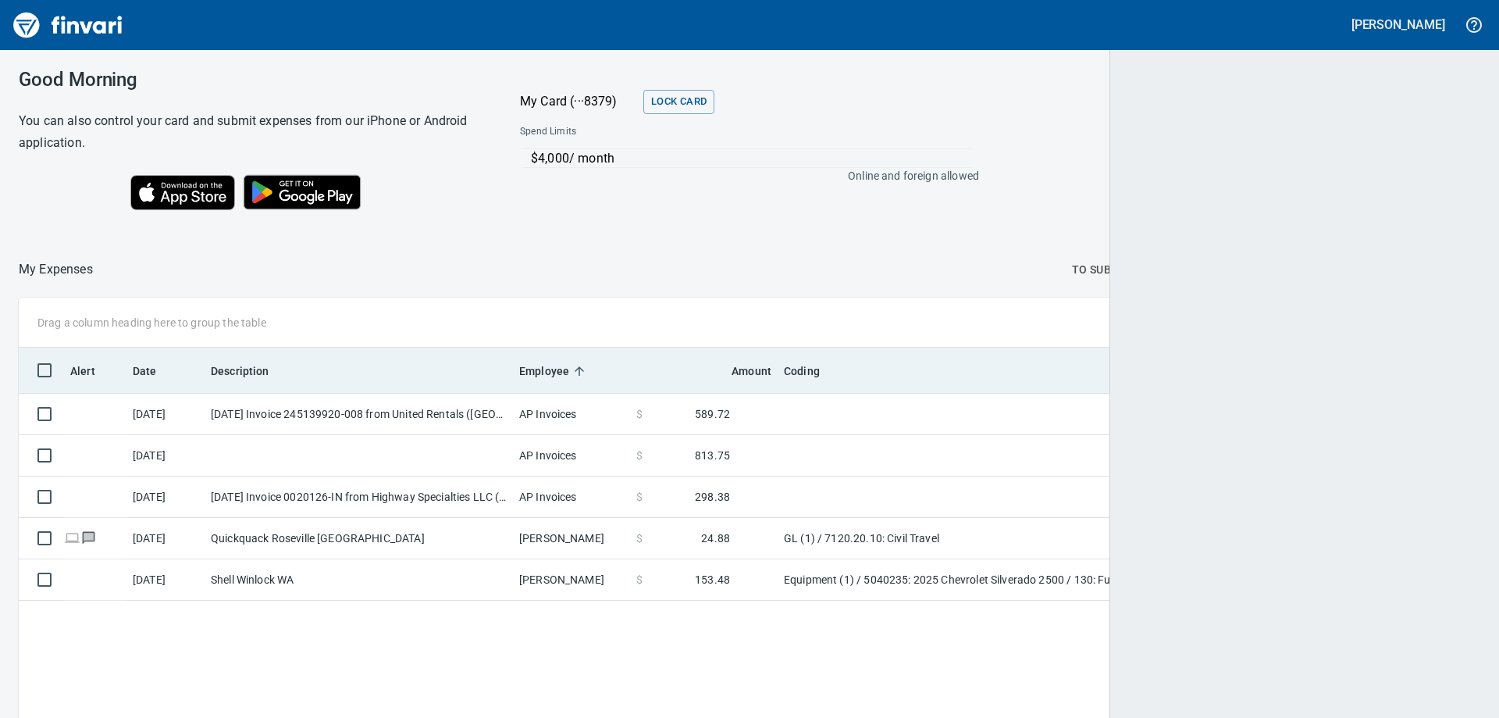
scroll to position [534, 1438]
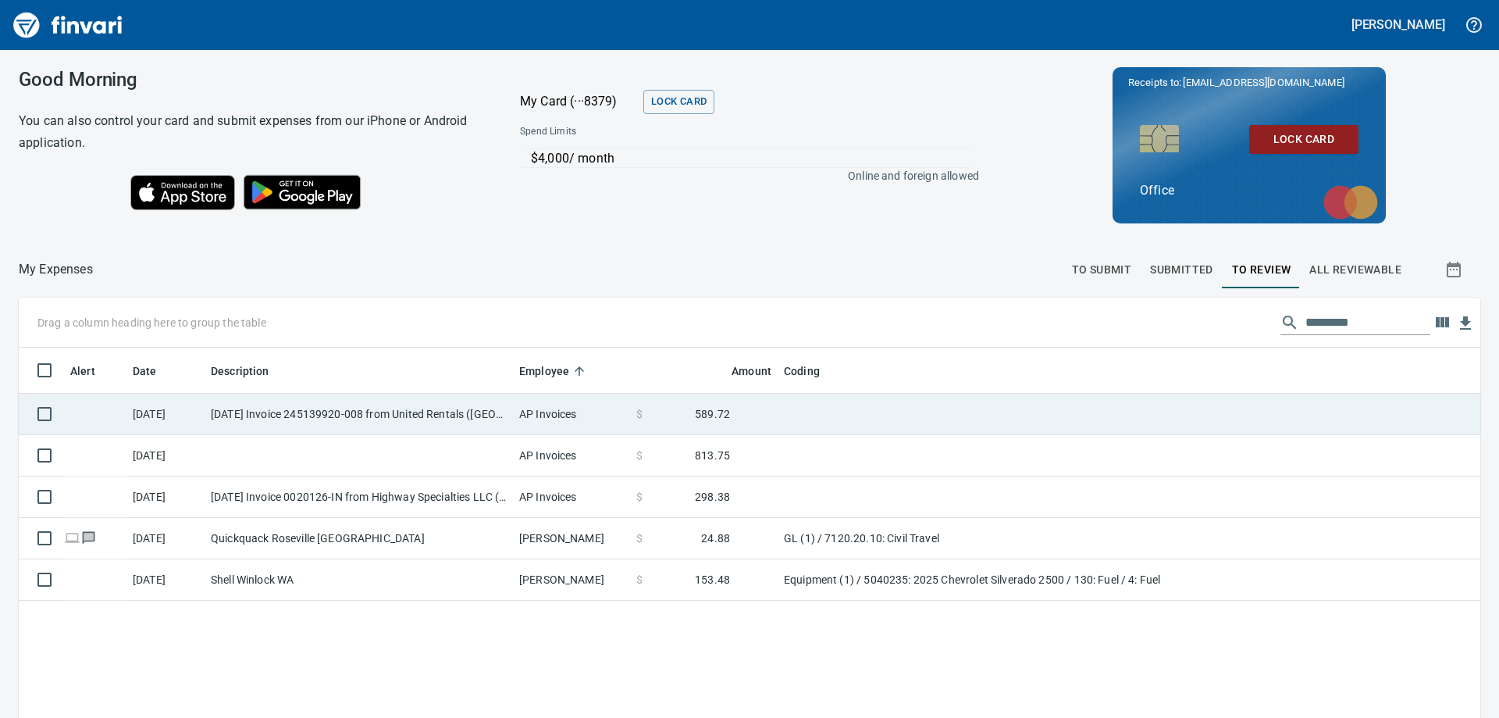
click at [465, 421] on td "[DATE] Invoice 245139920-008 from United Rentals ([GEOGRAPHIC_DATA]), Inc. (1-1…" at bounding box center [359, 414] width 308 height 41
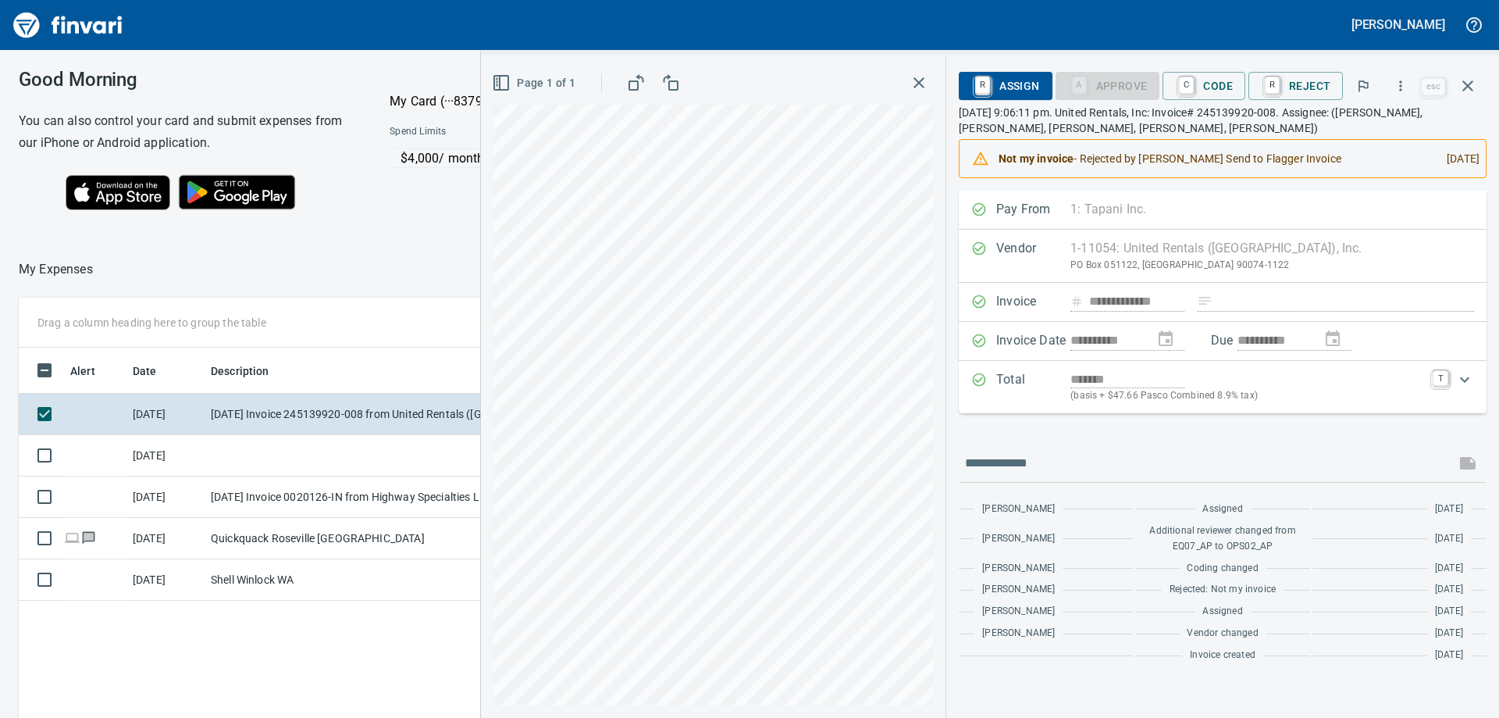
scroll to position [522, 1048]
click at [1210, 81] on span "C Code" at bounding box center [1204, 86] width 58 height 27
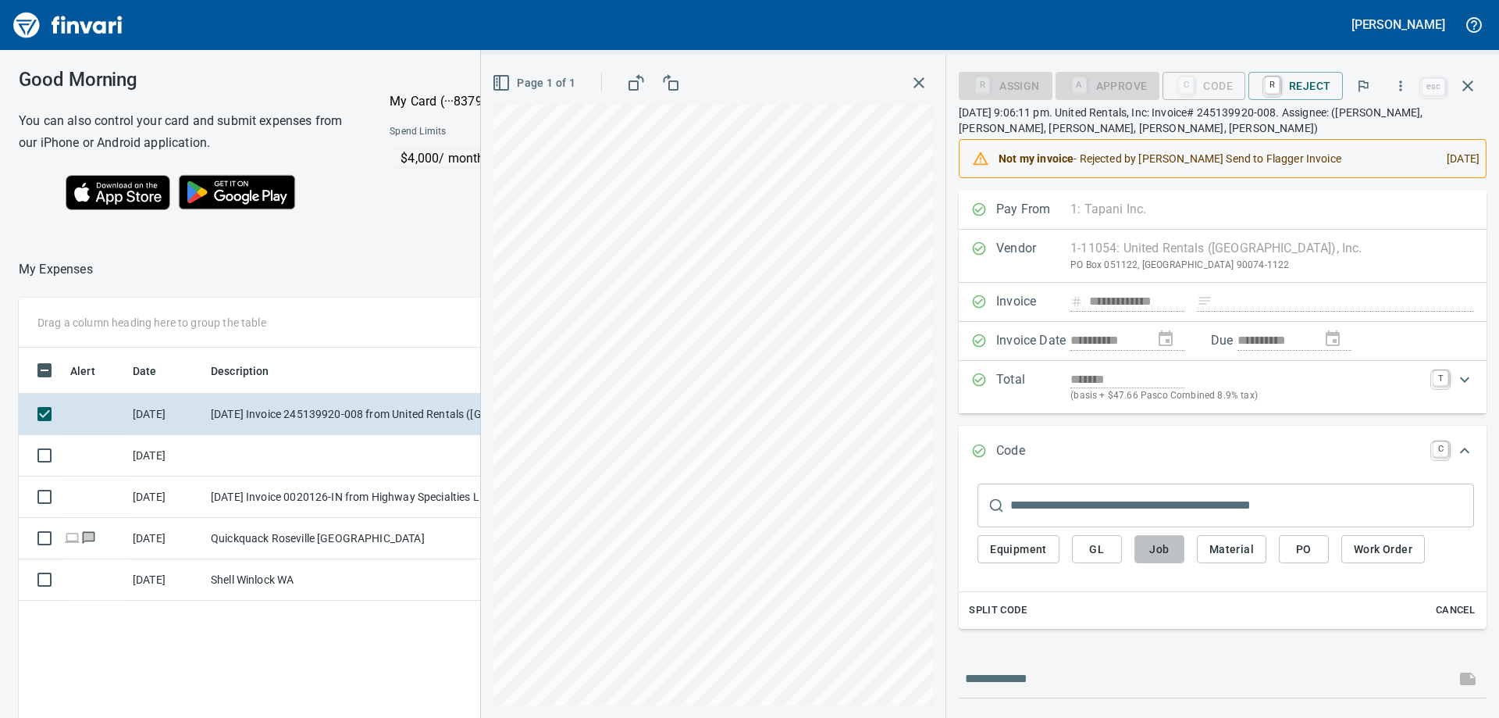
click at [1164, 545] on span "Job" at bounding box center [1159, 550] width 25 height 20
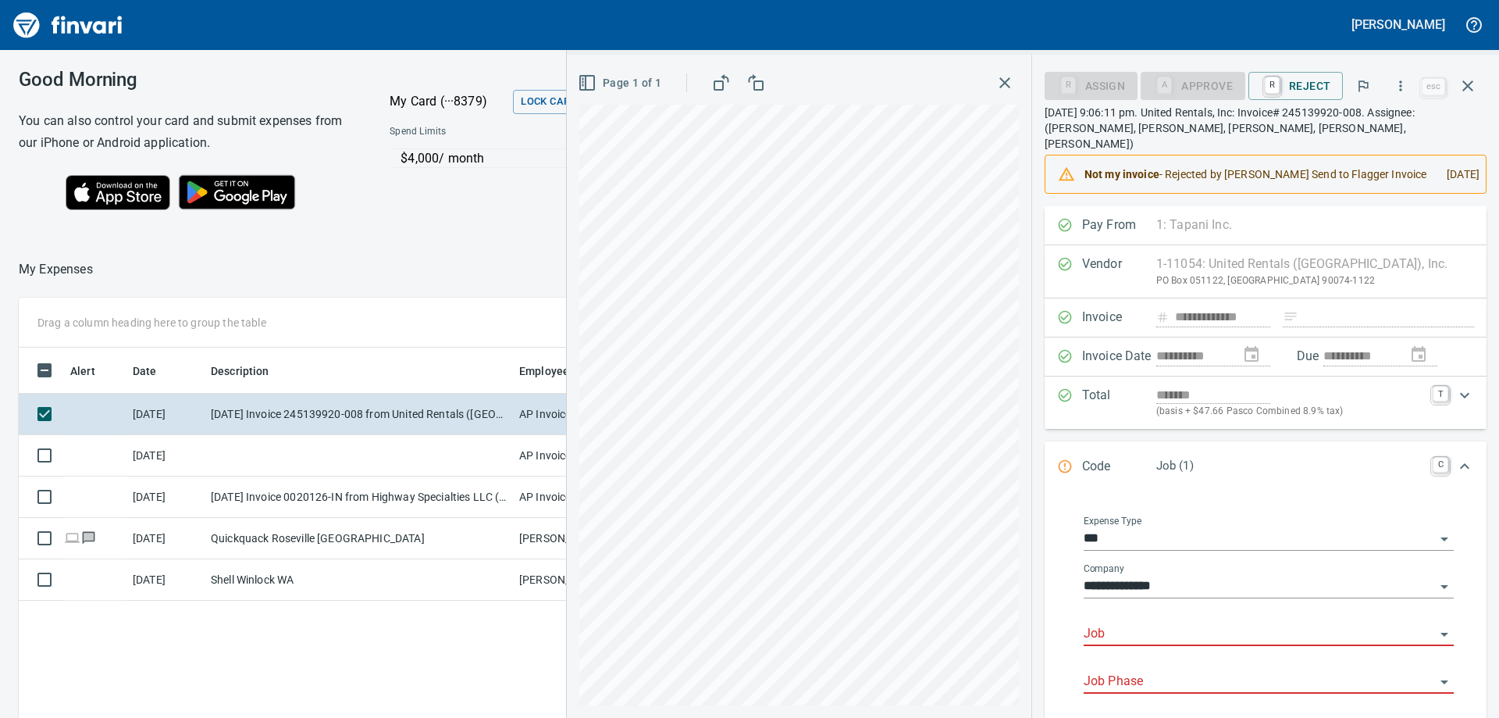
click at [1154, 618] on div "Job" at bounding box center [1269, 628] width 370 height 35
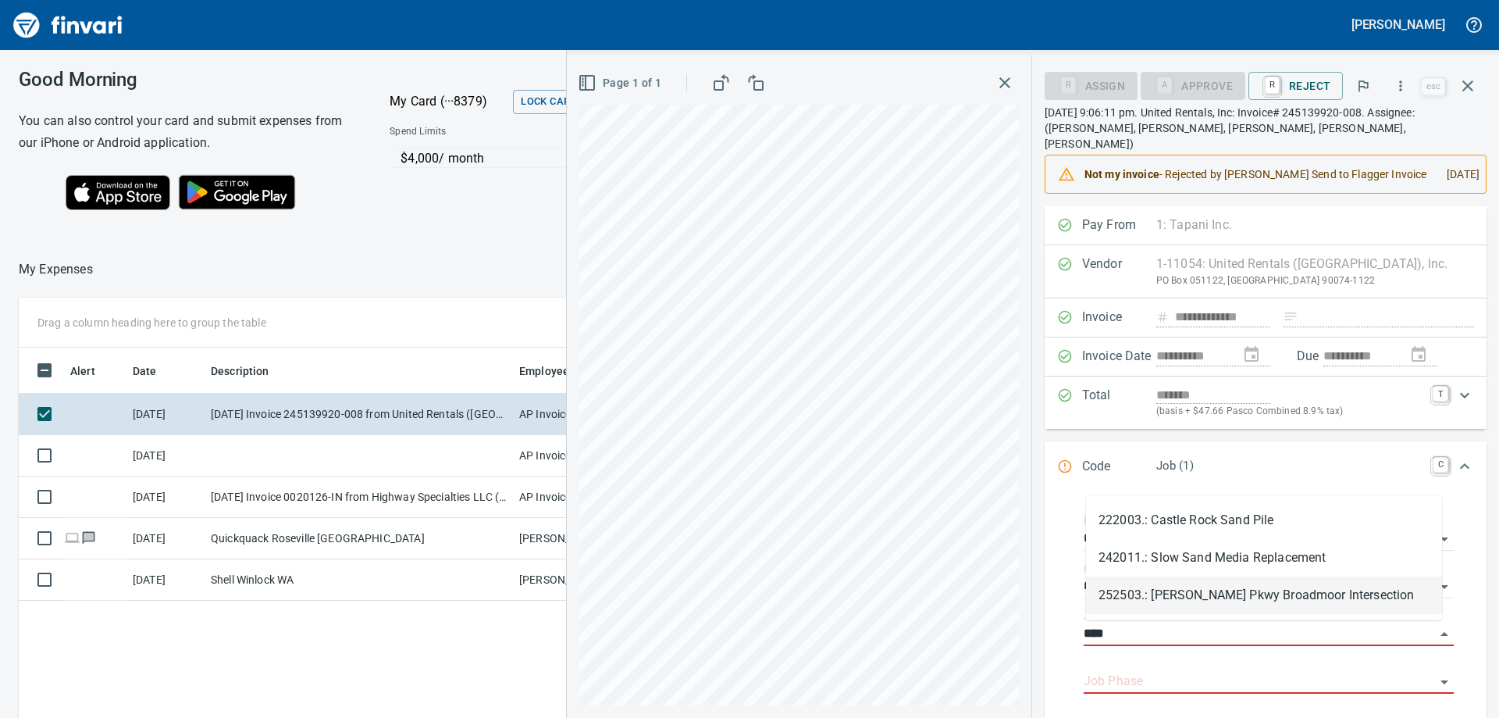
click at [1191, 592] on li "252503.: [PERSON_NAME] Pkwy Broadmoor Intersection" at bounding box center [1264, 594] width 356 height 37
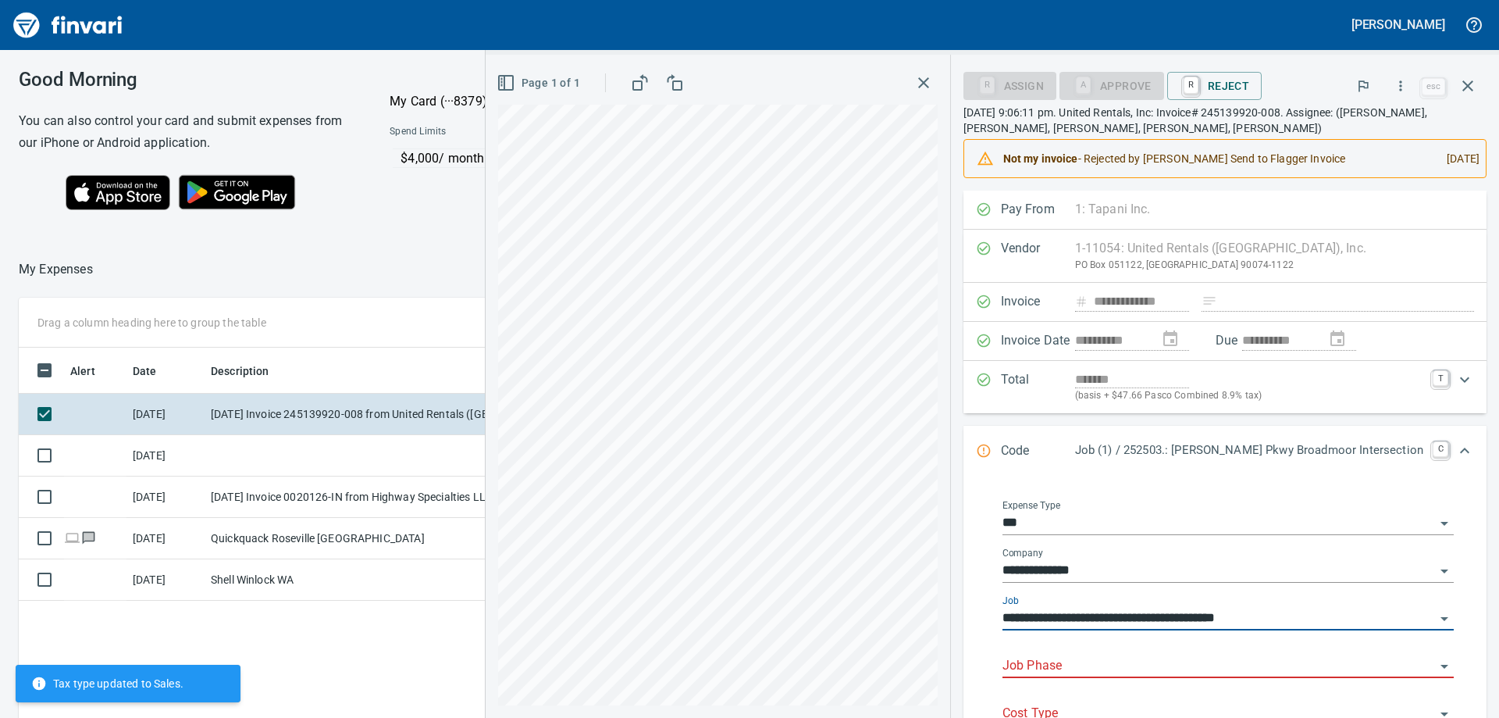
type input "**********"
click at [1126, 654] on body "[PERSON_NAME] Good Morning You can also control your card and submit expenses f…" at bounding box center [749, 359] width 1499 height 718
click at [1149, 631] on li "65. .: Portable Changeable Message Sign" at bounding box center [1239, 626] width 406 height 37
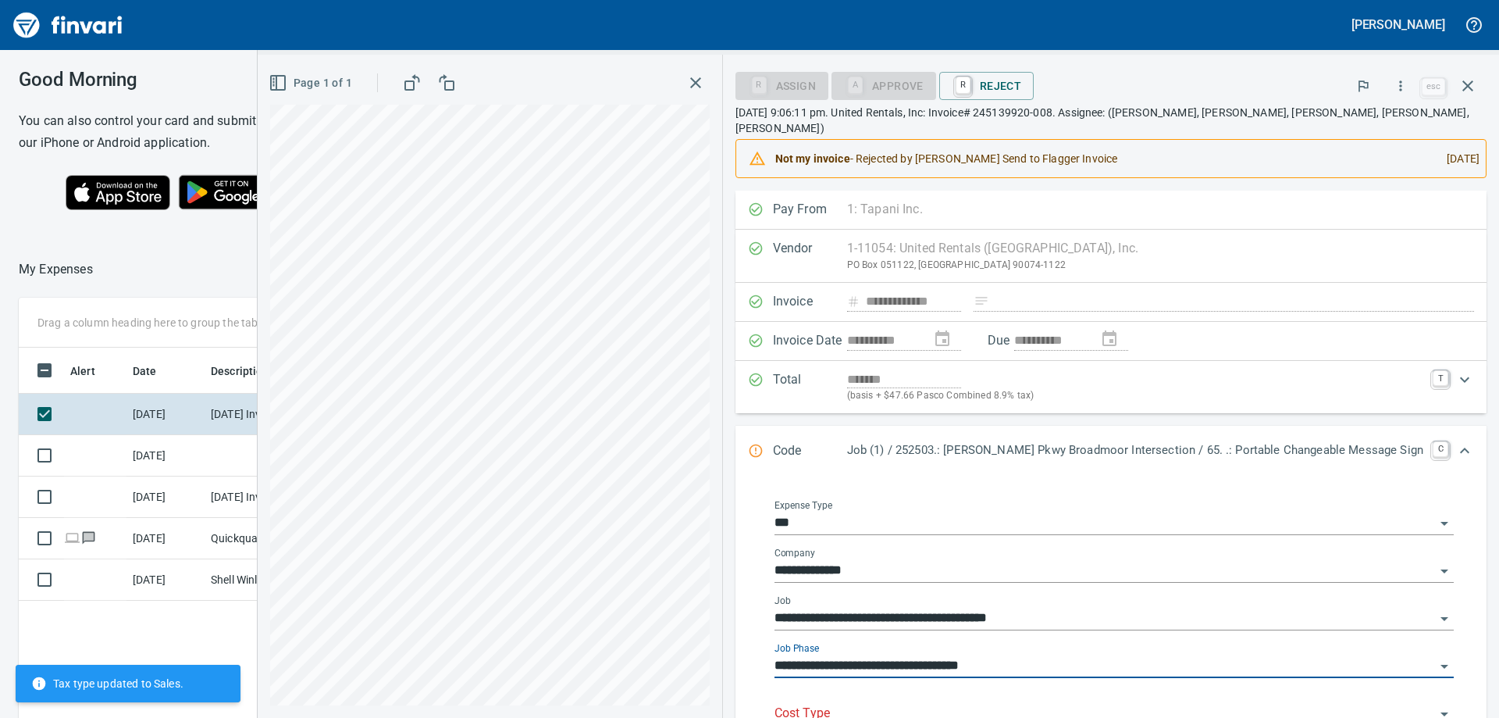
scroll to position [156, 0]
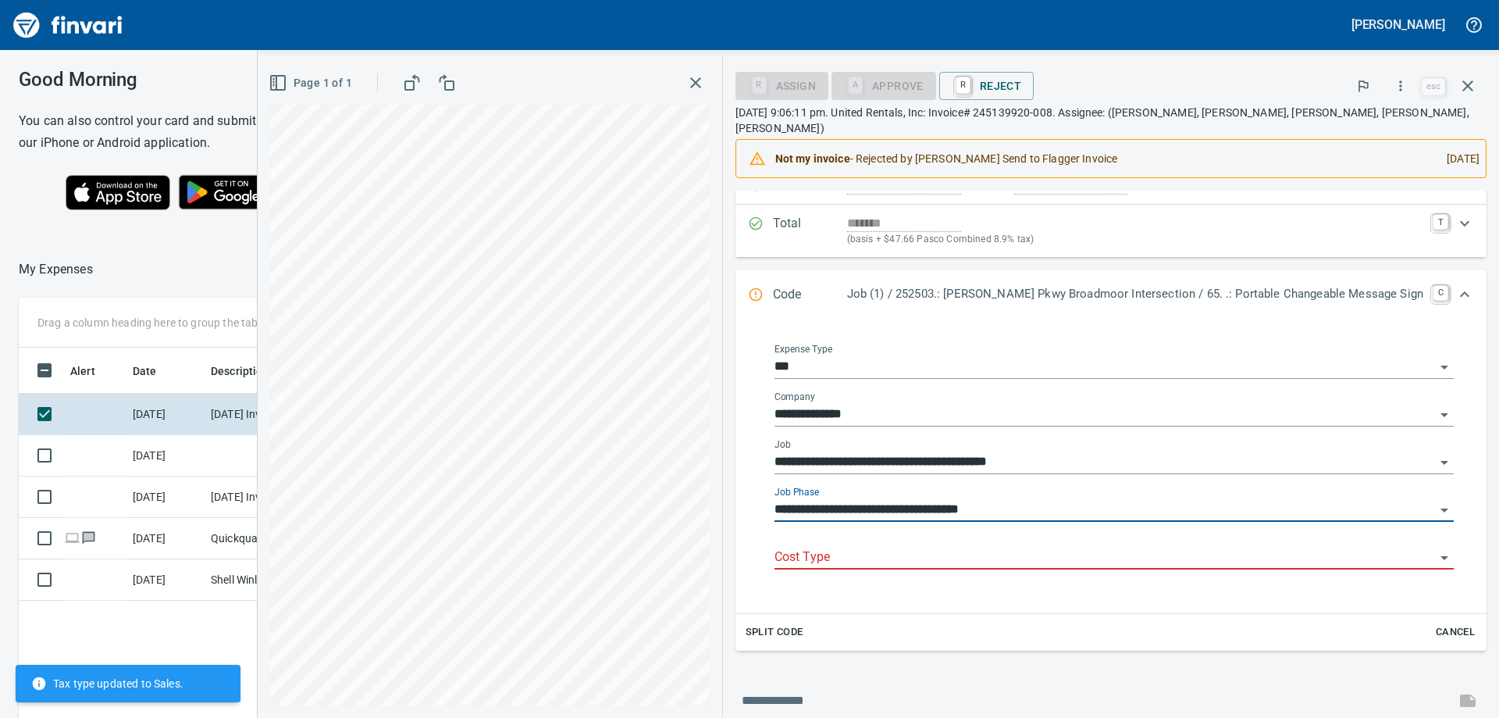
type input "**********"
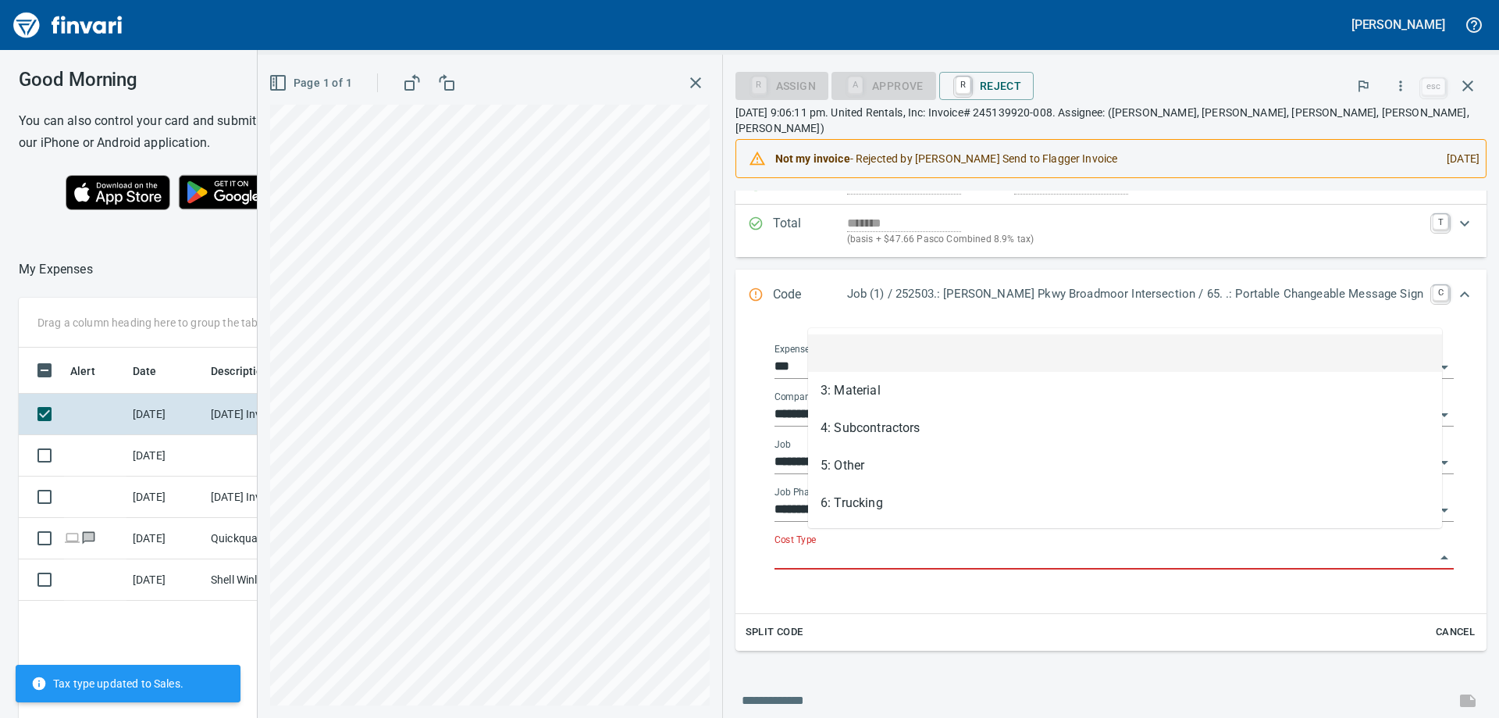
scroll to position [522, 1048]
click at [1062, 547] on input "Cost Type" at bounding box center [1105, 558] width 661 height 22
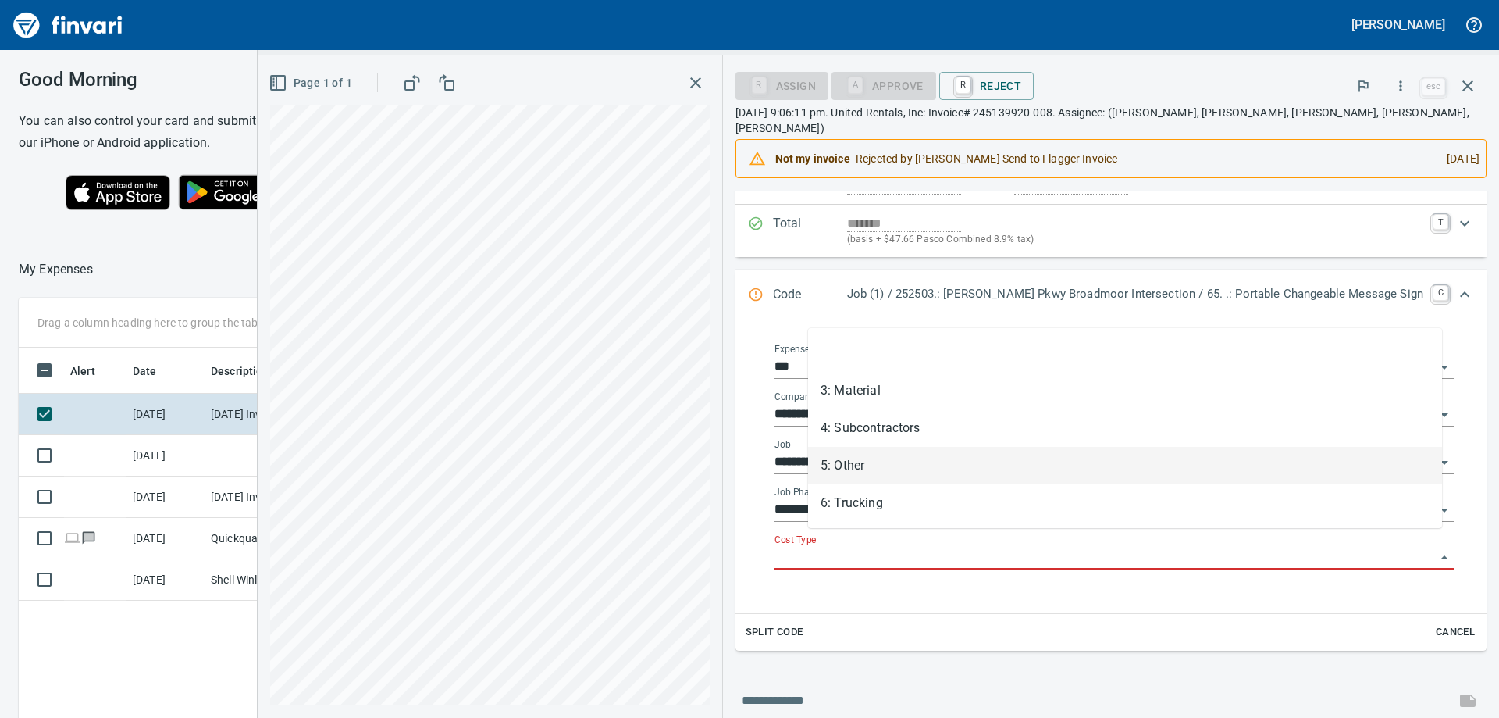
drag, startPoint x: 850, startPoint y: 466, endPoint x: 916, endPoint y: 330, distance: 150.9
click at [853, 465] on li "5: Other" at bounding box center [1125, 465] width 634 height 37
type input "********"
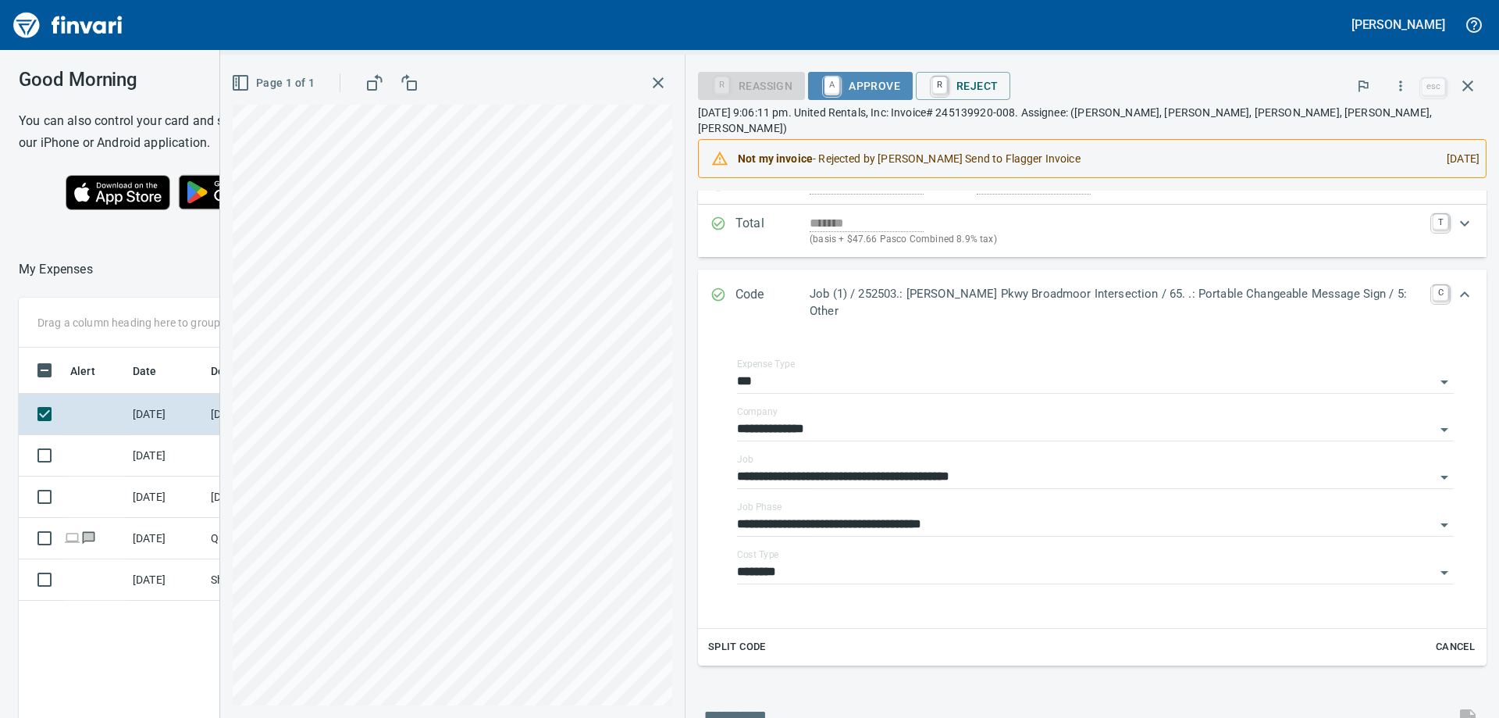
click at [881, 78] on span "A Approve" at bounding box center [861, 86] width 80 height 27
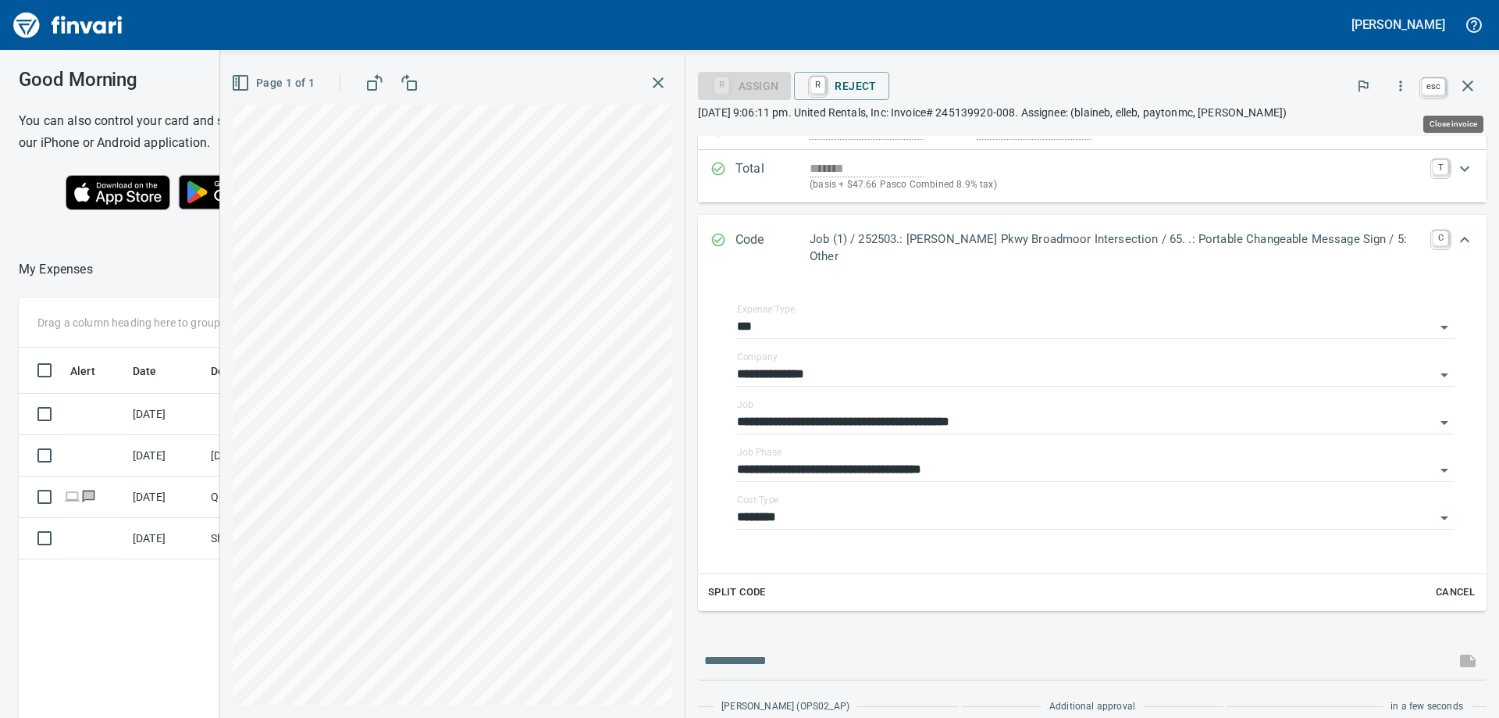
click at [1466, 82] on icon "button" at bounding box center [1468, 86] width 19 height 19
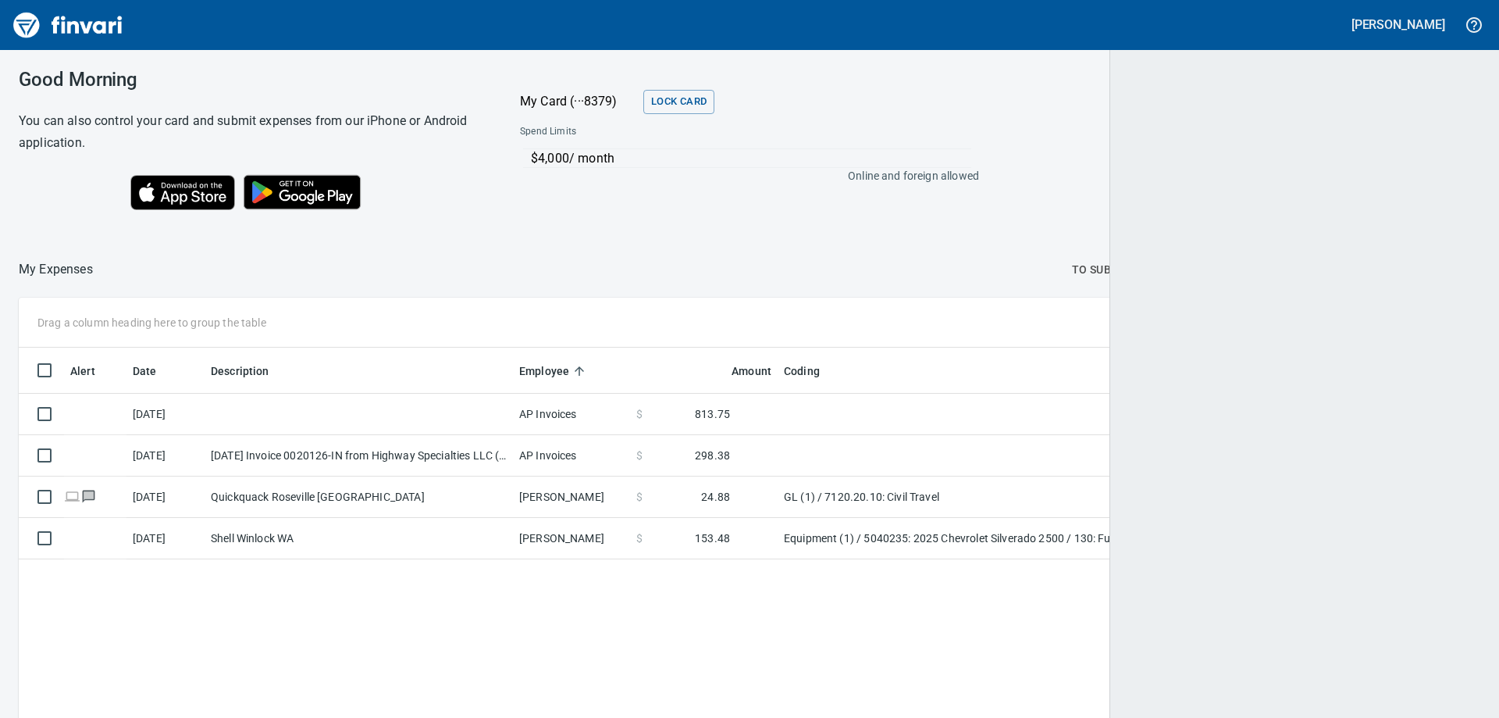
scroll to position [534, 1435]
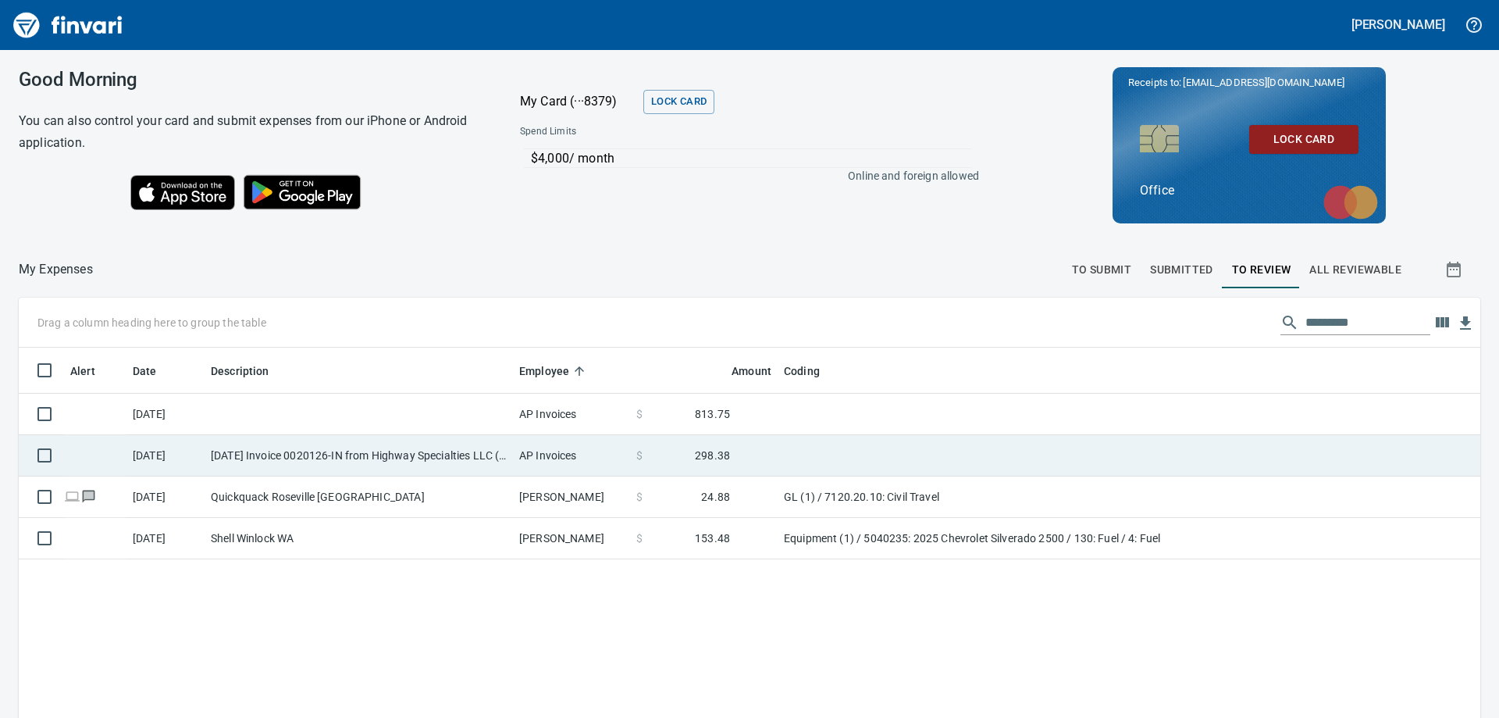
click at [353, 457] on td "[DATE] Invoice 0020126-IN from Highway Specialties LLC (1-10458)" at bounding box center [359, 455] width 308 height 41
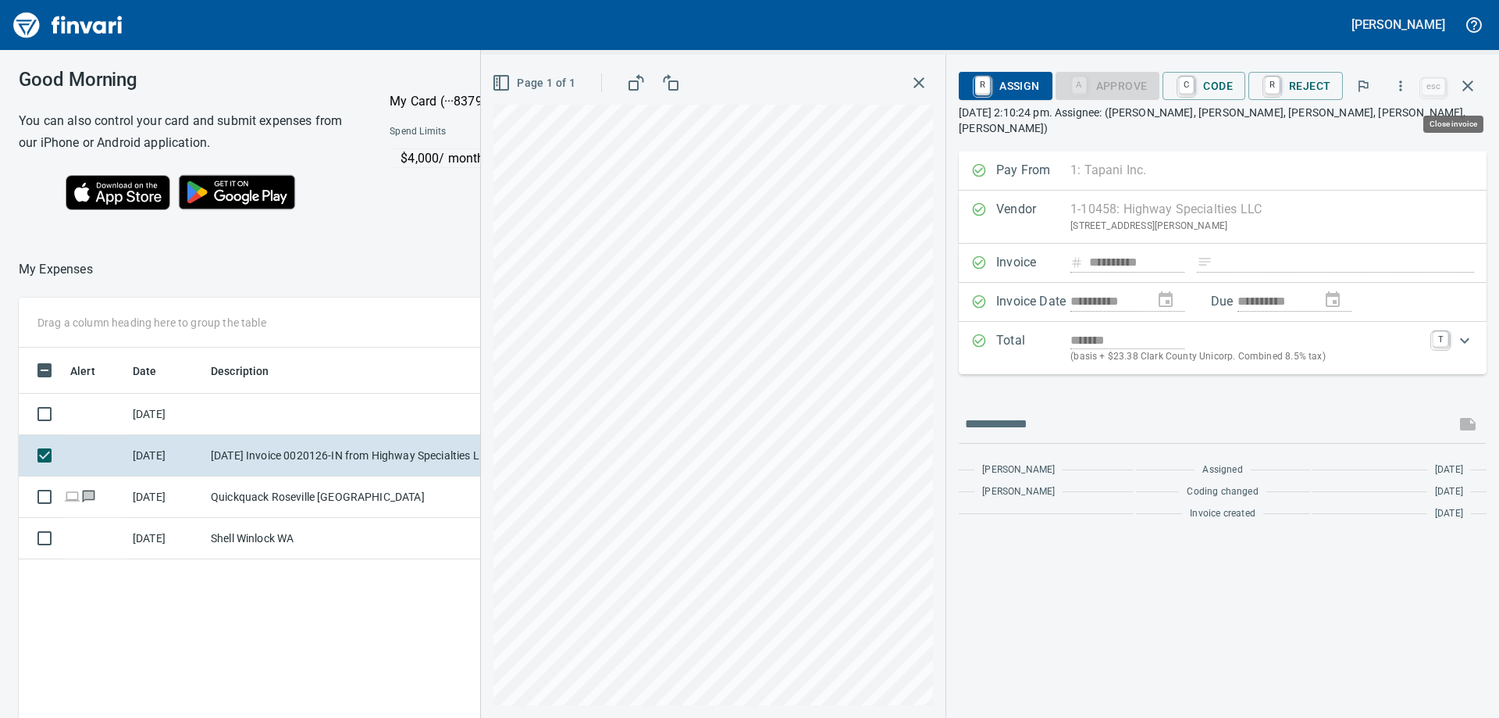
scroll to position [522, 1048]
drag, startPoint x: 919, startPoint y: 83, endPoint x: 847, endPoint y: 104, distance: 74.9
click at [906, 88] on div "Page 1 of 1" at bounding box center [714, 82] width 440 height 31
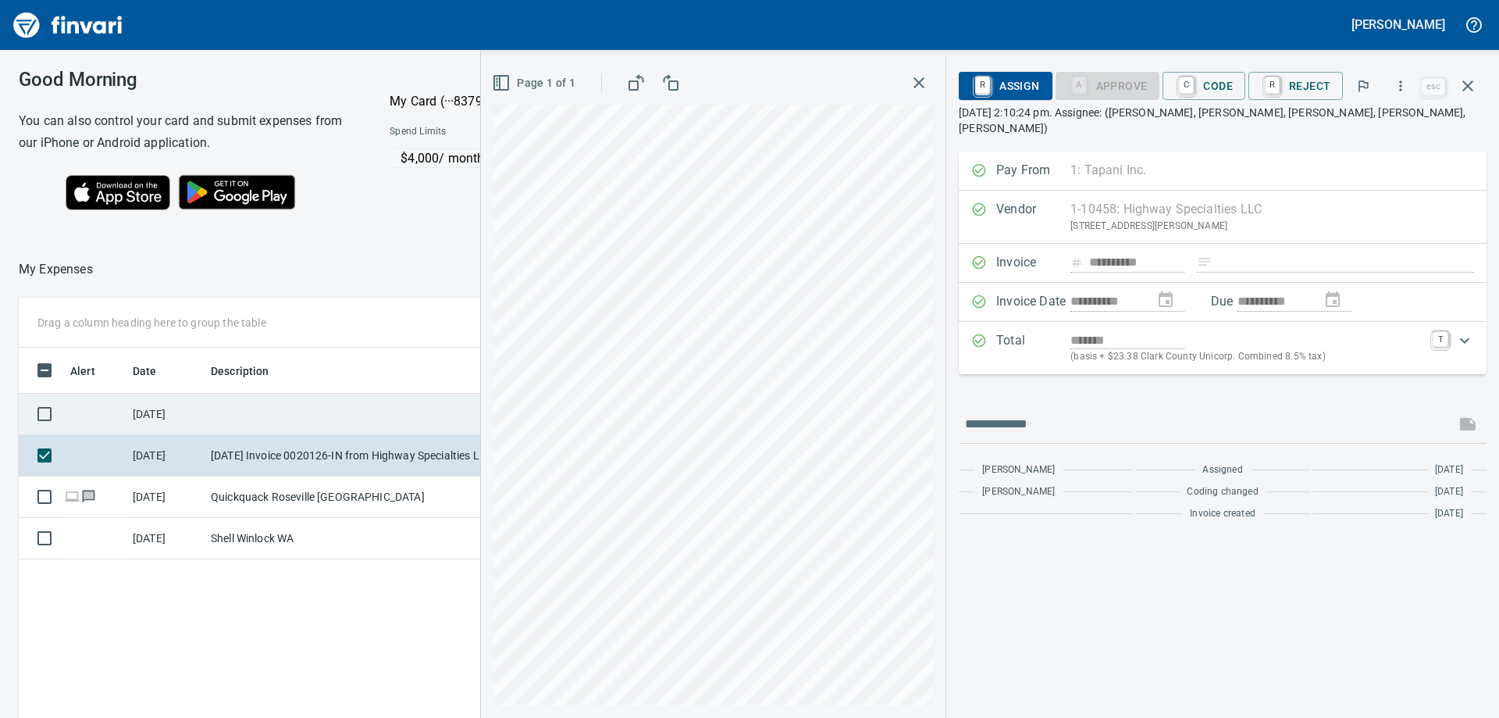
click at [324, 417] on td at bounding box center [359, 414] width 308 height 41
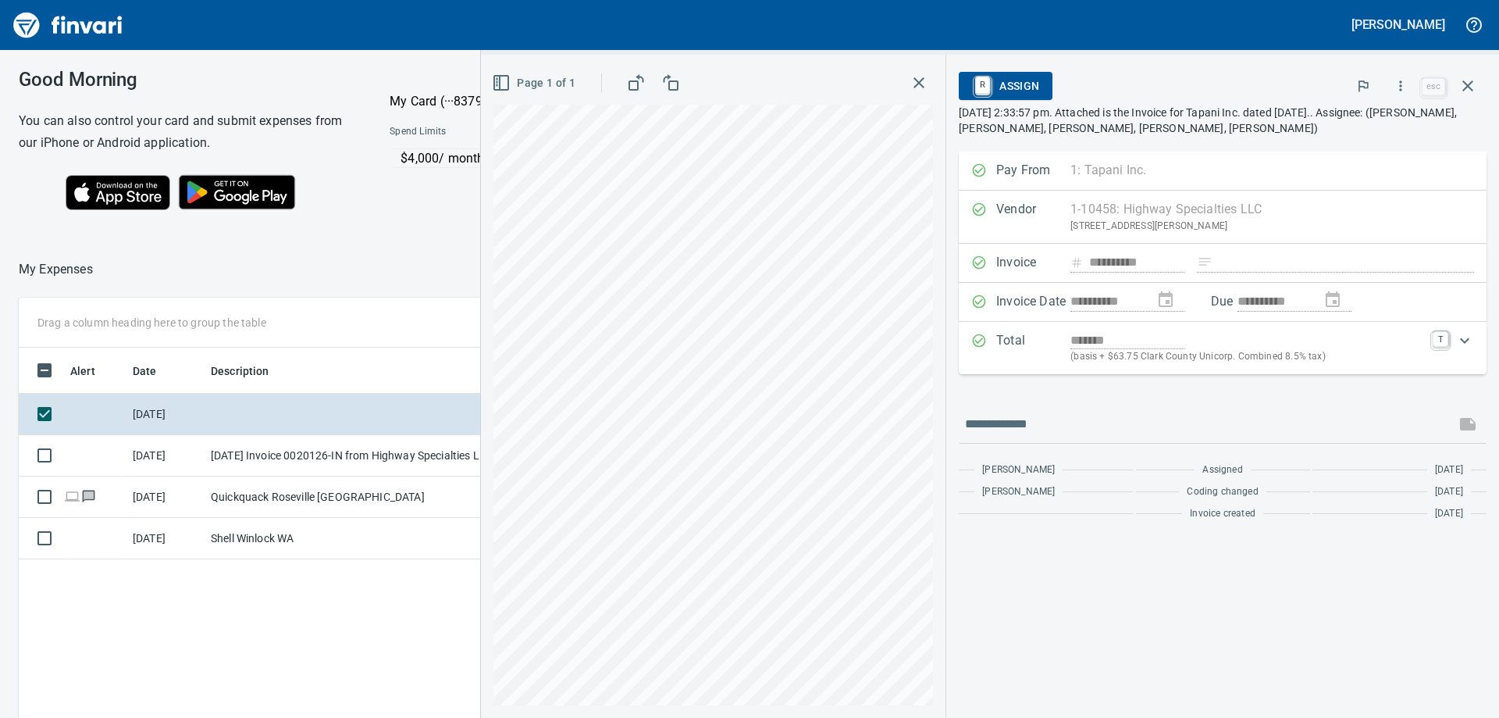
scroll to position [522, 1048]
drag, startPoint x: 921, startPoint y: 80, endPoint x: 884, endPoint y: 104, distance: 44.0
click at [920, 80] on icon "button" at bounding box center [919, 82] width 19 height 19
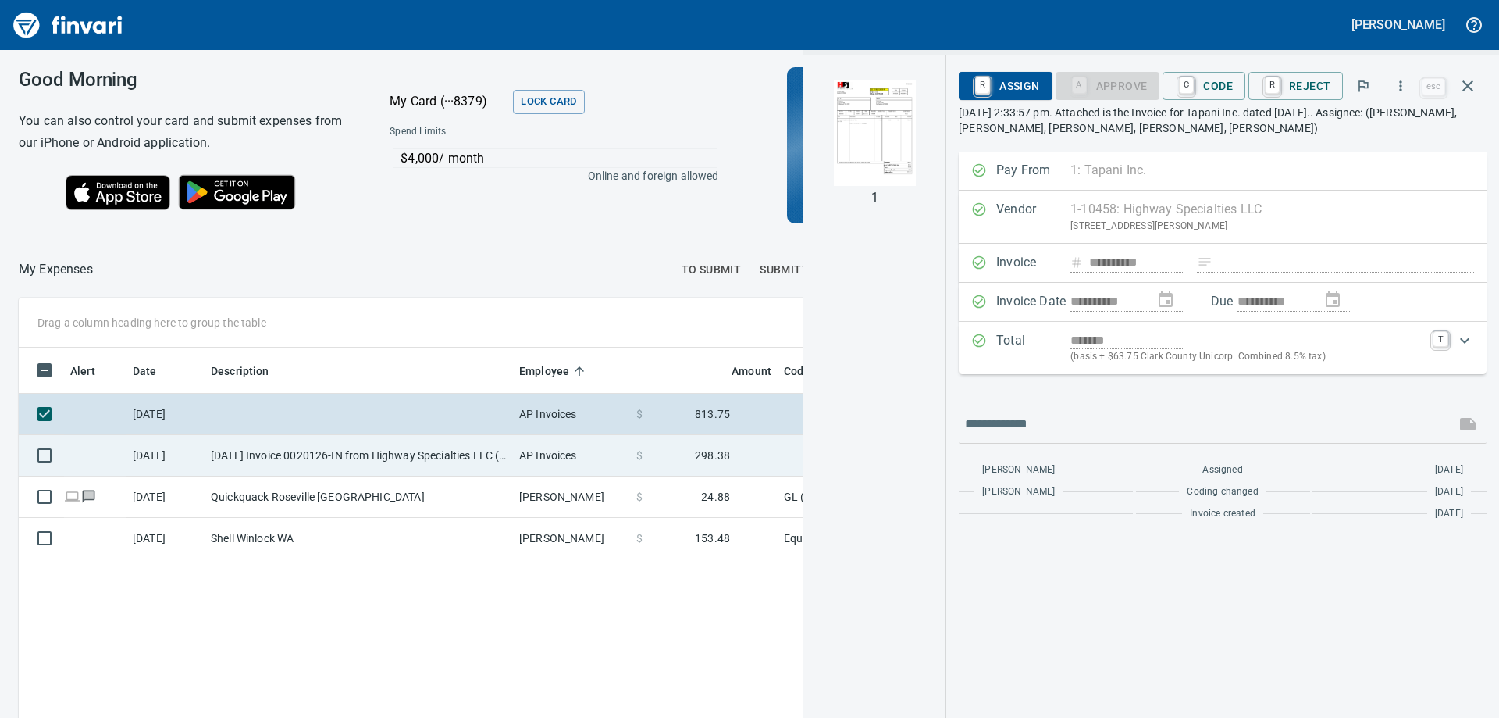
click at [428, 452] on td "[DATE] Invoice 0020126-IN from Highway Specialties LLC (1-10458)" at bounding box center [359, 455] width 308 height 41
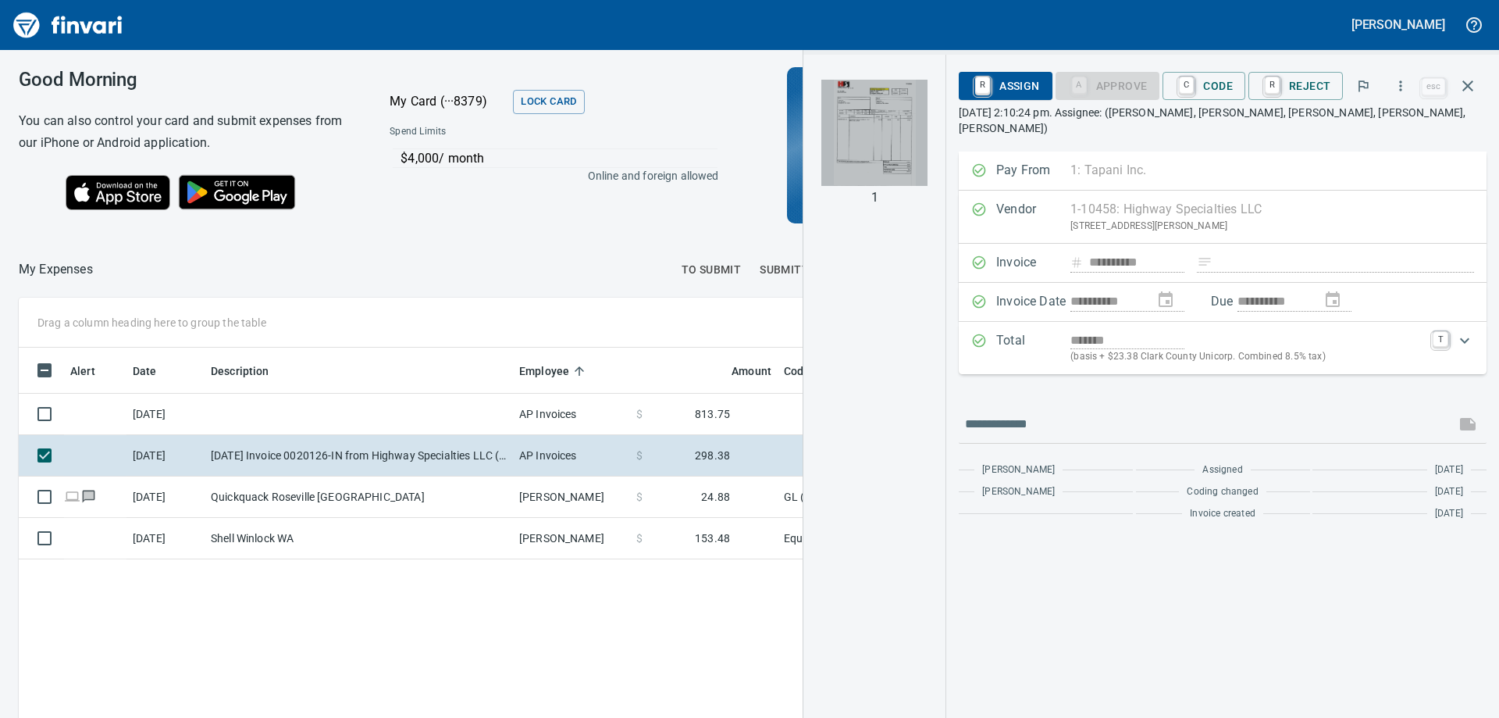
click at [884, 112] on img "button" at bounding box center [875, 133] width 106 height 106
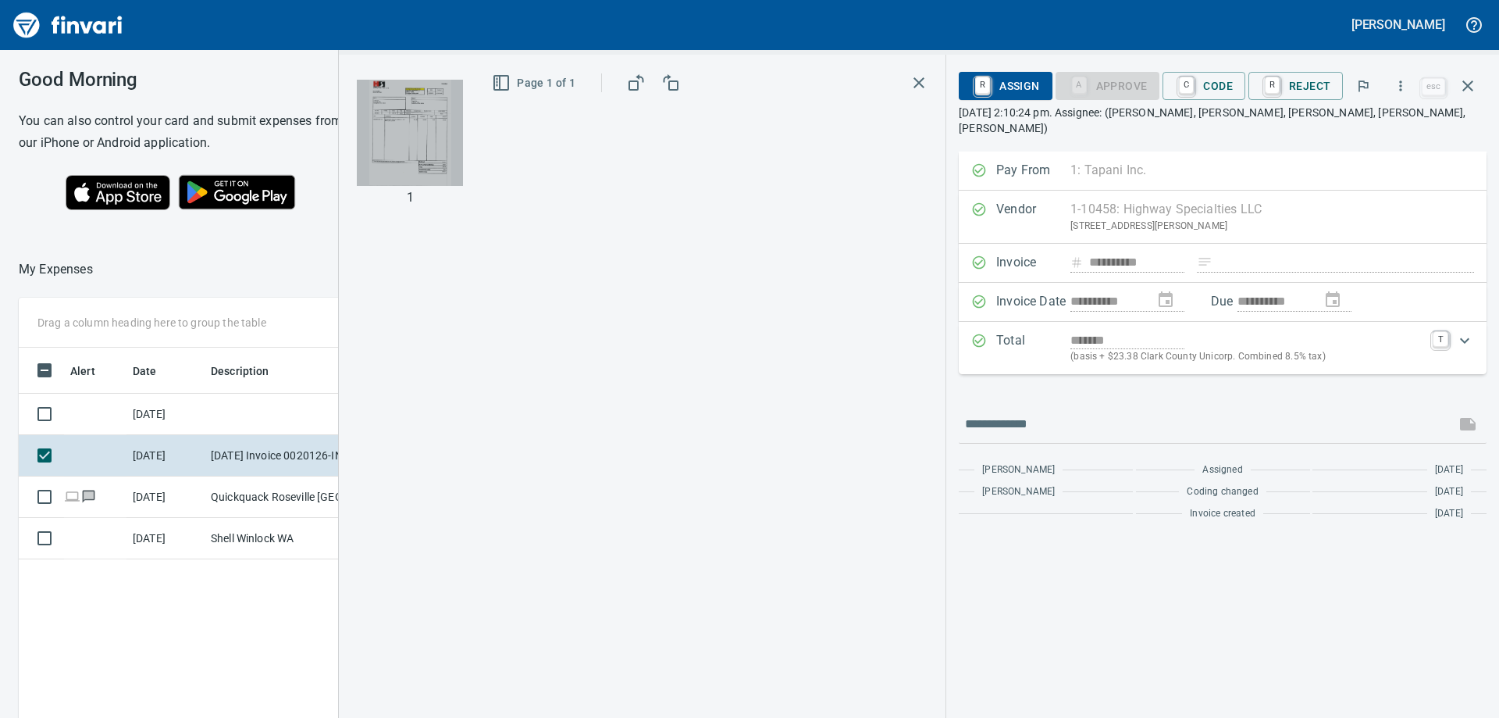
click at [884, 112] on div "1 Page 1 of 1" at bounding box center [642, 386] width 607 height 663
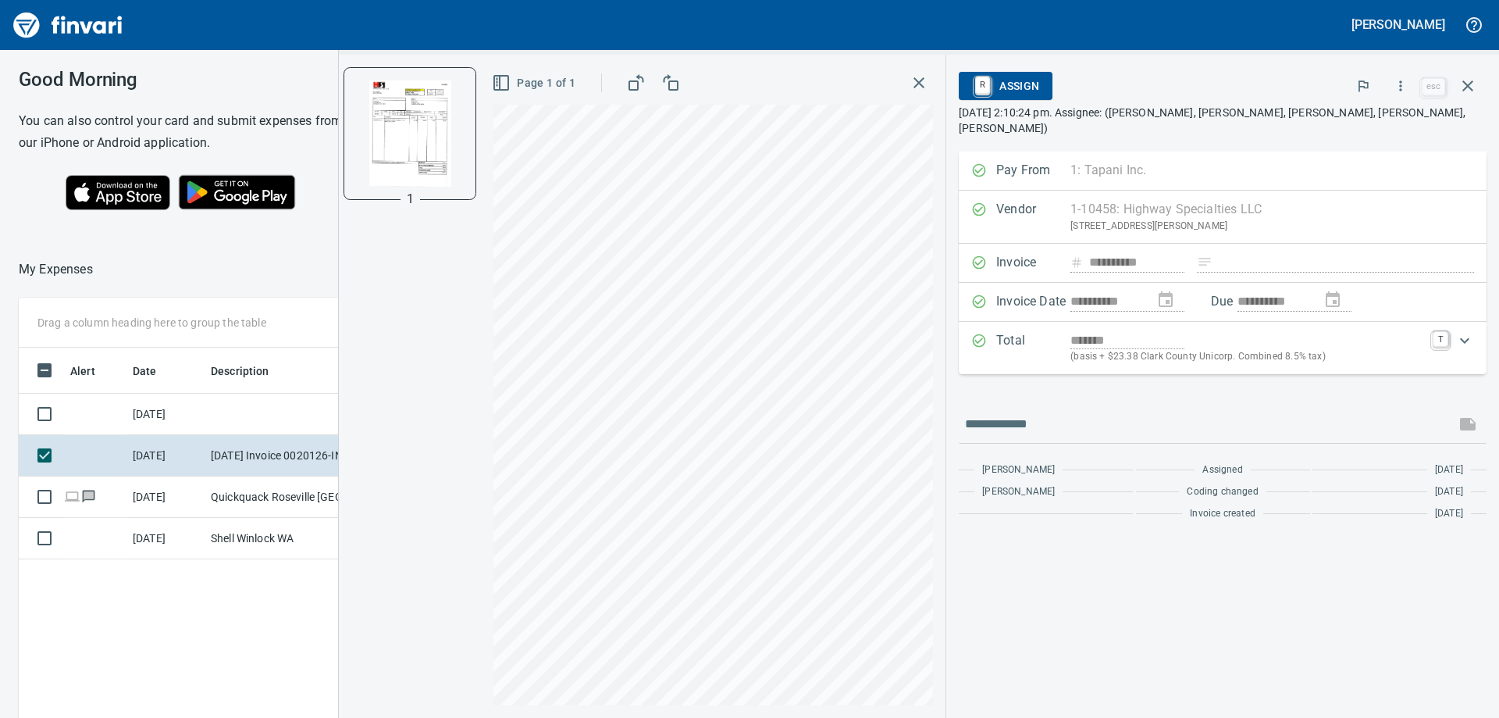
scroll to position [522, 1048]
click at [1276, 78] on link "R" at bounding box center [1272, 85] width 15 height 17
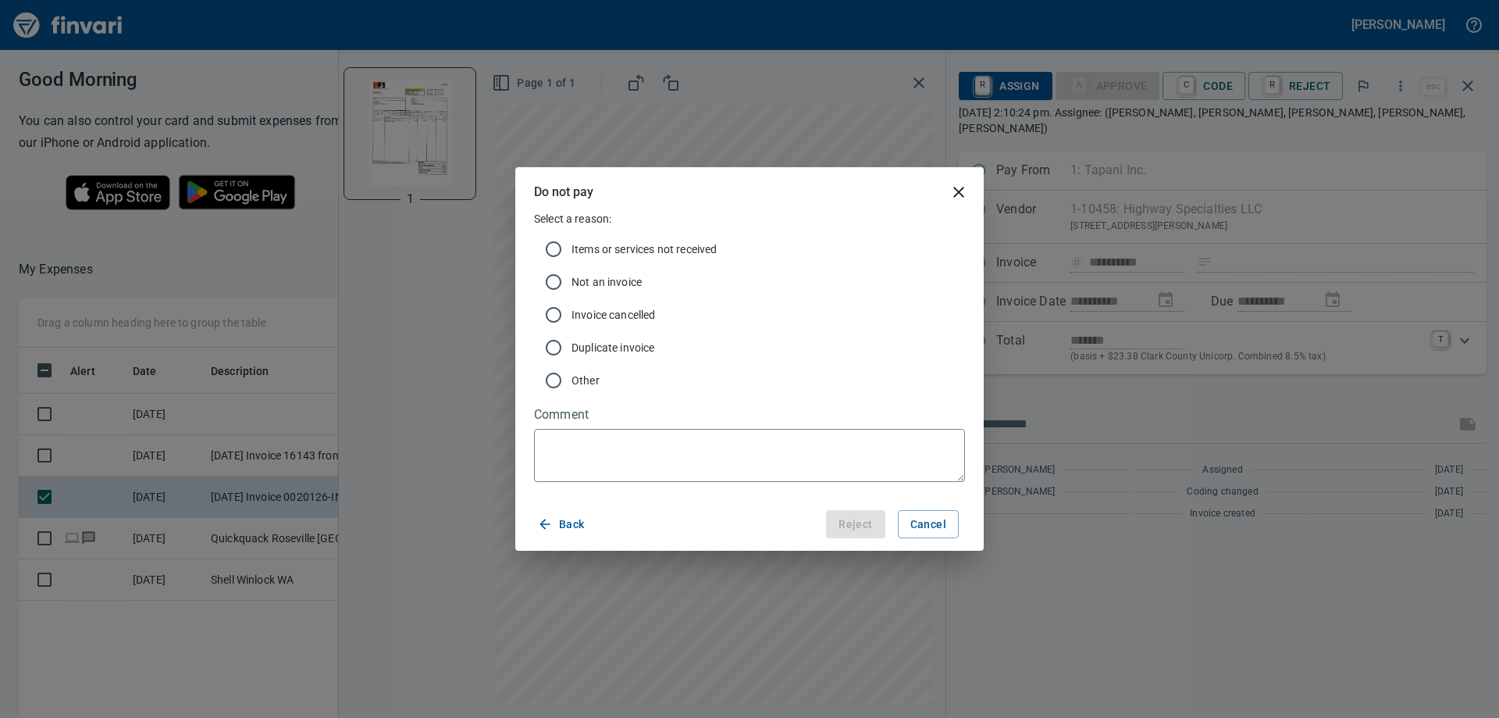
click at [613, 445] on textarea at bounding box center [749, 455] width 431 height 53
type textarea "*"
type textarea "**"
type textarea "*"
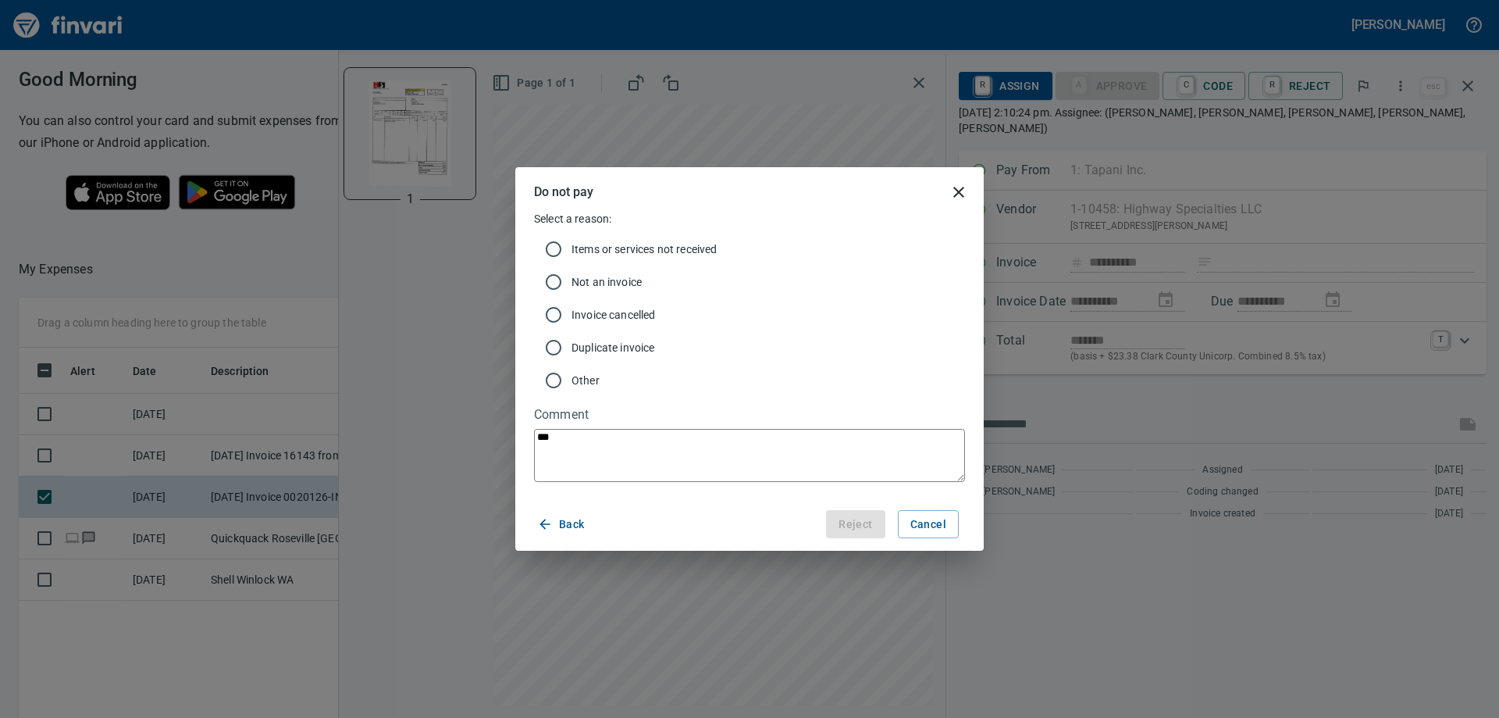
type textarea "****"
type textarea "*"
type textarea "*****"
type textarea "*"
type textarea "******"
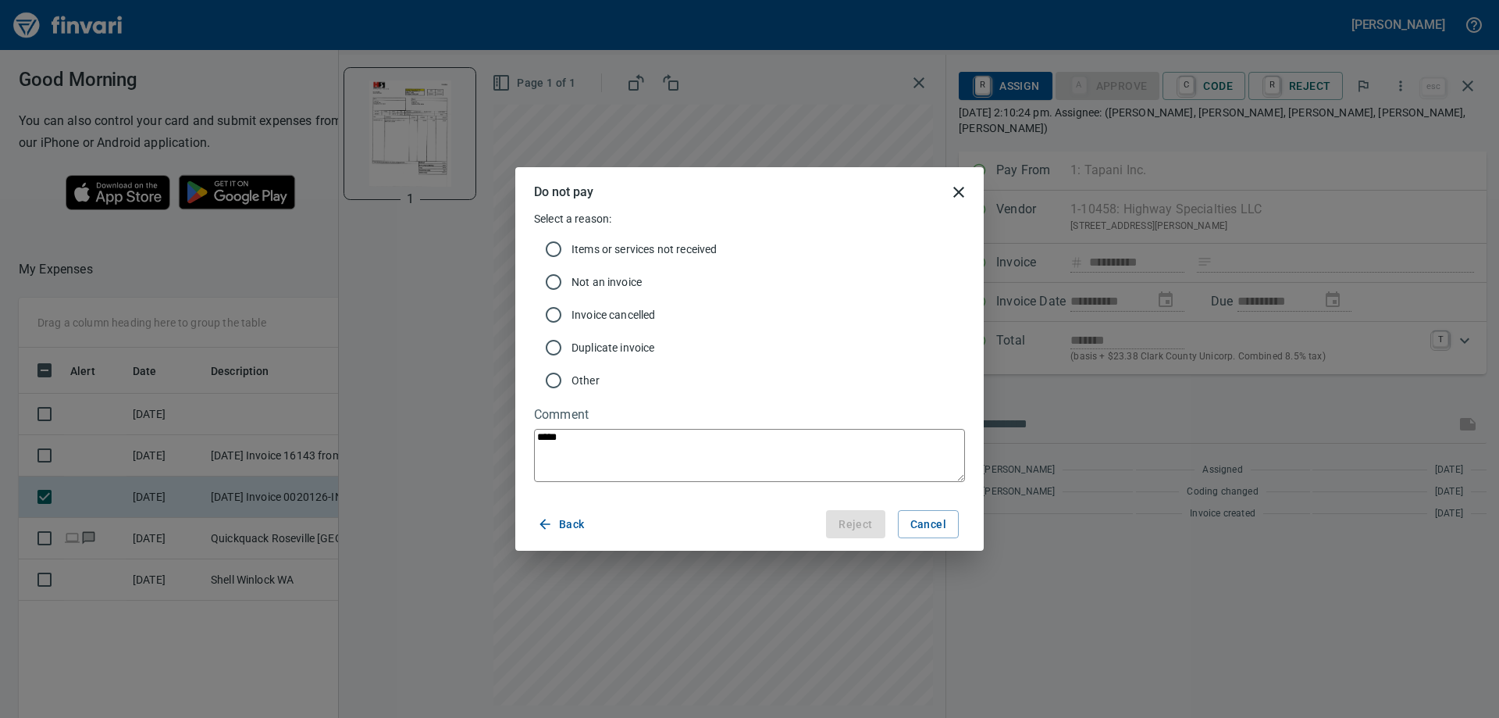
type textarea "*"
type textarea "*******"
type textarea "*"
type textarea "*******"
type textarea "*"
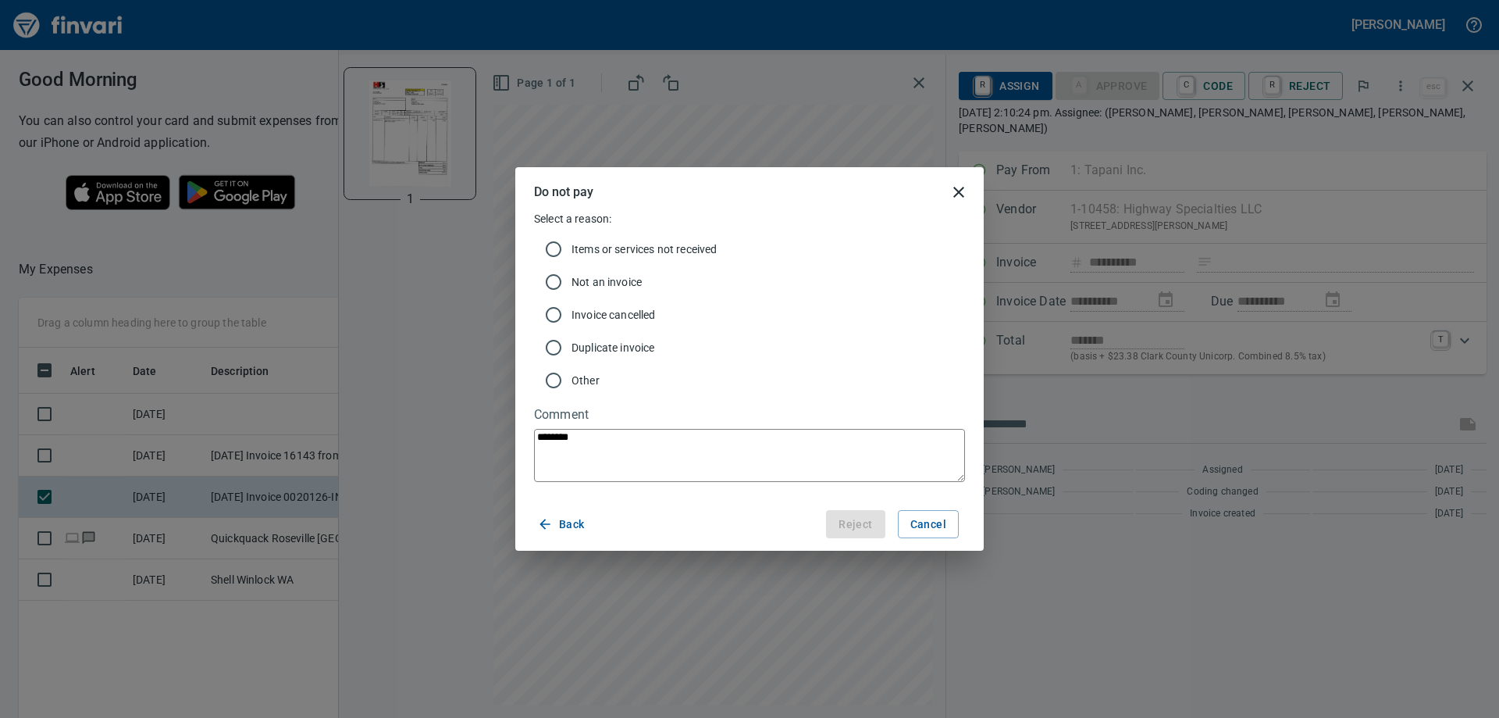
type textarea "*********"
type textarea "*"
type textarea "**********"
type textarea "*"
type textarea "**********"
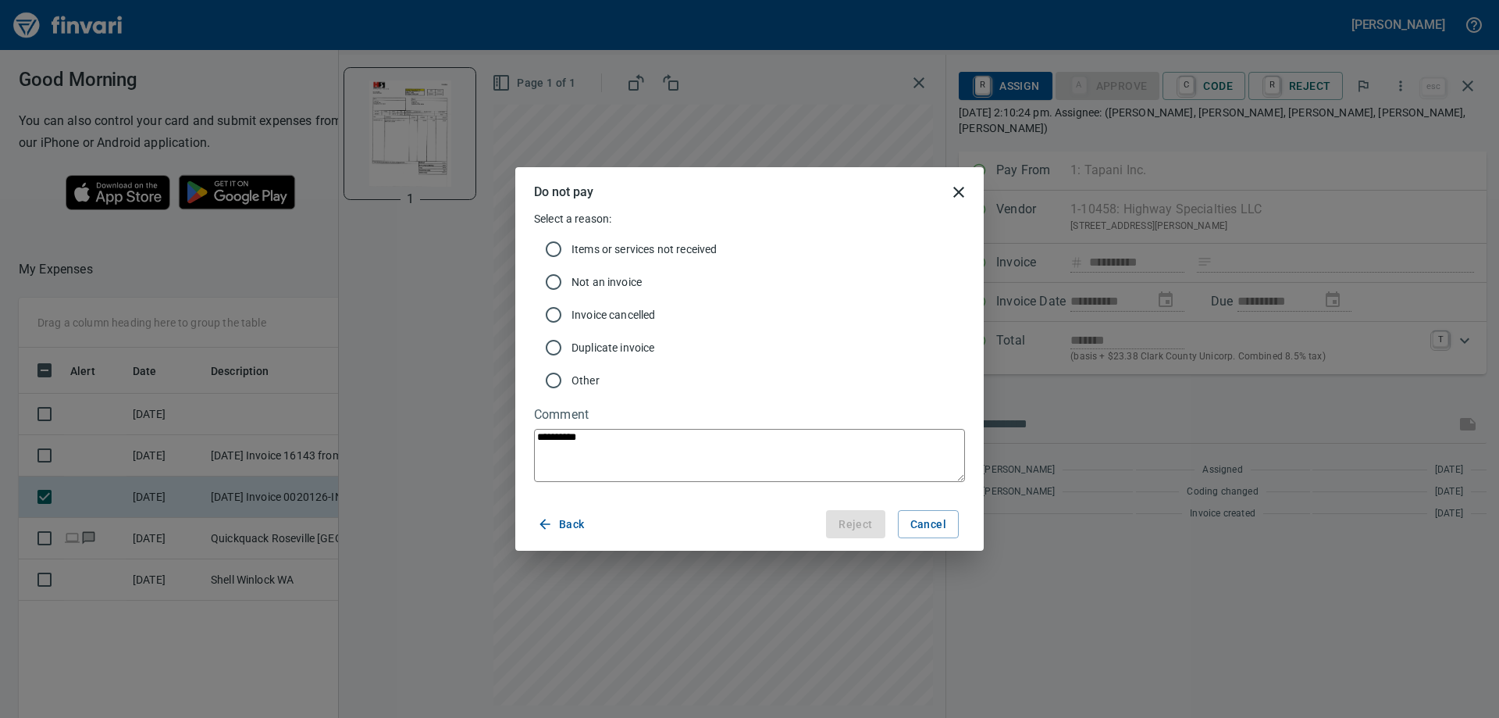
type textarea "*"
type textarea "**********"
type textarea "*"
type textarea "**********"
type textarea "*"
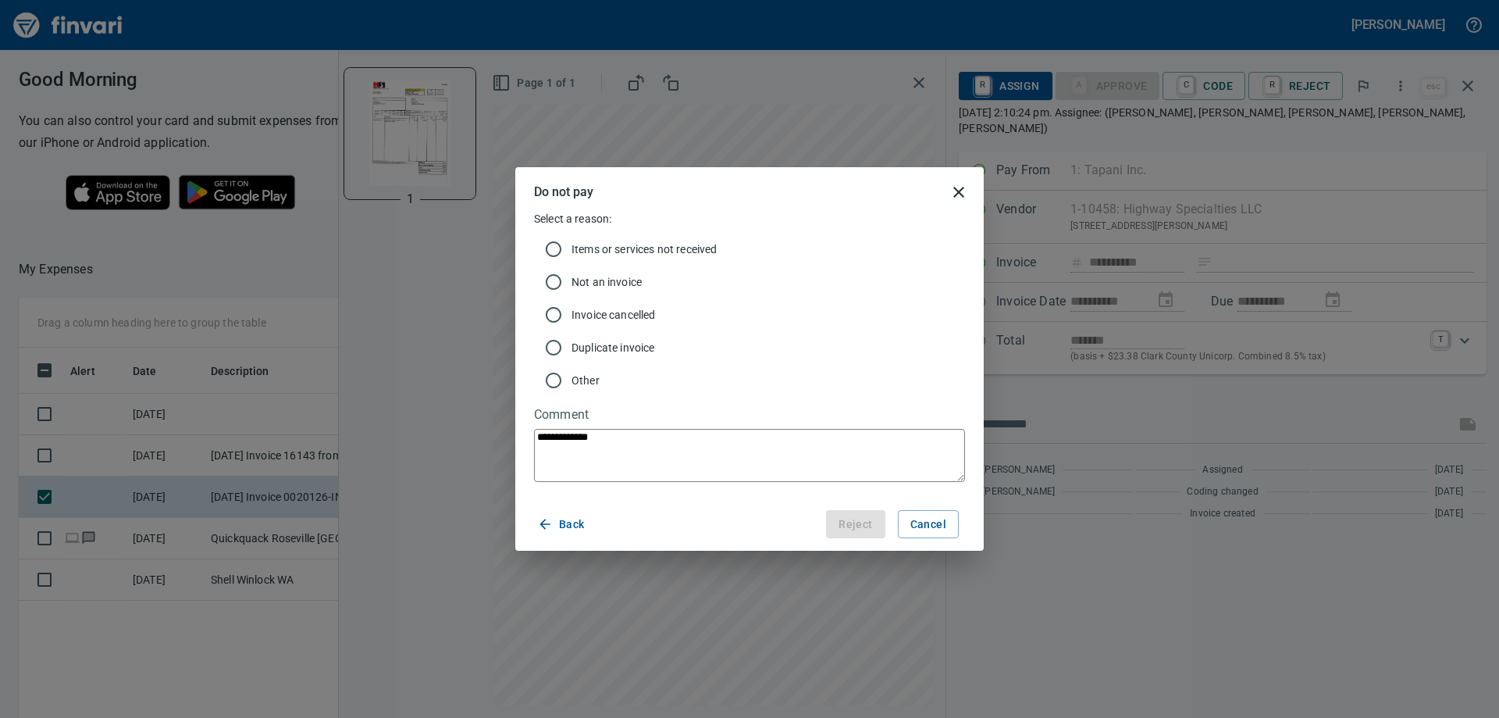
type textarea "**********"
type textarea "*"
type textarea "**********"
type textarea "*"
type textarea "**********"
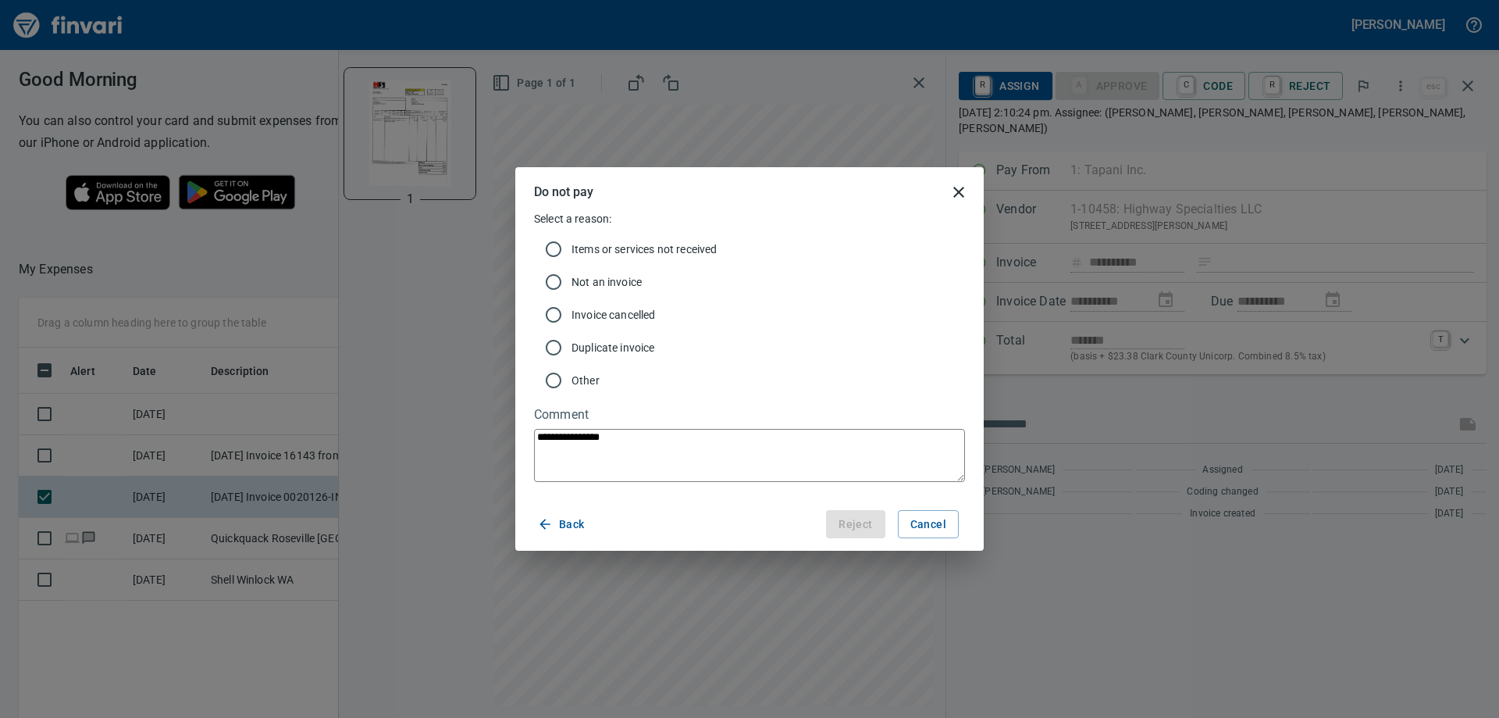
type textarea "*"
type textarea "**********"
type textarea "*"
type textarea "**********"
type textarea "*"
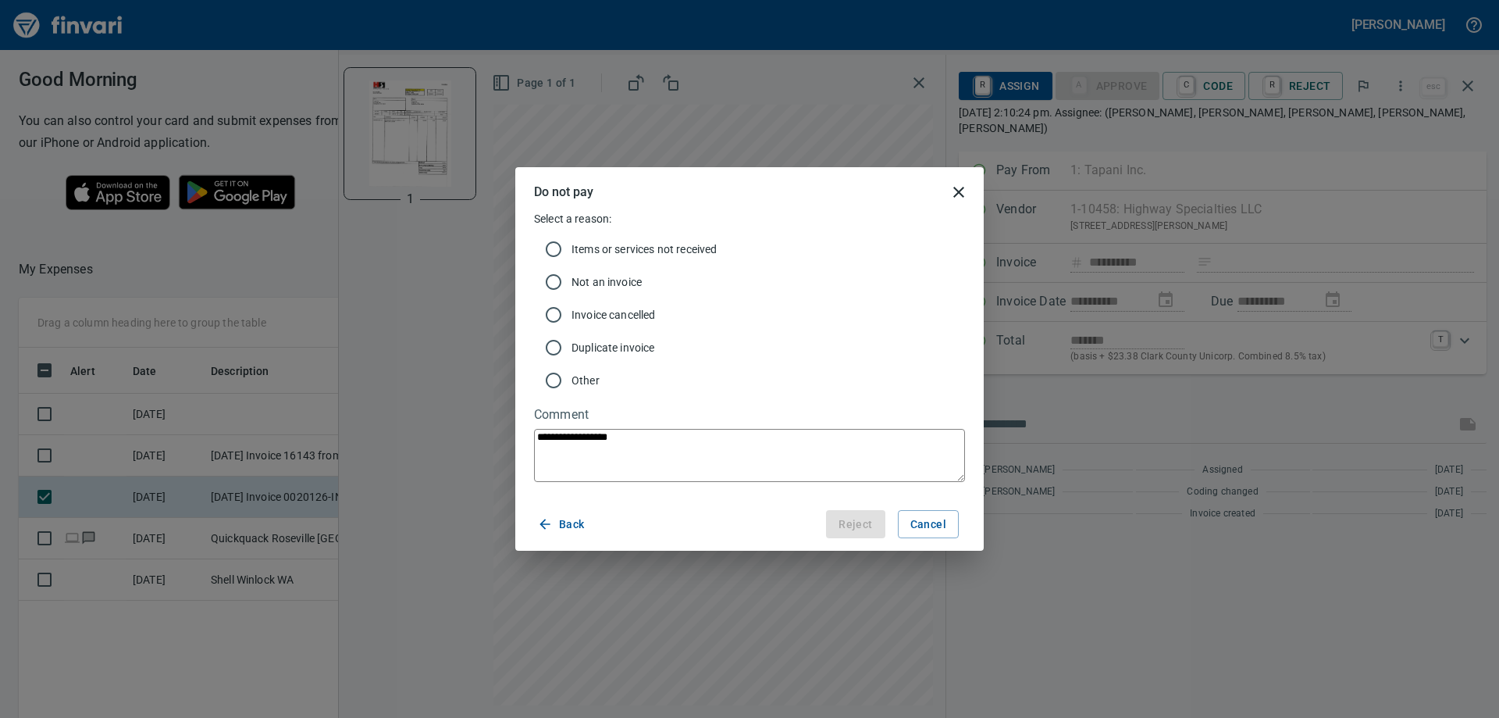
type textarea "**********"
type textarea "*"
type textarea "**********"
type textarea "*"
type textarea "**********"
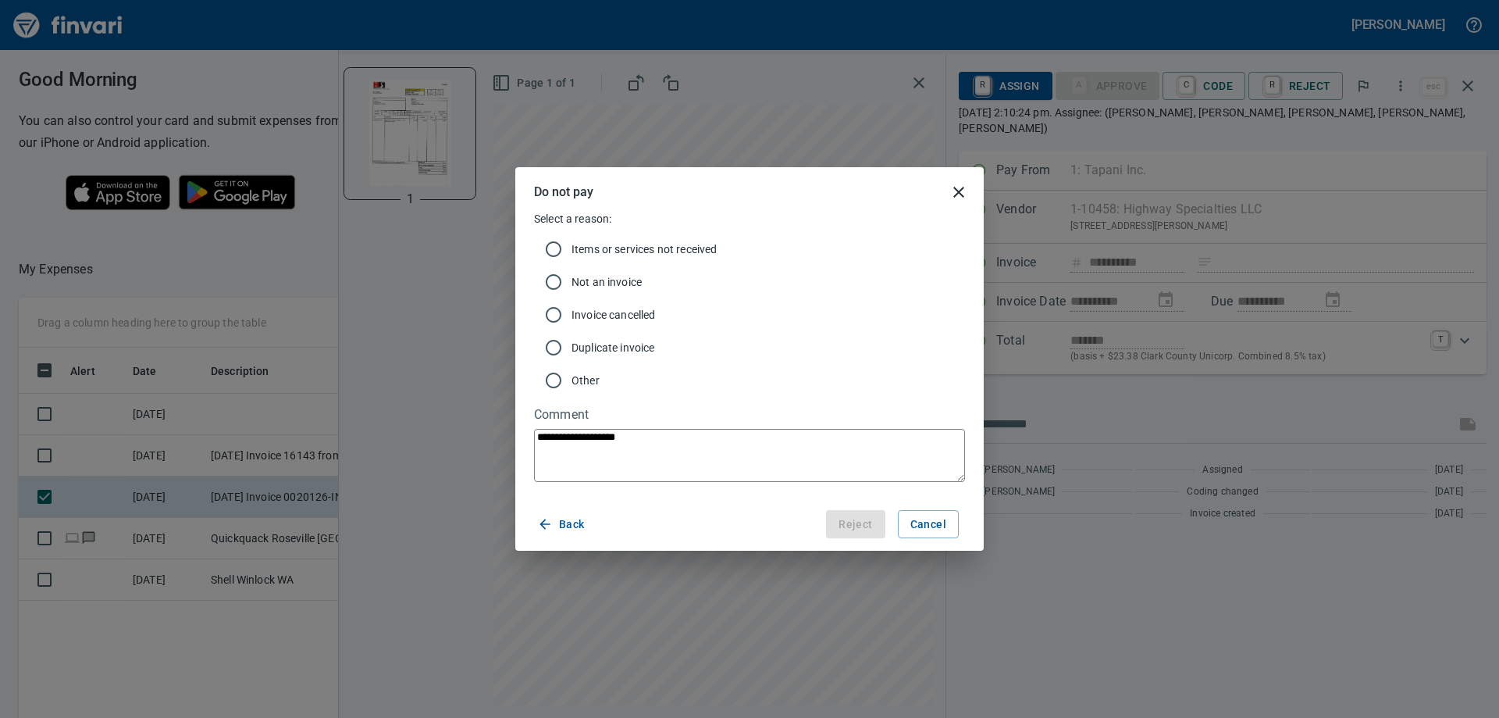
type textarea "*"
type textarea "**********"
type textarea "*"
type textarea "**********"
type textarea "*"
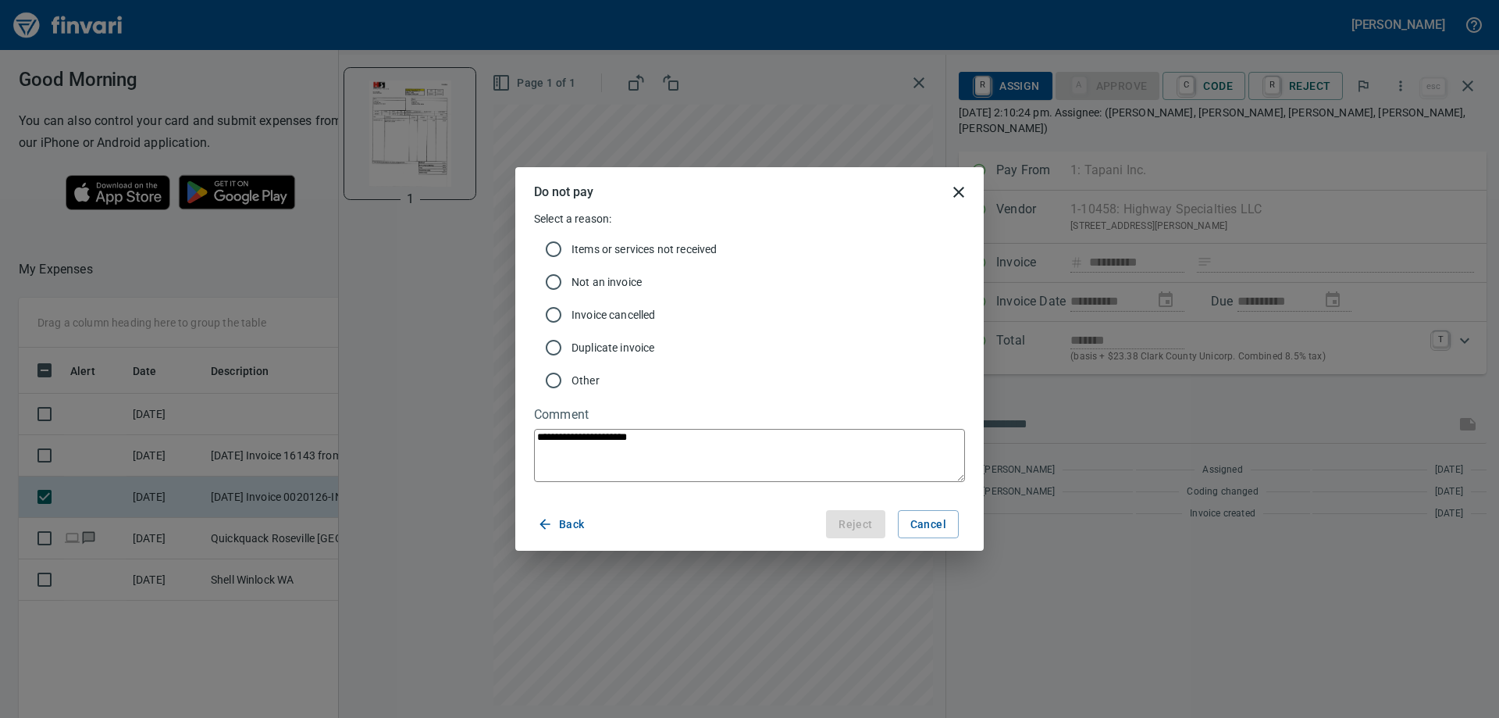
type textarea "**********"
type textarea "*"
drag, startPoint x: 790, startPoint y: 434, endPoint x: 638, endPoint y: 323, distance: 188.8
click at [789, 432] on textarea "**********" at bounding box center [749, 455] width 431 height 53
type textarea "**********"
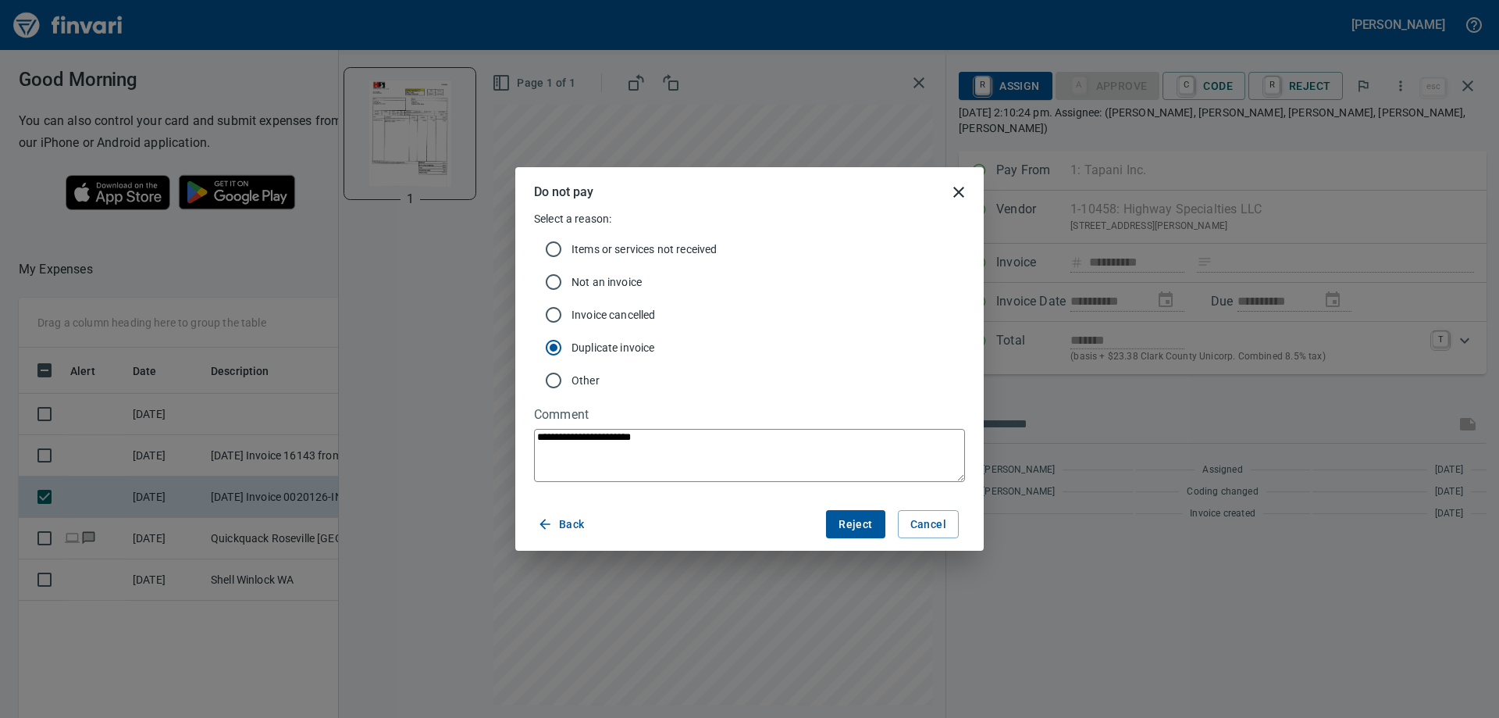
click at [845, 524] on span "Reject" at bounding box center [856, 525] width 34 height 20
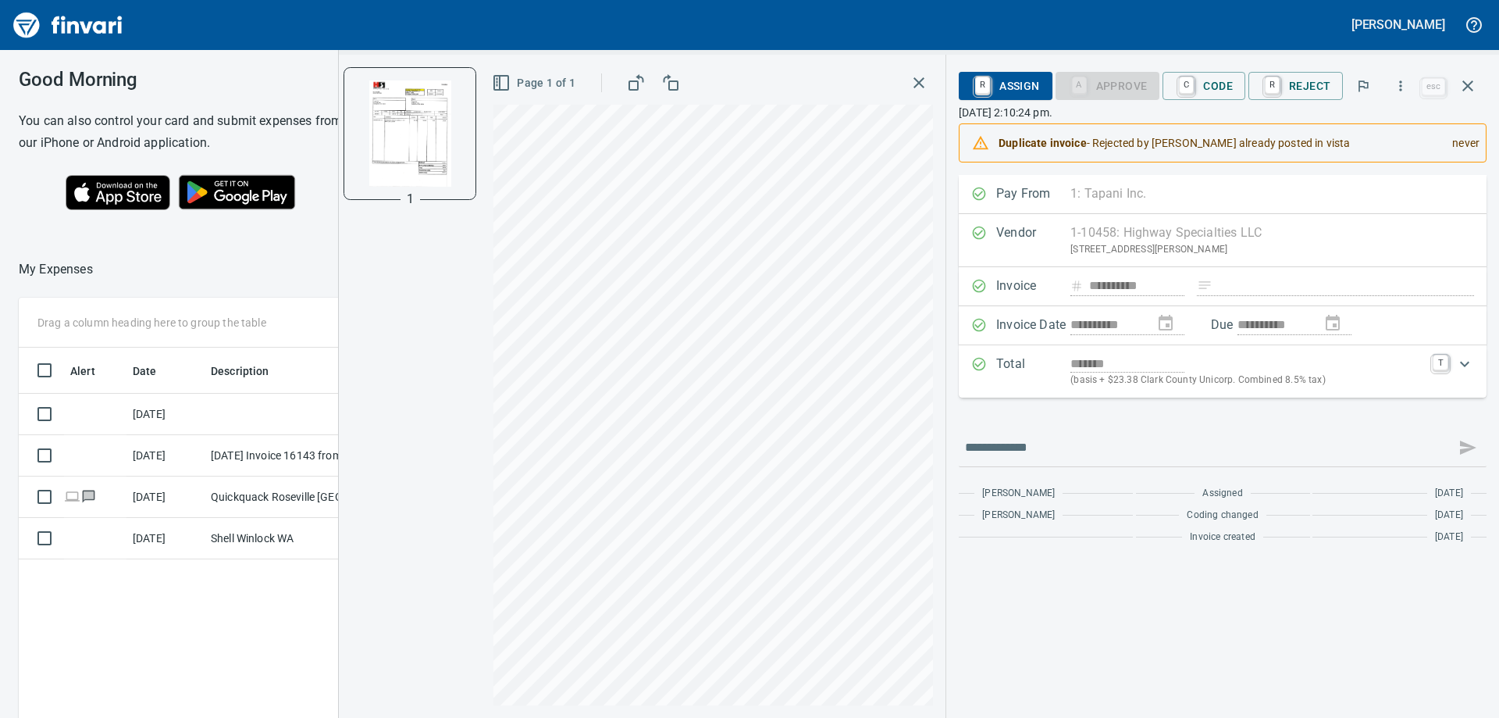
type textarea "*"
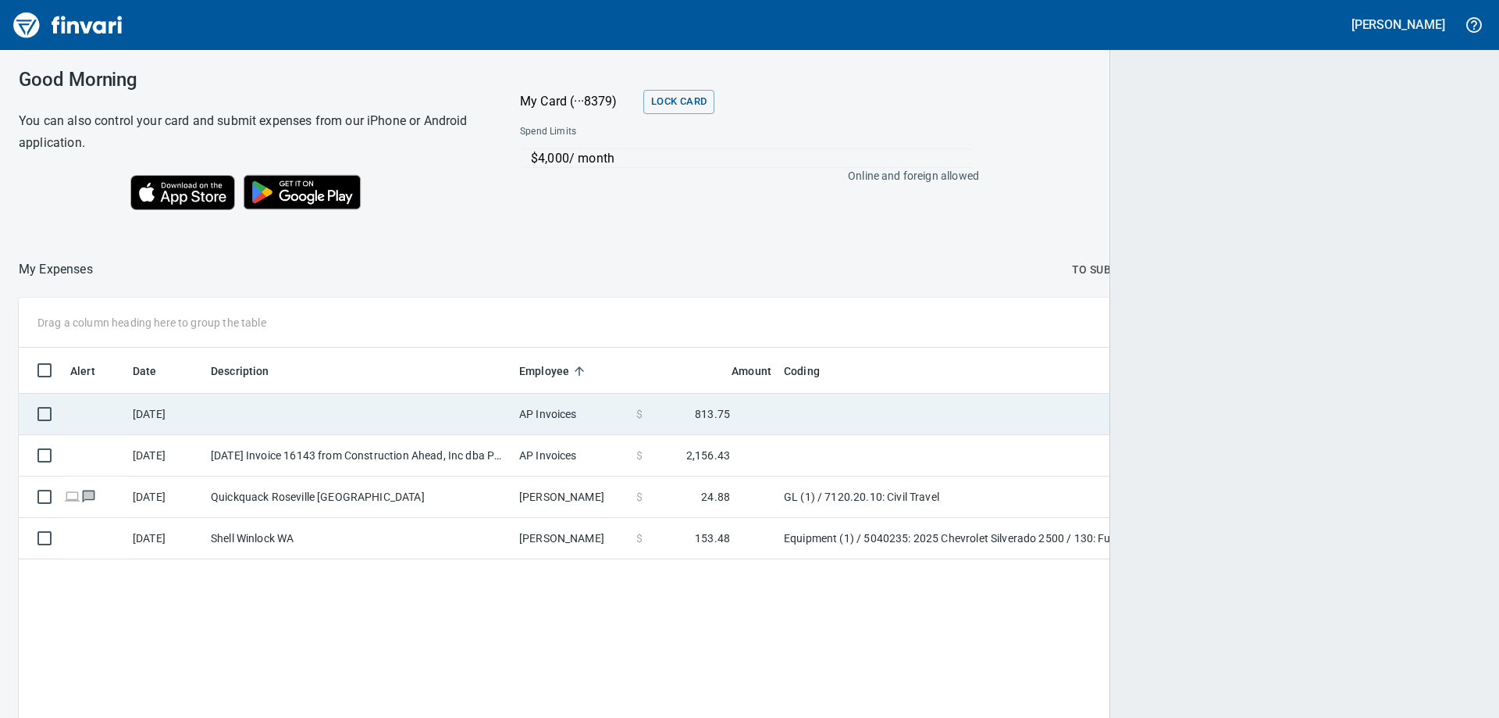
scroll to position [534, 1428]
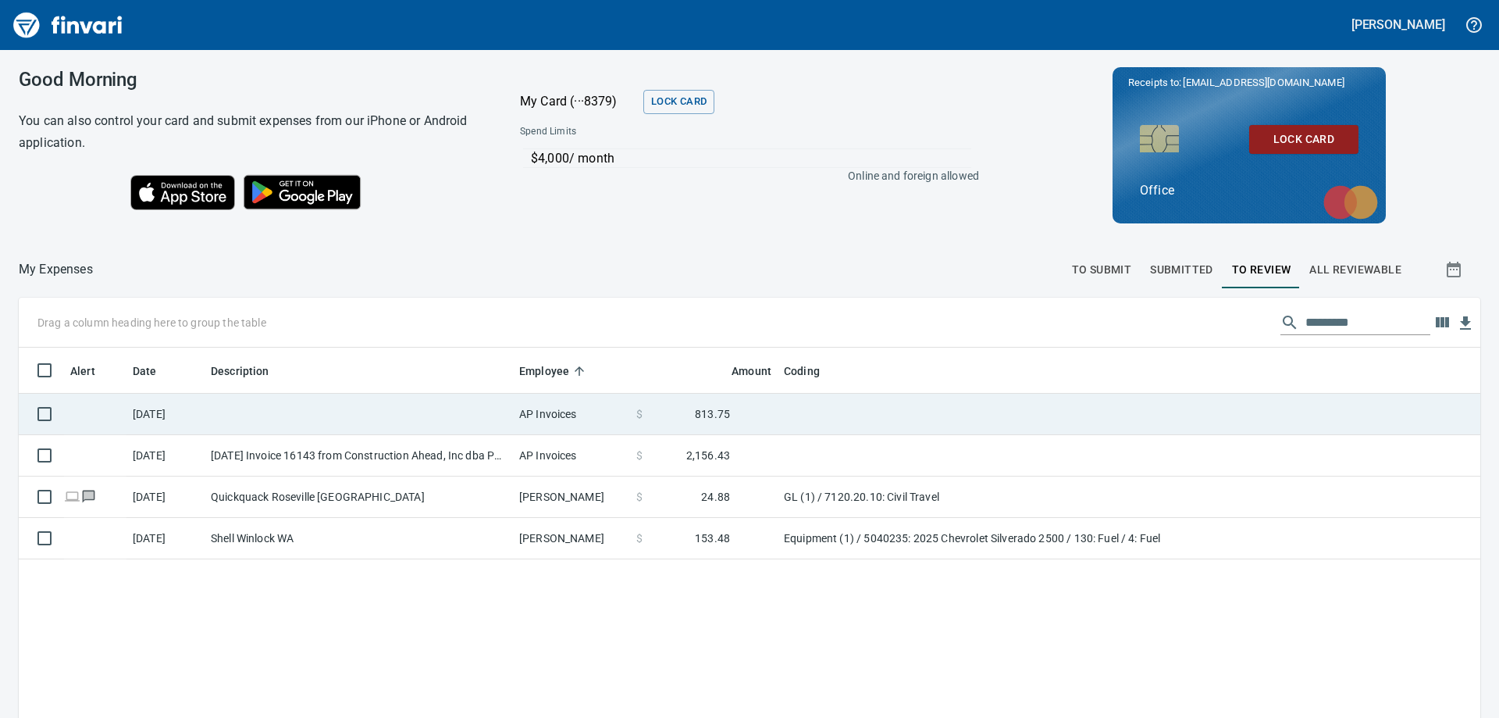
click at [389, 420] on td at bounding box center [359, 414] width 308 height 41
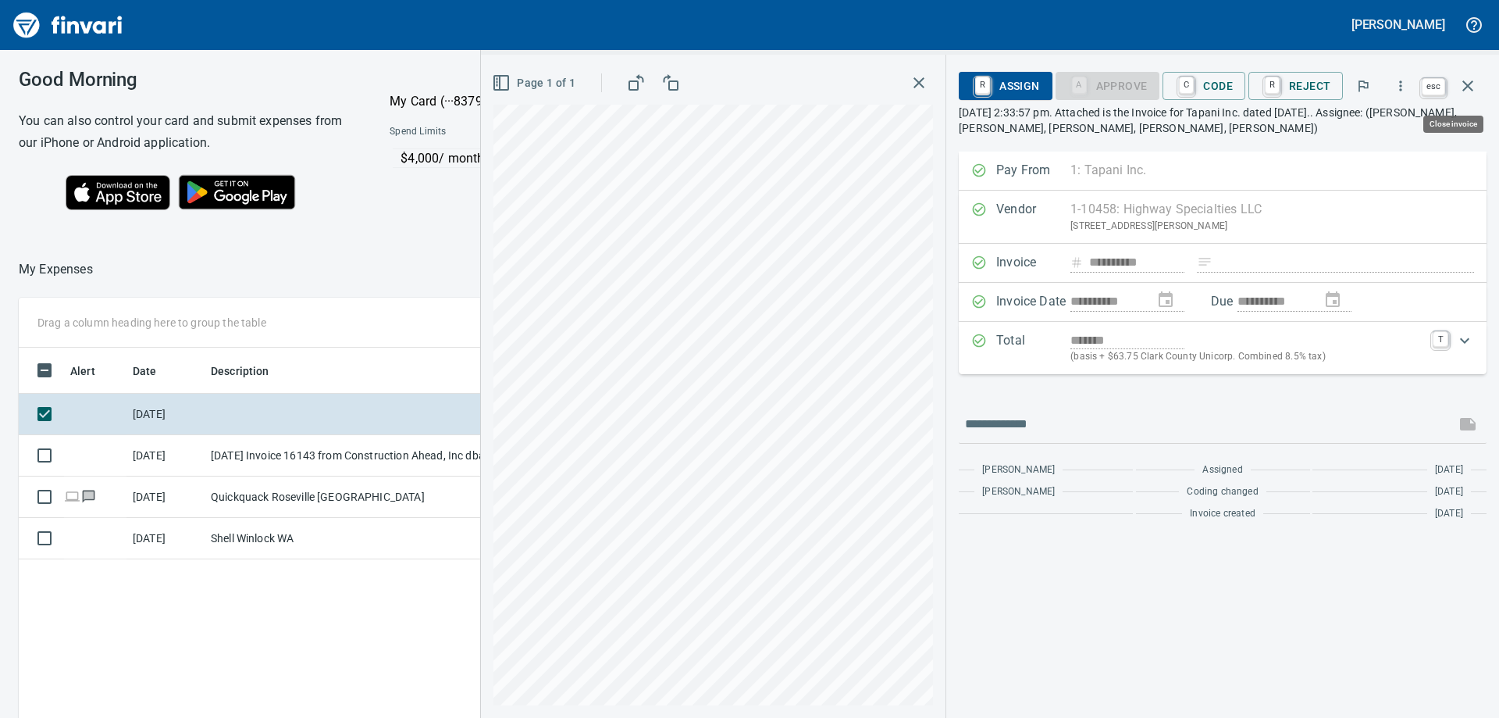
scroll to position [522, 1048]
click at [1470, 79] on icon "button" at bounding box center [1468, 86] width 19 height 19
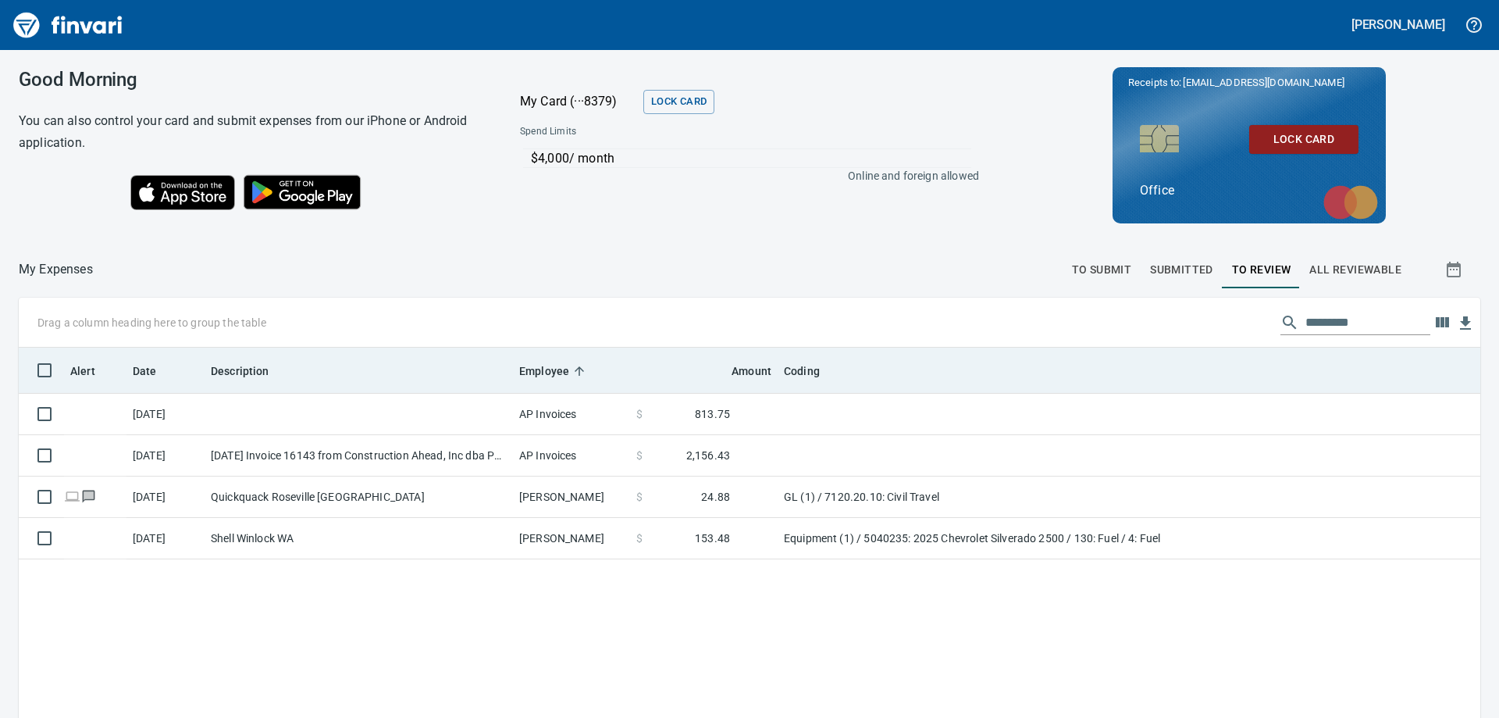
scroll to position [534, 1438]
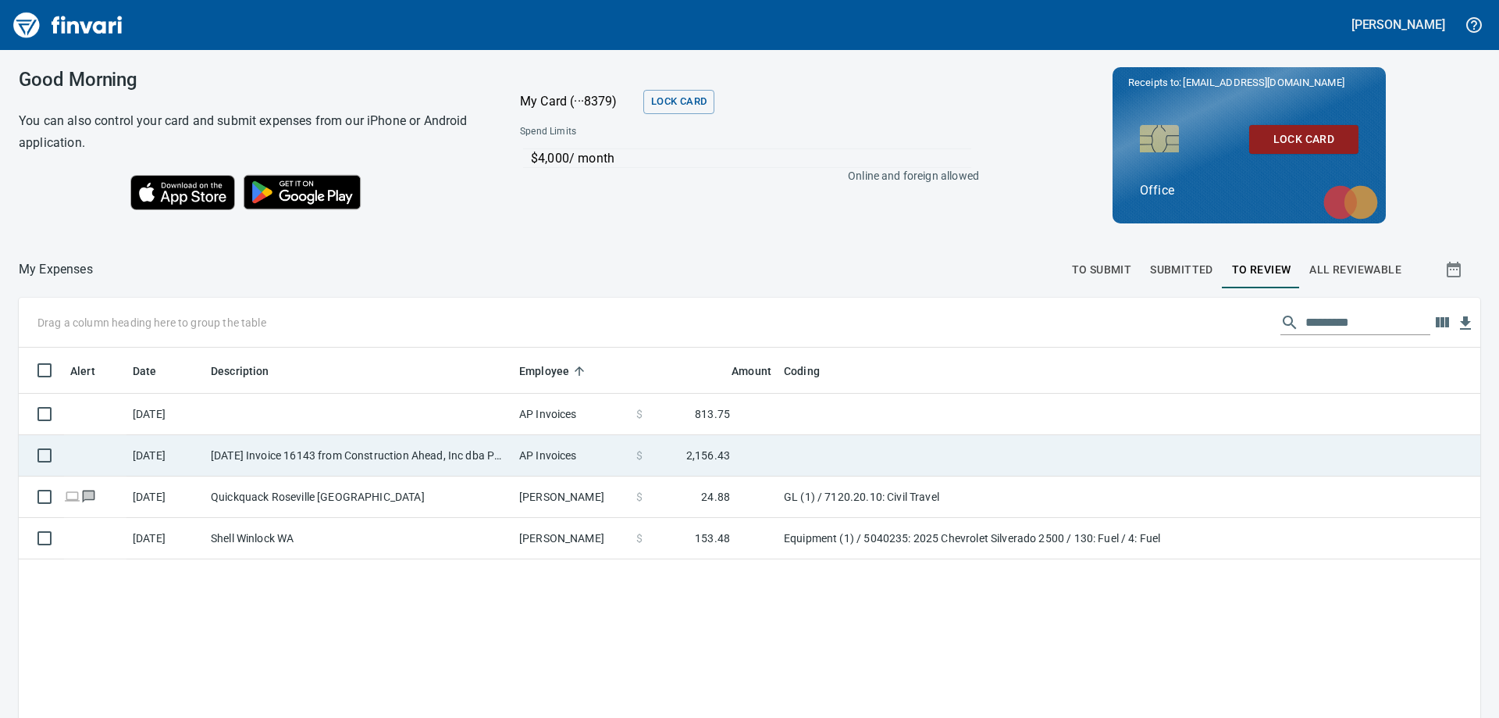
click at [458, 448] on td "[DATE] Invoice 16143 from Construction Ahead, Inc dba Pavement Surface Control …" at bounding box center [359, 455] width 308 height 41
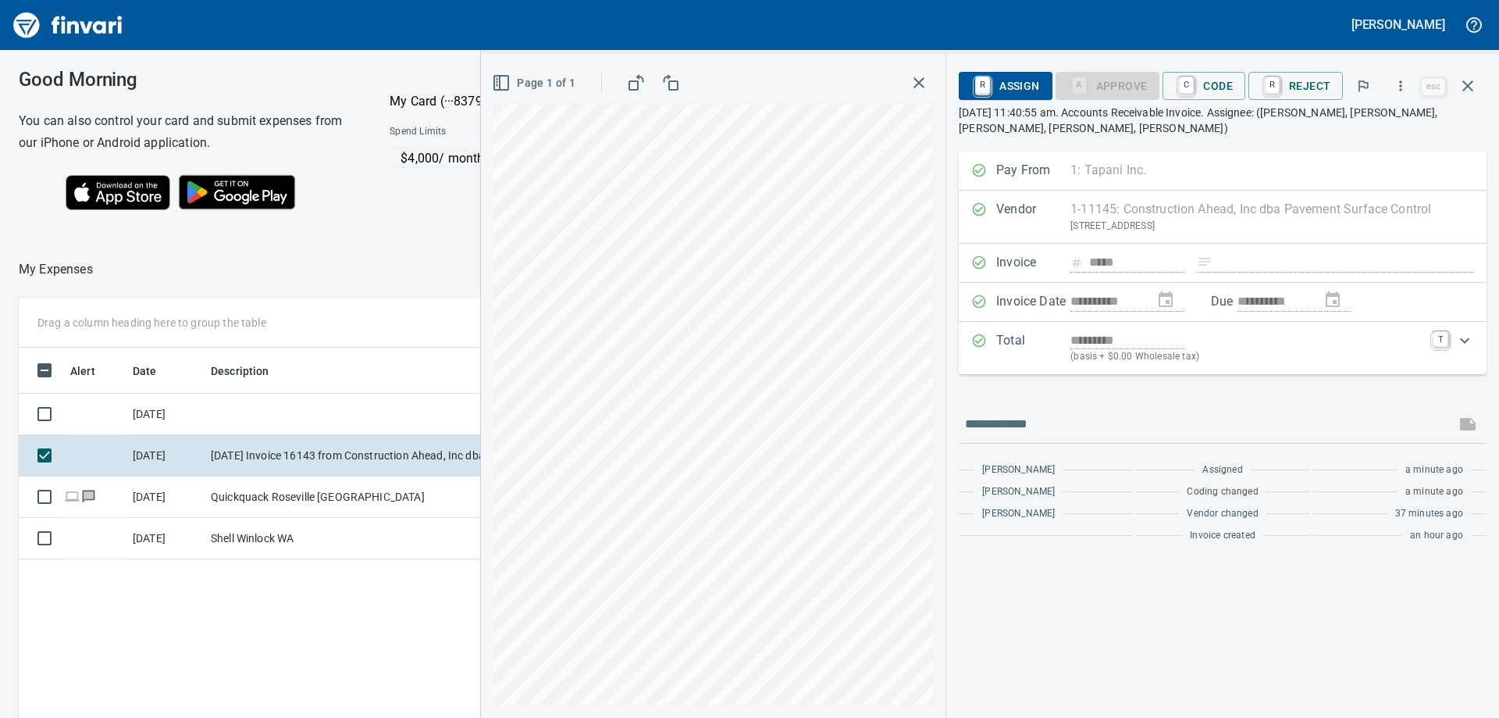
scroll to position [522, 1048]
click at [1215, 88] on span "C Code" at bounding box center [1204, 86] width 58 height 27
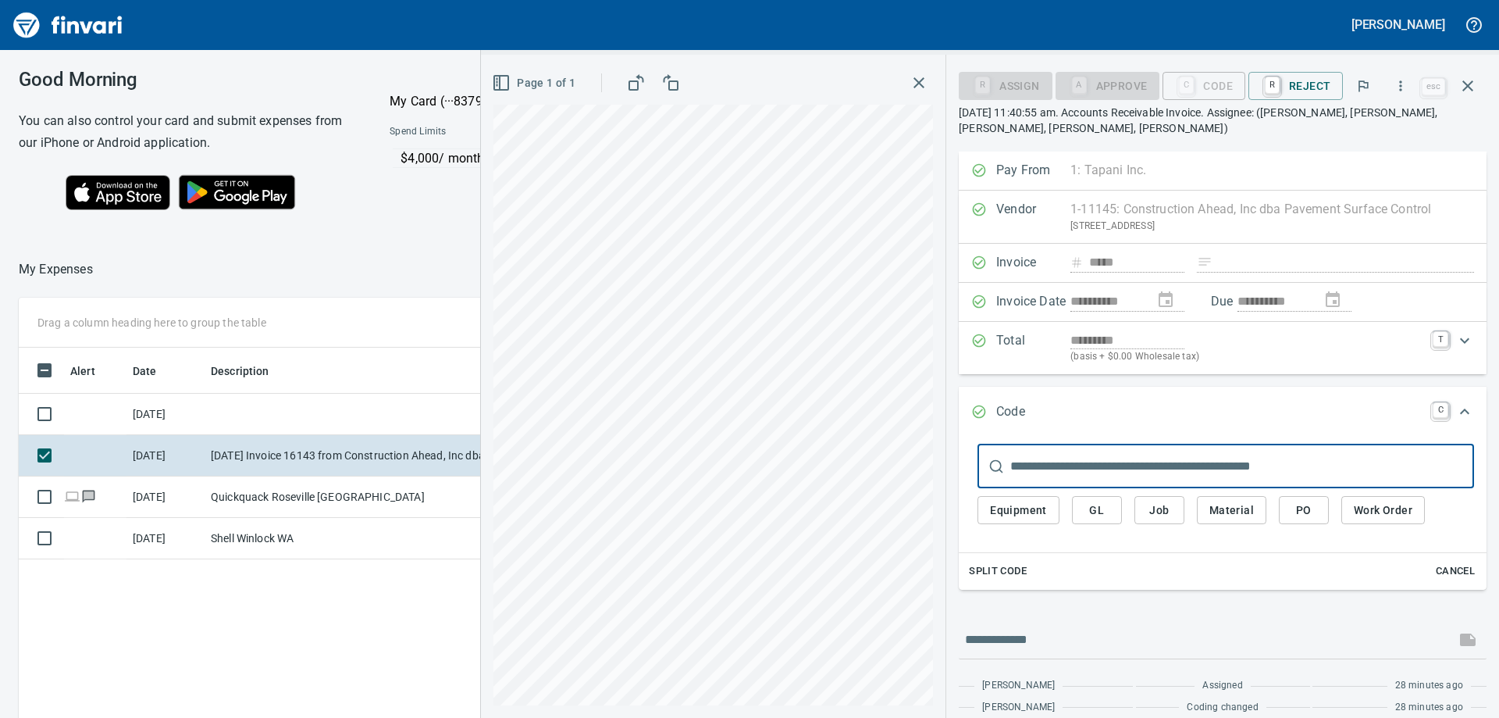
click at [1152, 501] on span "Job" at bounding box center [1159, 511] width 25 height 20
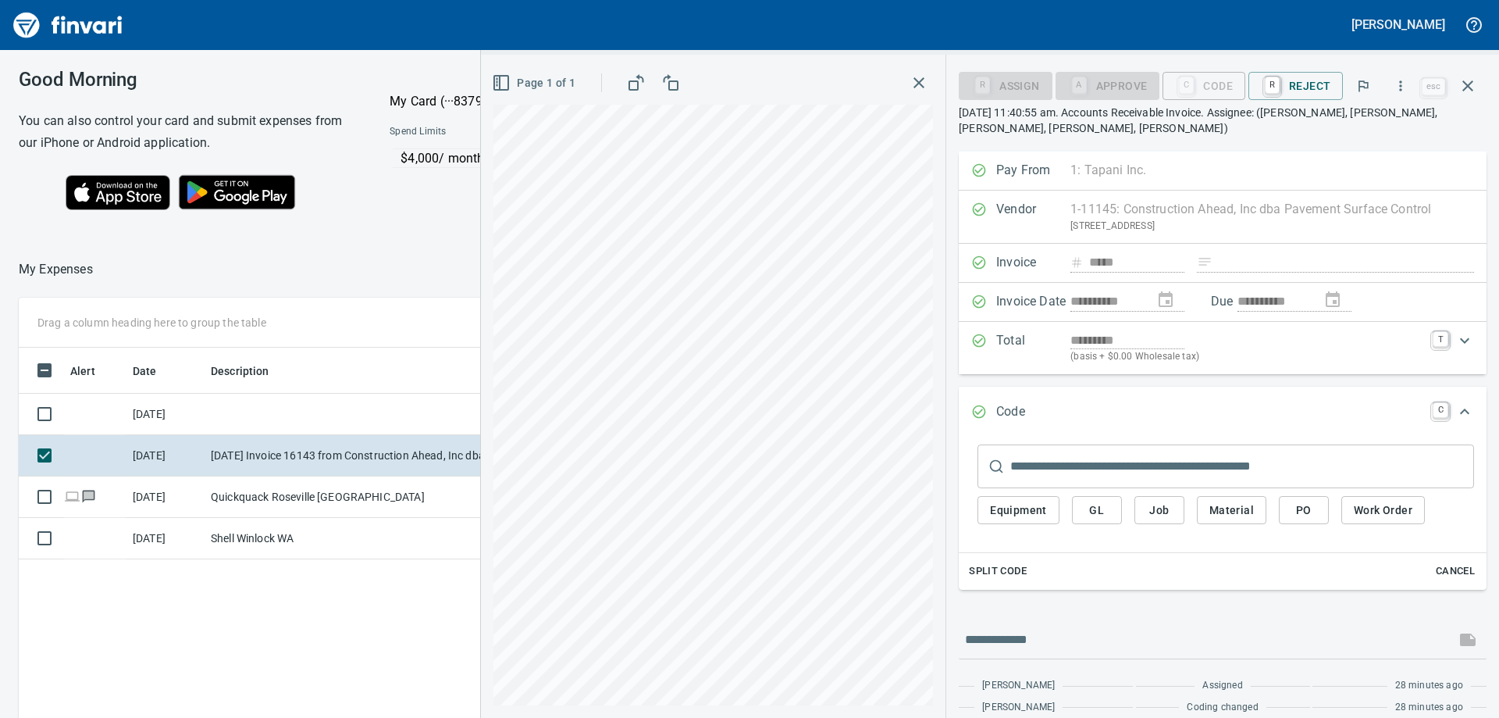
drag, startPoint x: 1154, startPoint y: 508, endPoint x: 1023, endPoint y: 504, distance: 131.3
click at [1155, 508] on span "Job" at bounding box center [1159, 511] width 25 height 20
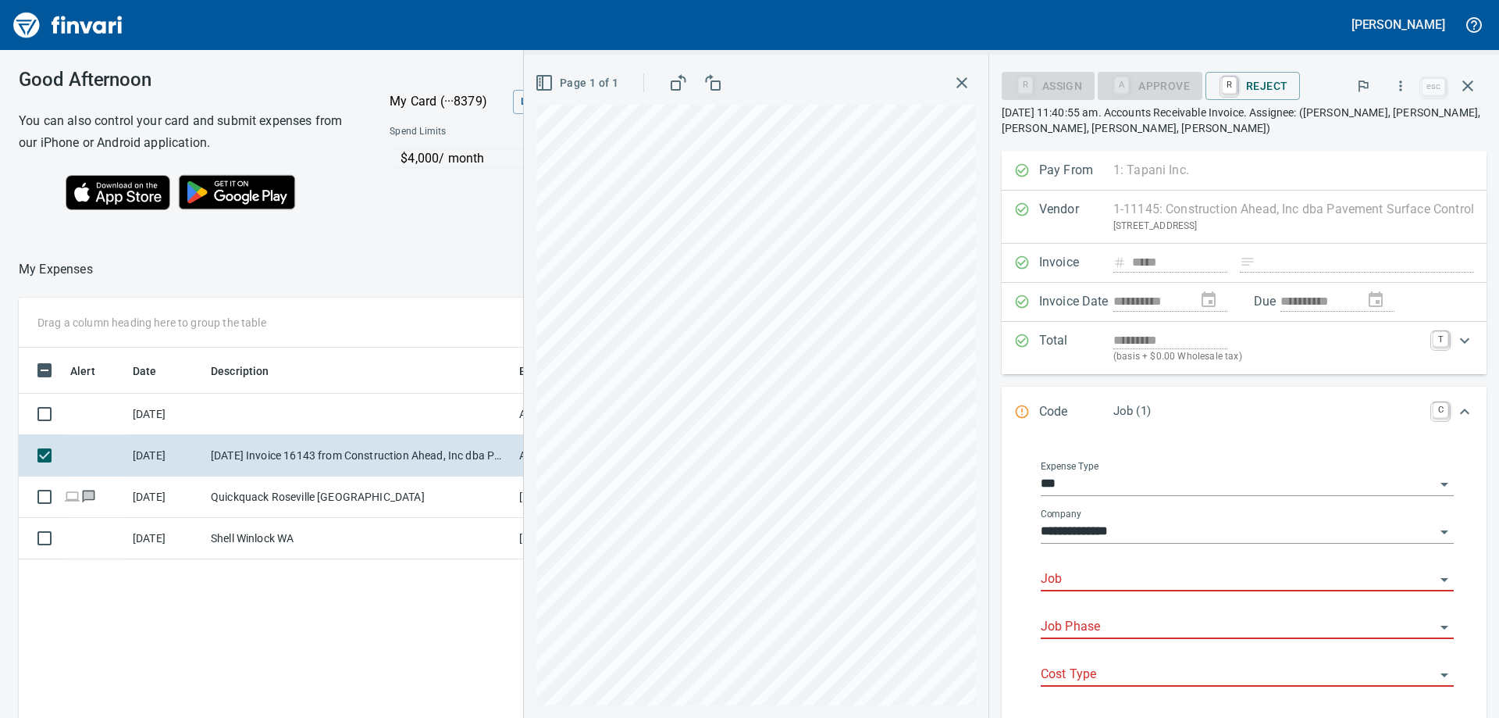
drag, startPoint x: 1077, startPoint y: 583, endPoint x: 1085, endPoint y: 582, distance: 8.6
click at [1078, 583] on input "Job" at bounding box center [1238, 580] width 394 height 22
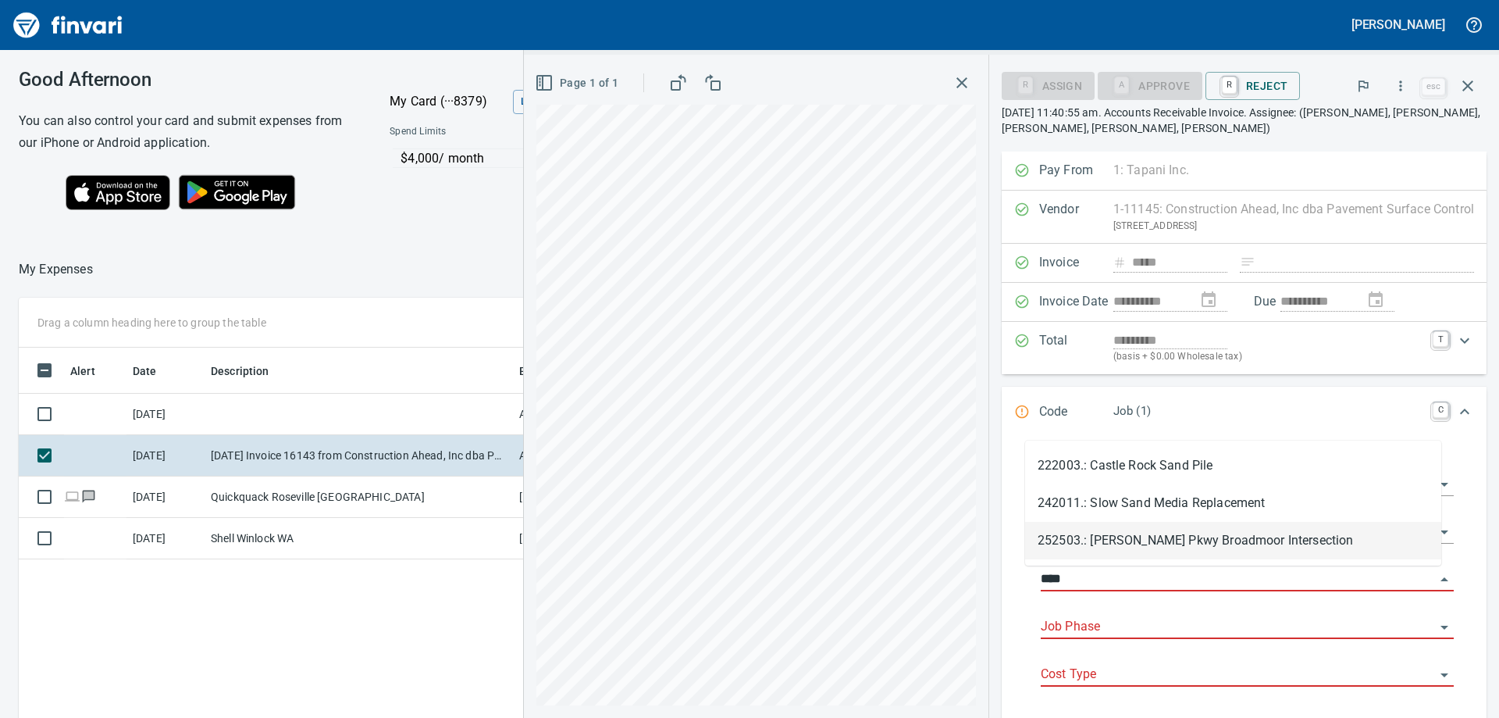
drag, startPoint x: 1155, startPoint y: 544, endPoint x: 1160, endPoint y: 636, distance: 91.5
click at [1158, 544] on li "252503.: [PERSON_NAME] Pkwy Broadmoor Intersection" at bounding box center [1233, 540] width 416 height 37
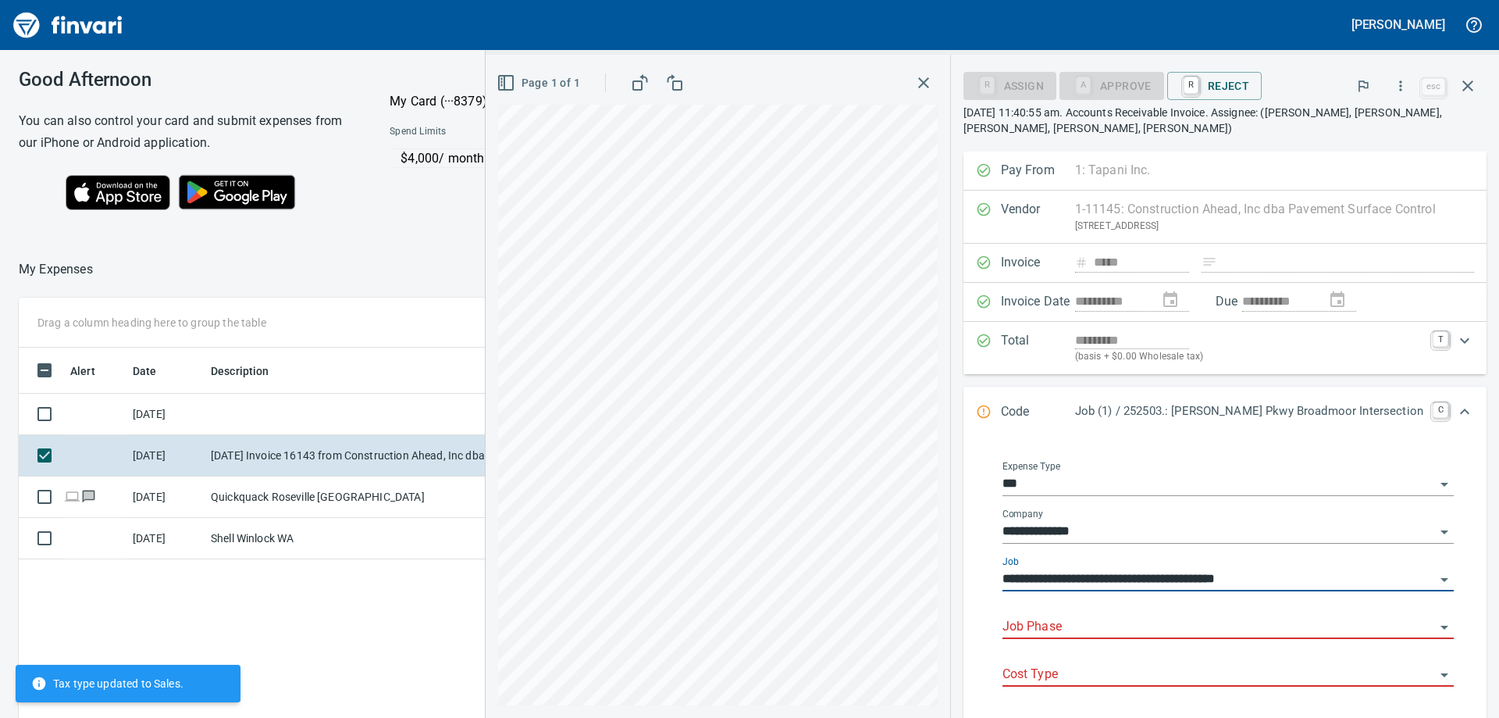
type input "**********"
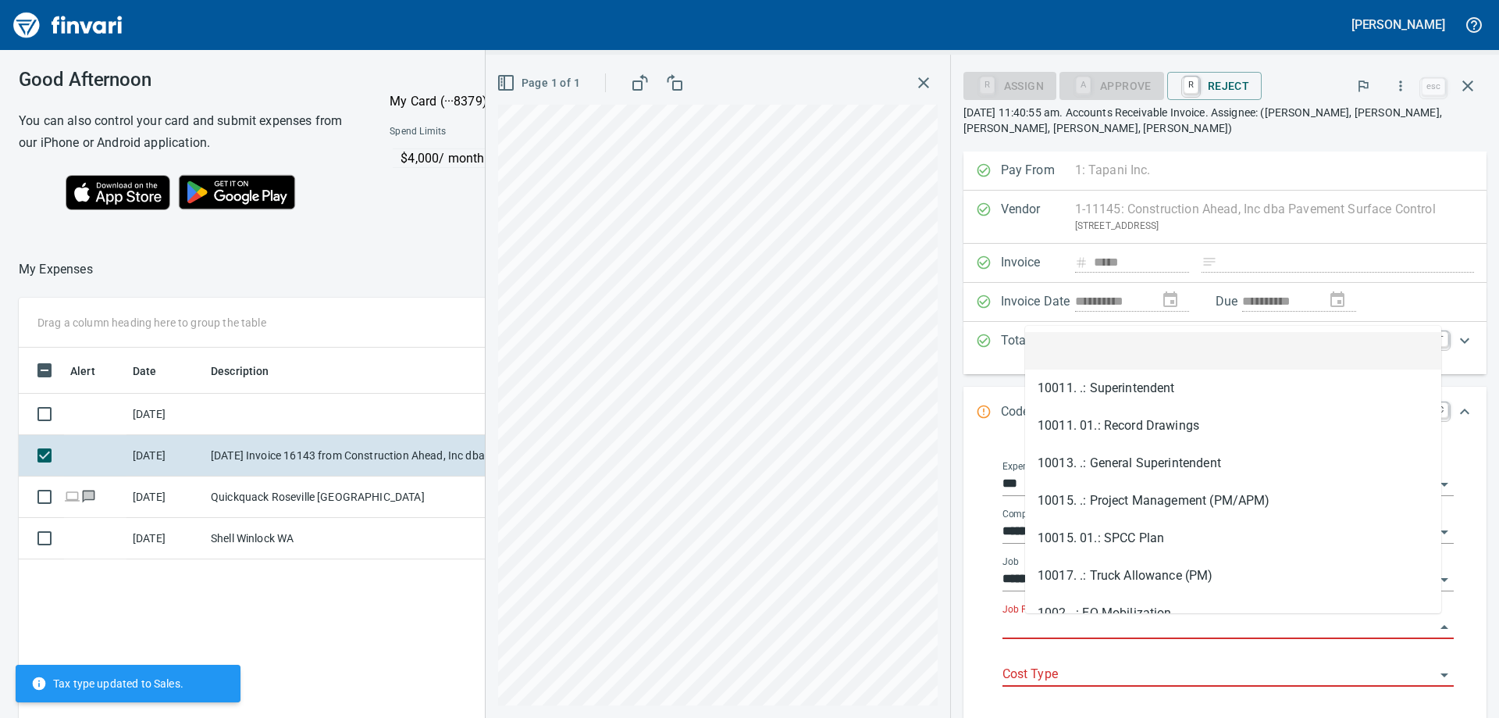
click at [1107, 629] on input "Job Phase" at bounding box center [1219, 627] width 433 height 22
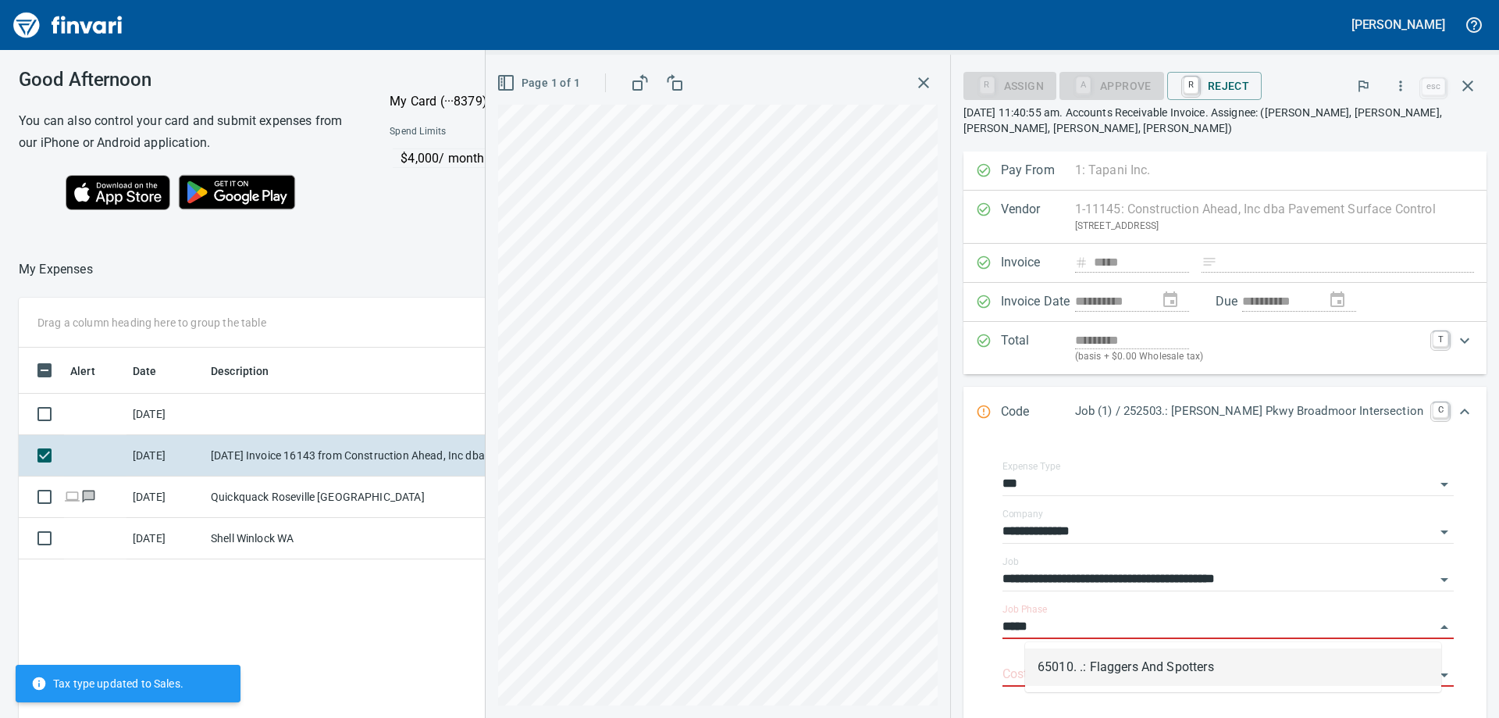
click at [1082, 668] on li "65010. .: Flaggers And Spotters" at bounding box center [1233, 666] width 416 height 37
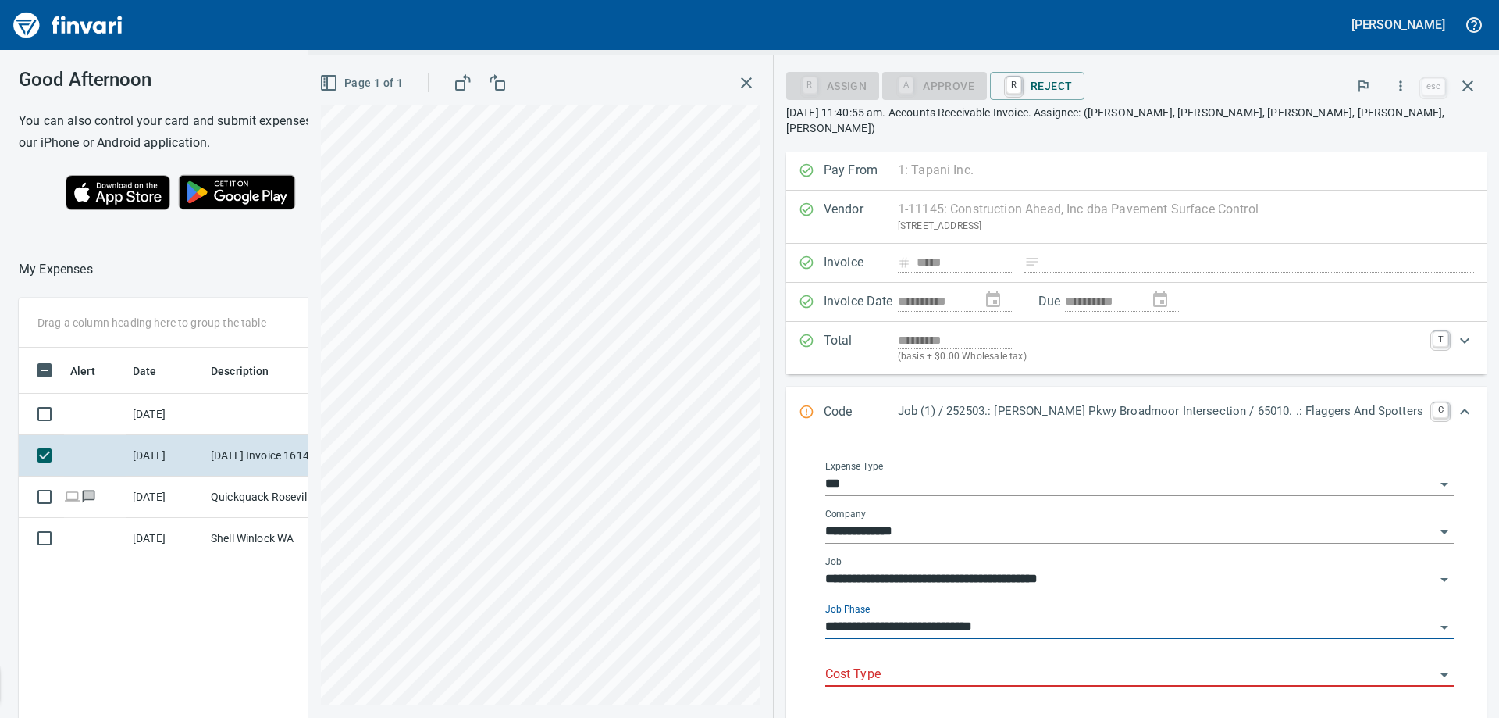
type input "**********"
click at [1079, 664] on input "Cost Type" at bounding box center [1130, 675] width 610 height 22
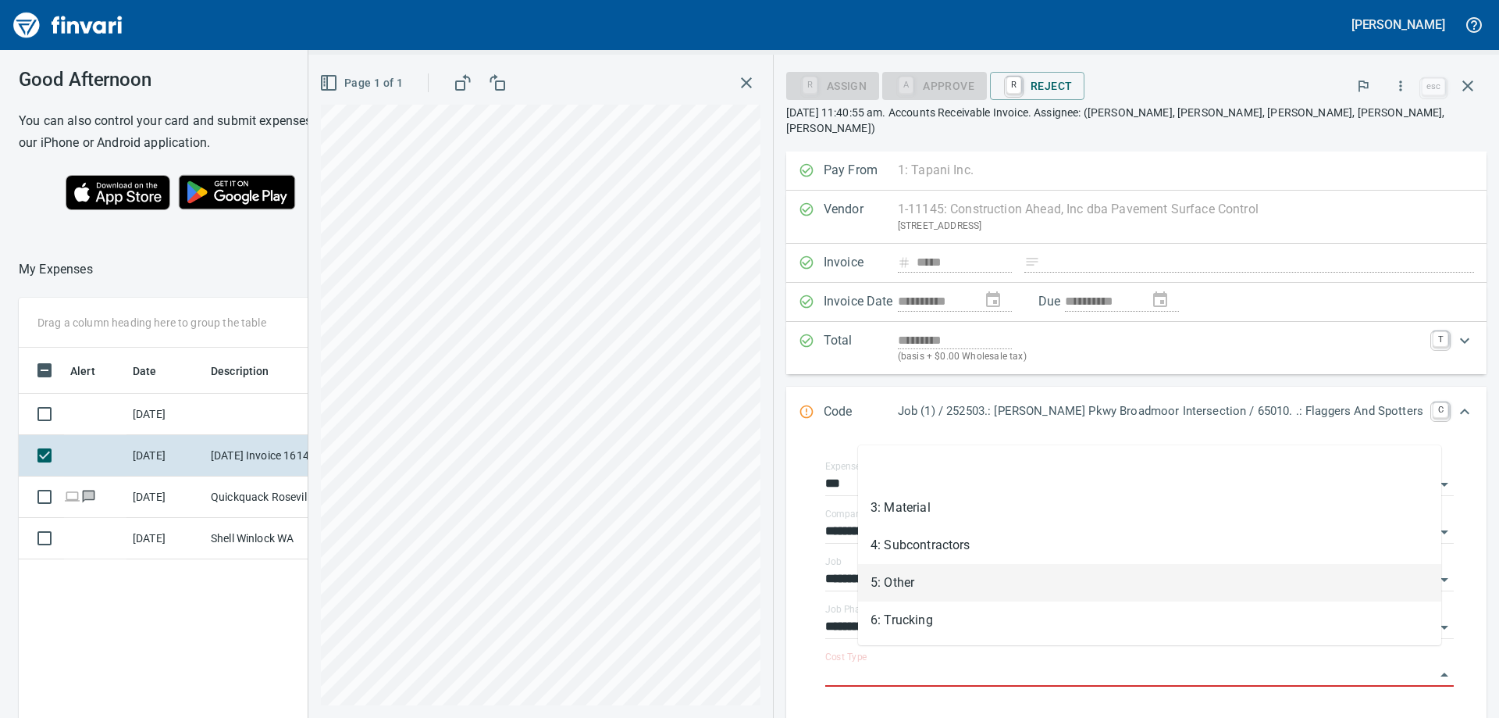
click at [932, 582] on li "5: Other" at bounding box center [1149, 582] width 583 height 37
type input "********"
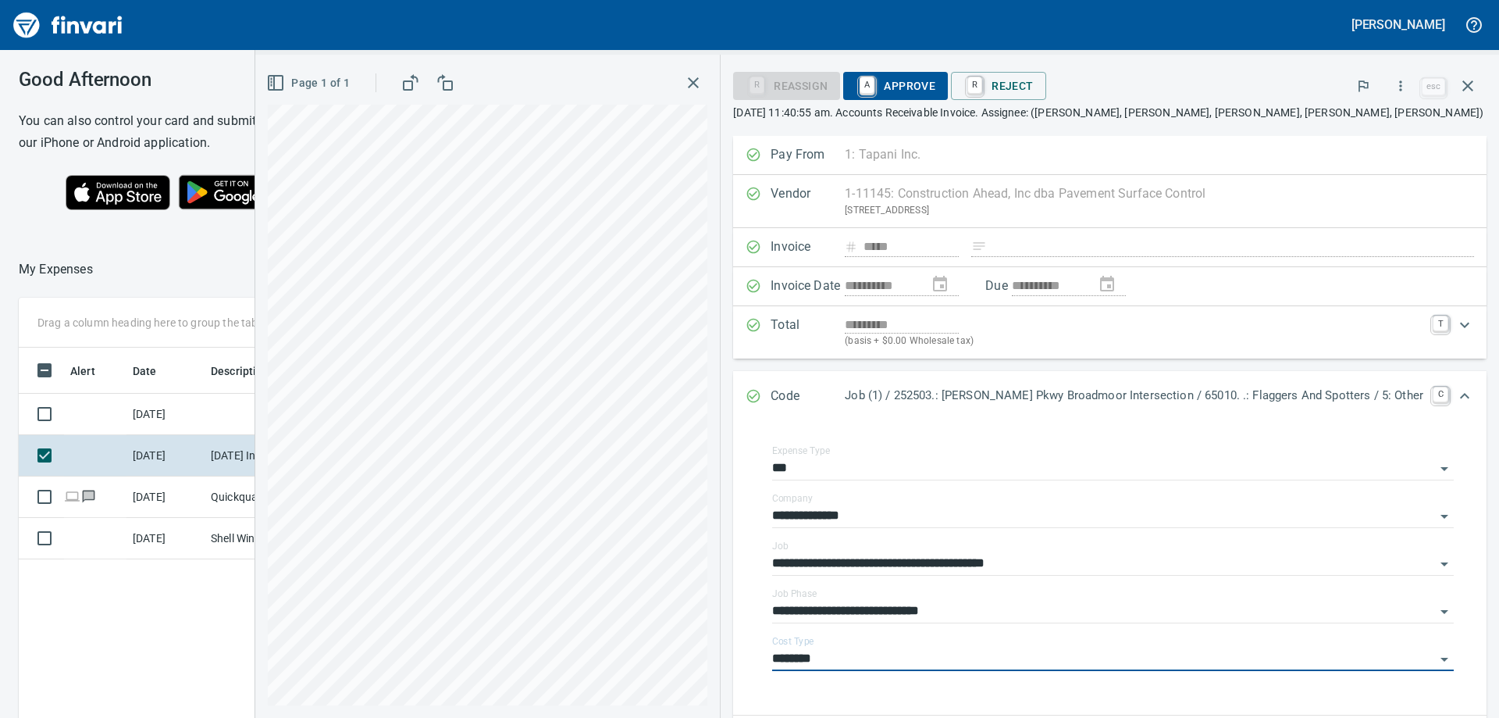
click at [936, 83] on span "A Approve" at bounding box center [896, 86] width 80 height 27
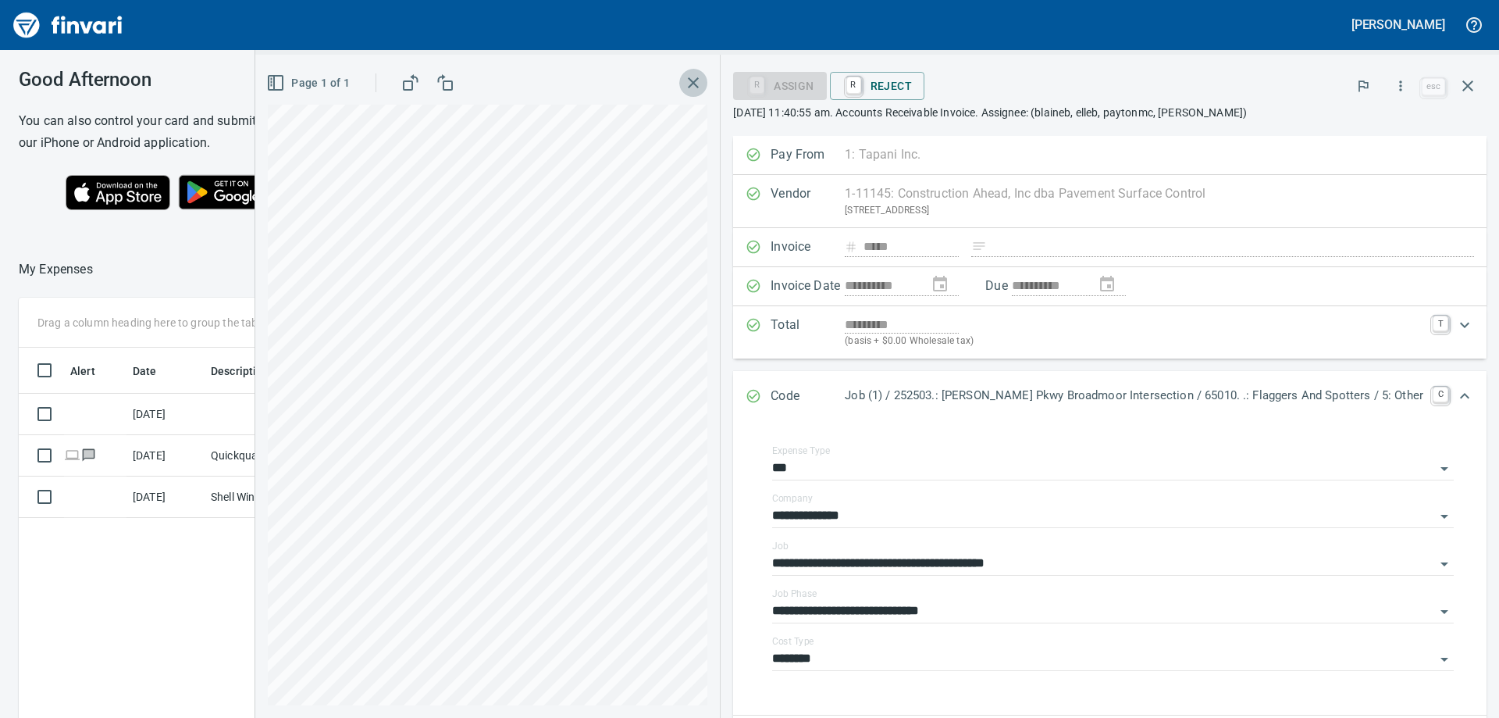
click at [703, 77] on icon "button" at bounding box center [693, 82] width 19 height 19
